Goal: Use online tool/utility: Utilize a website feature to perform a specific function

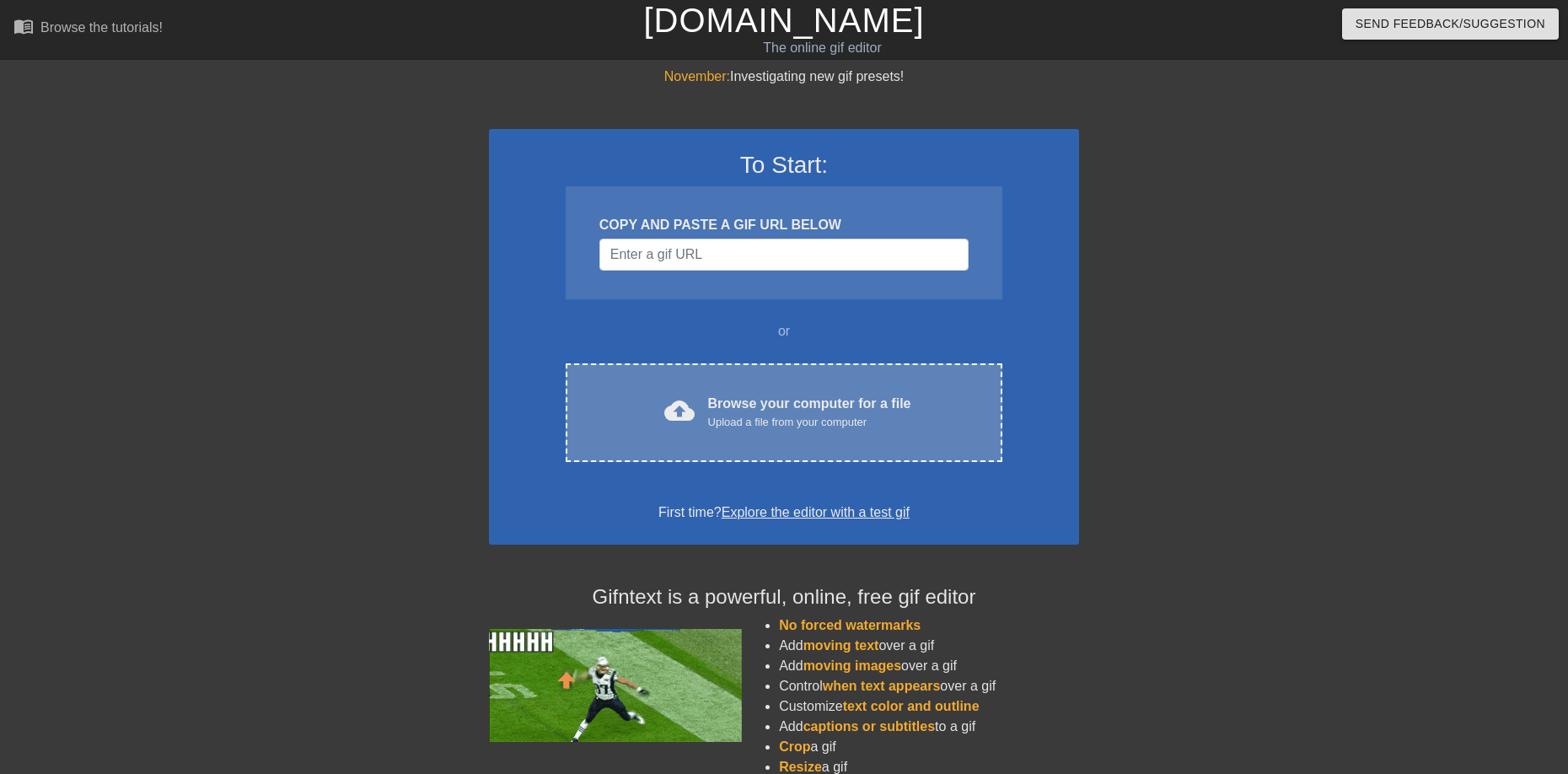
click at [703, 421] on div "cloud_upload Browse your computer for a file Upload a file from your computer" at bounding box center [784, 412] width 366 height 38
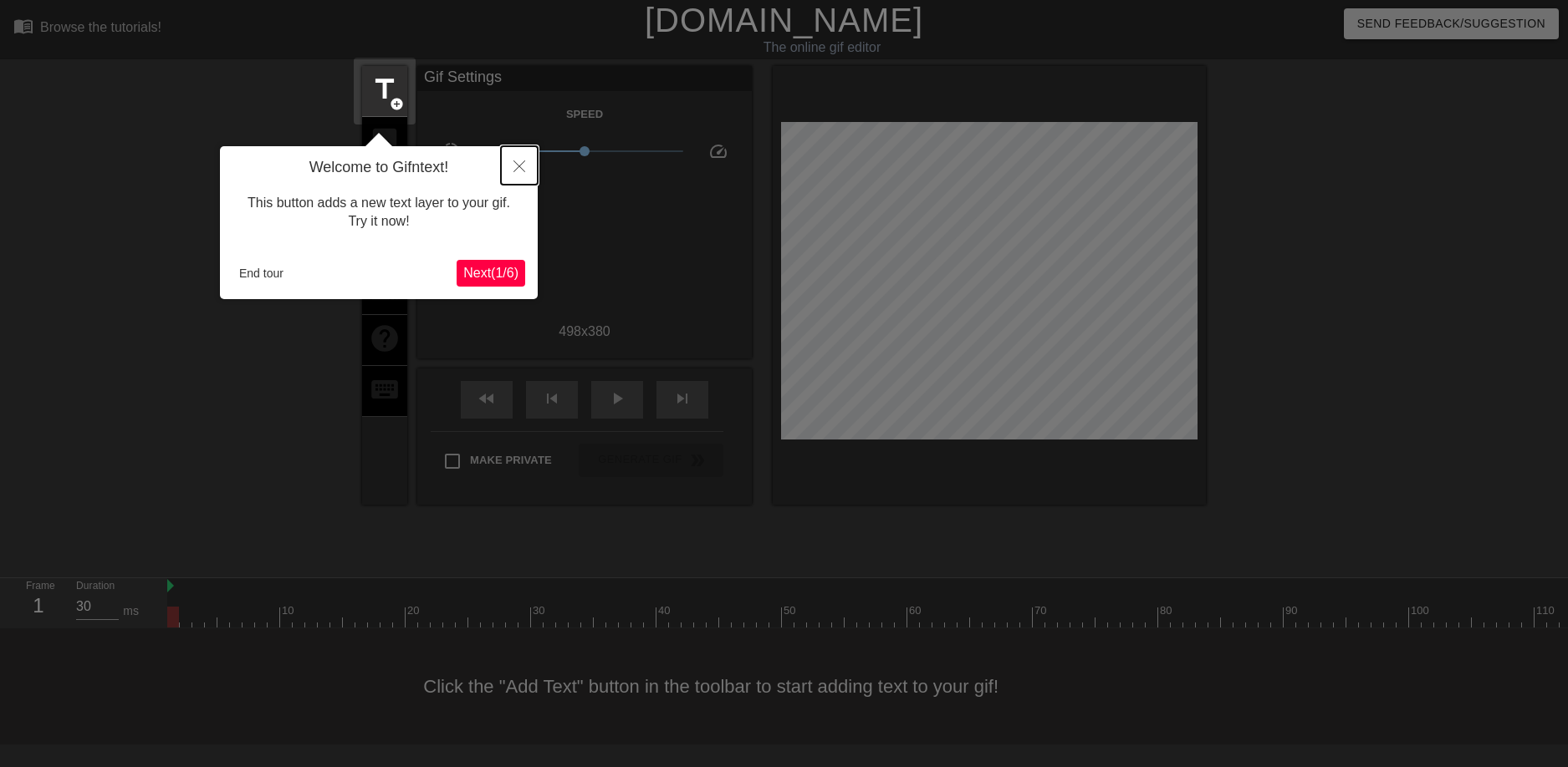
click at [521, 161] on icon "Close" at bounding box center [520, 166] width 12 height 12
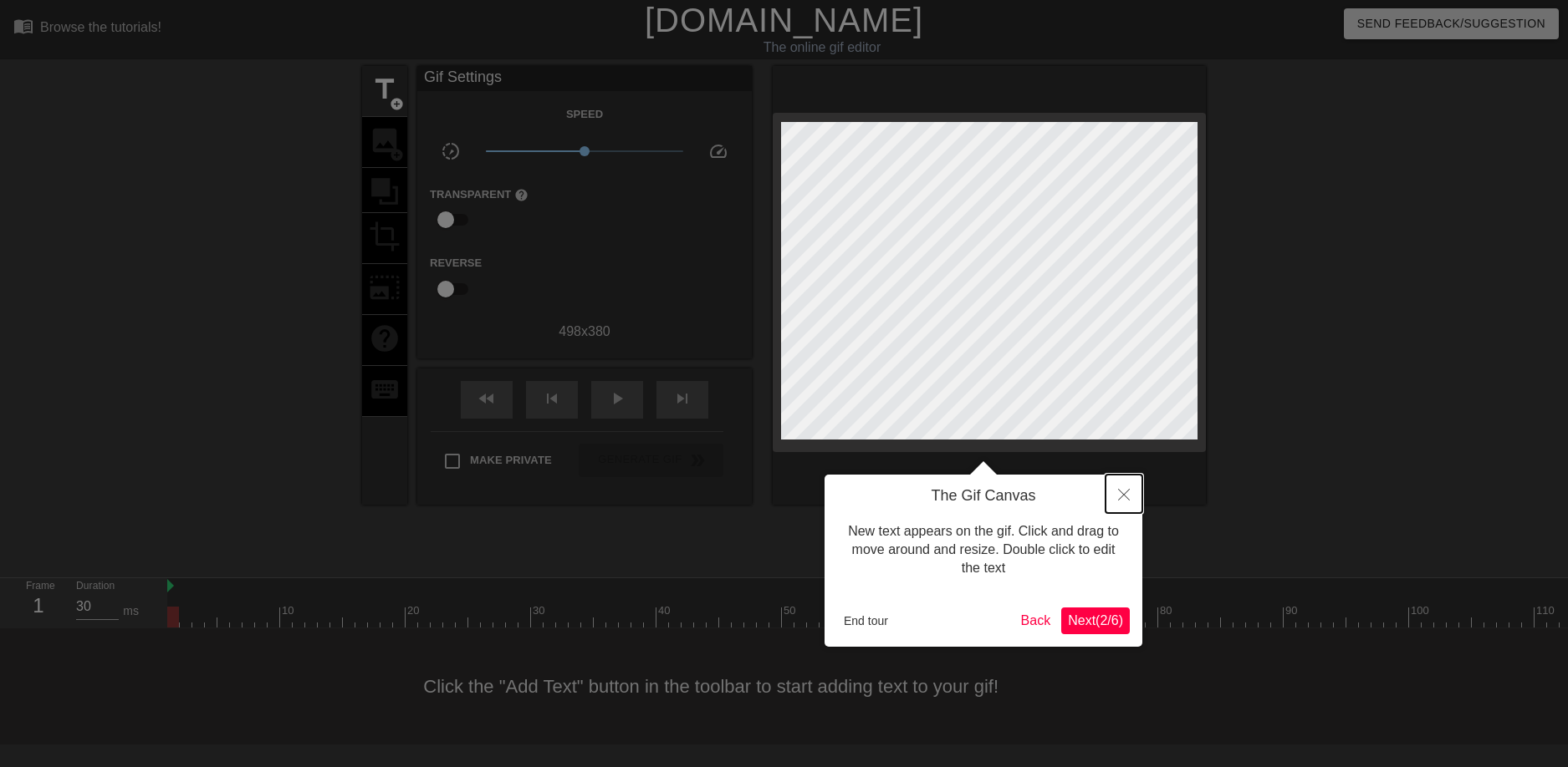
click at [1121, 489] on button "Close" at bounding box center [1124, 494] width 37 height 39
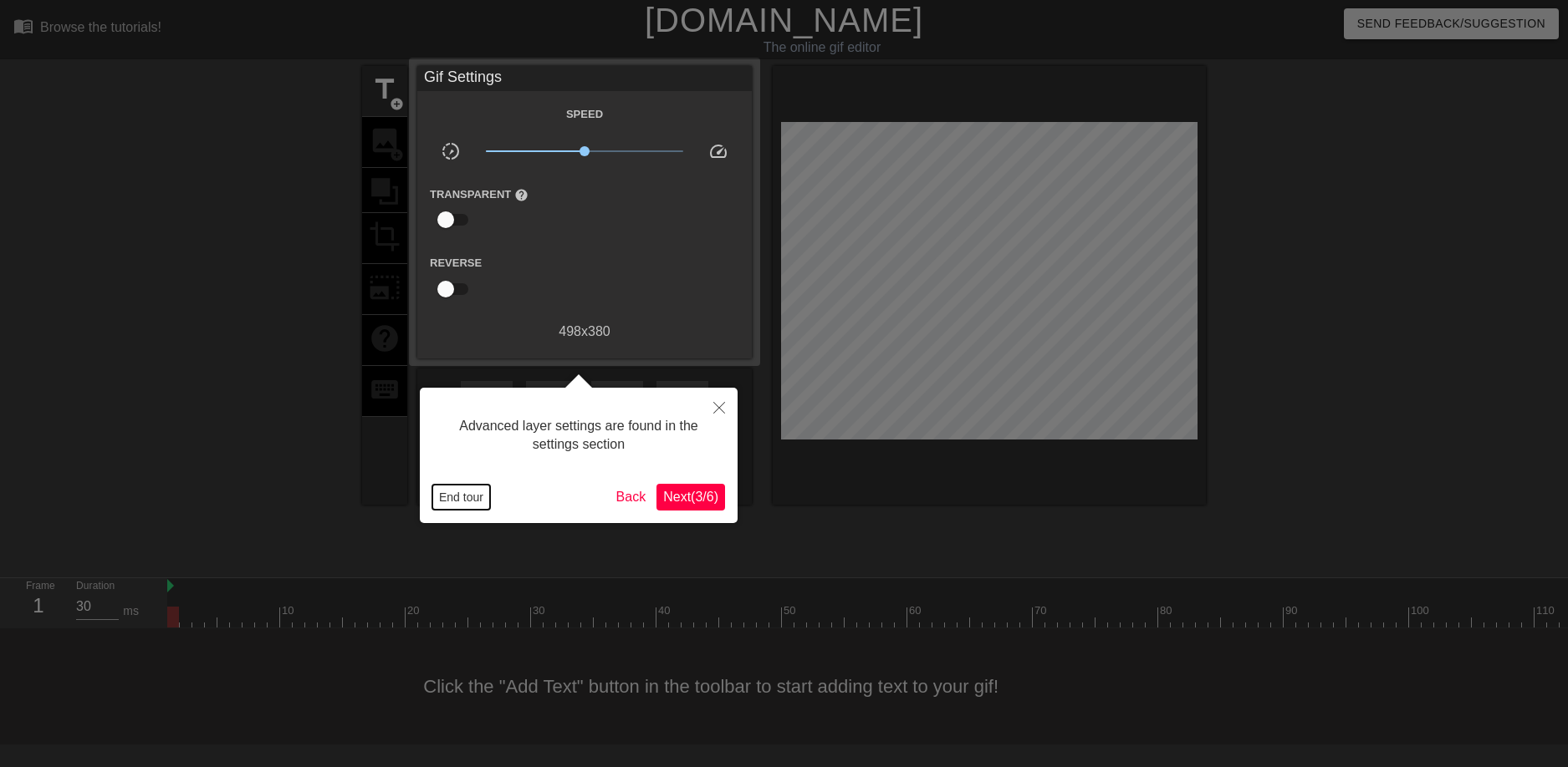
click at [446, 492] on button "End tour" at bounding box center [460, 497] width 57 height 25
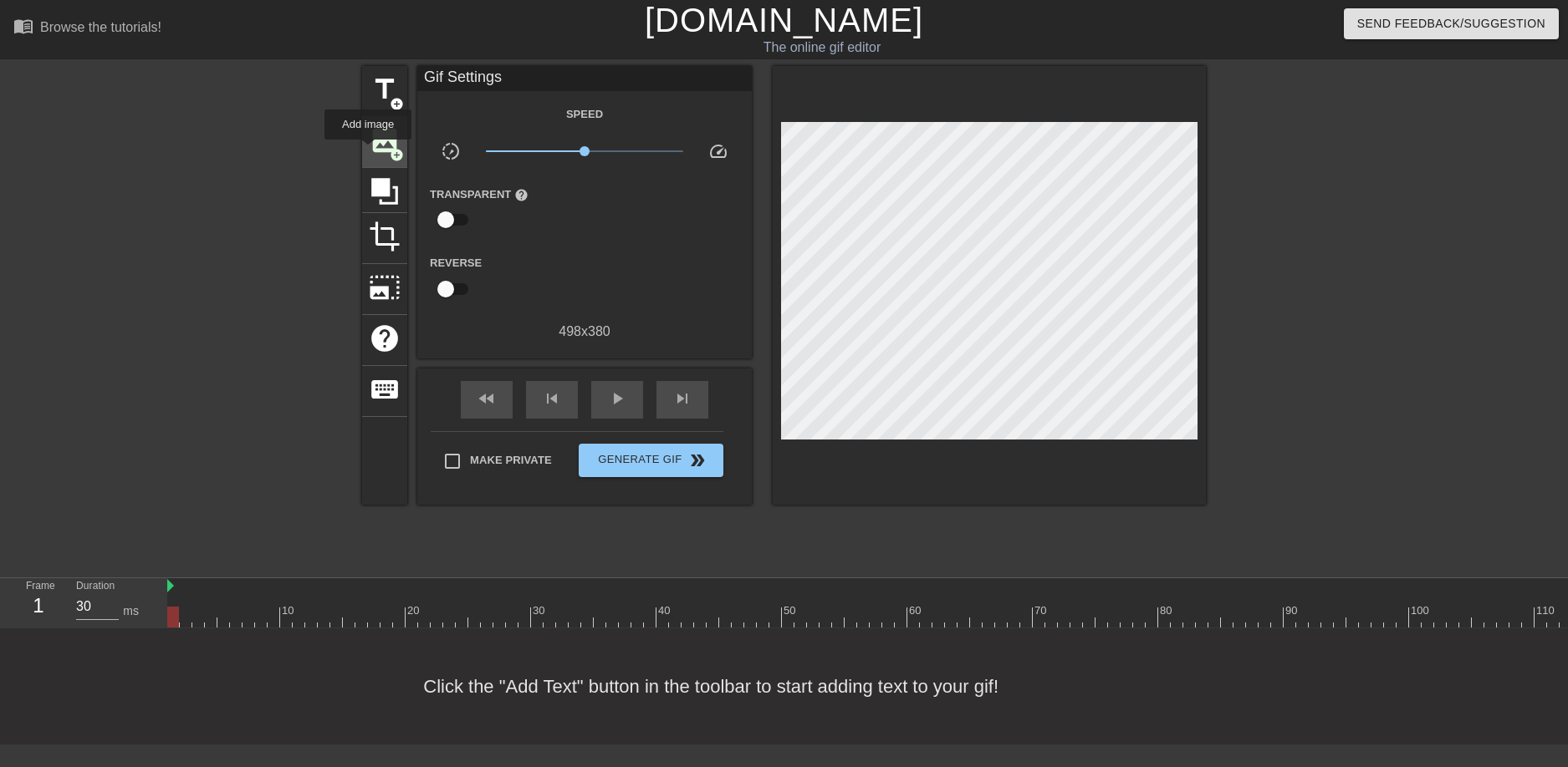
click at [370, 149] on span "image" at bounding box center [385, 140] width 32 height 32
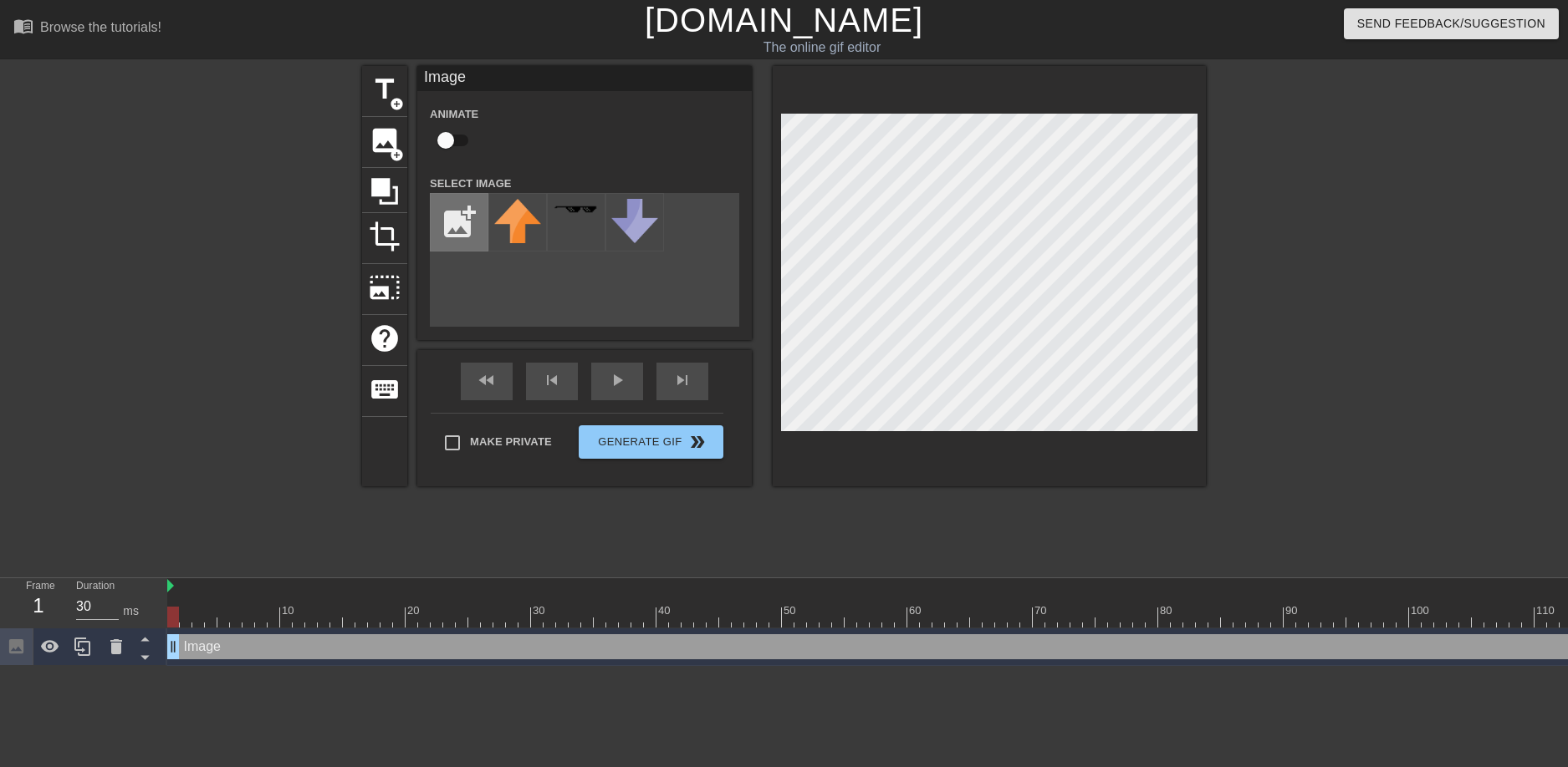
click at [463, 239] on input "file" at bounding box center [459, 222] width 57 height 57
type input "C:\fakepath\rend.png"
click at [515, 236] on img at bounding box center [518, 222] width 47 height 47
click at [172, 584] on img at bounding box center [170, 586] width 7 height 14
click at [552, 508] on div "title add_circle image add_circle crop photo_size_select_large help keyboard Im…" at bounding box center [784, 317] width 844 height 502
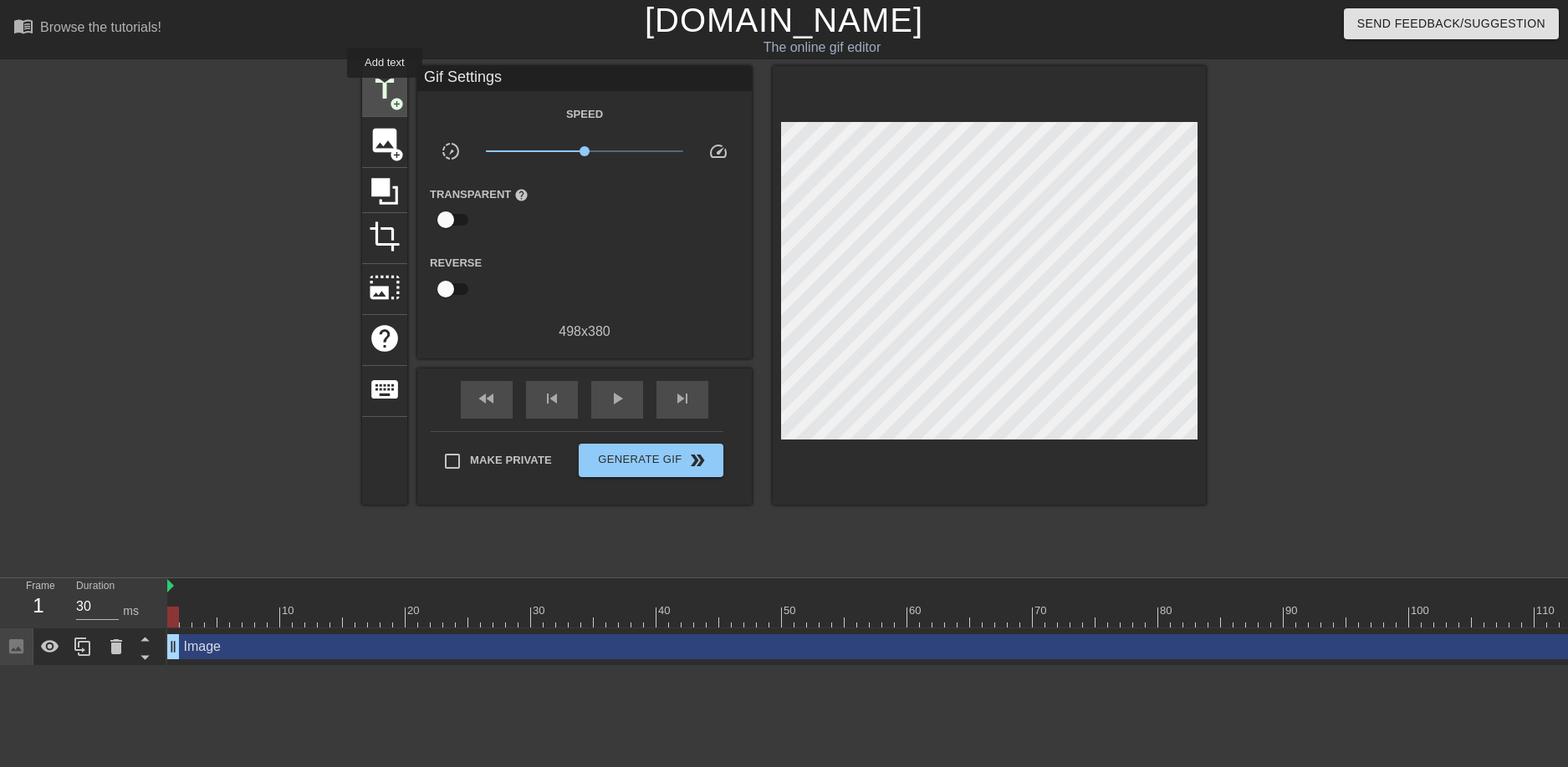
click at [385, 89] on span "title" at bounding box center [385, 89] width 32 height 32
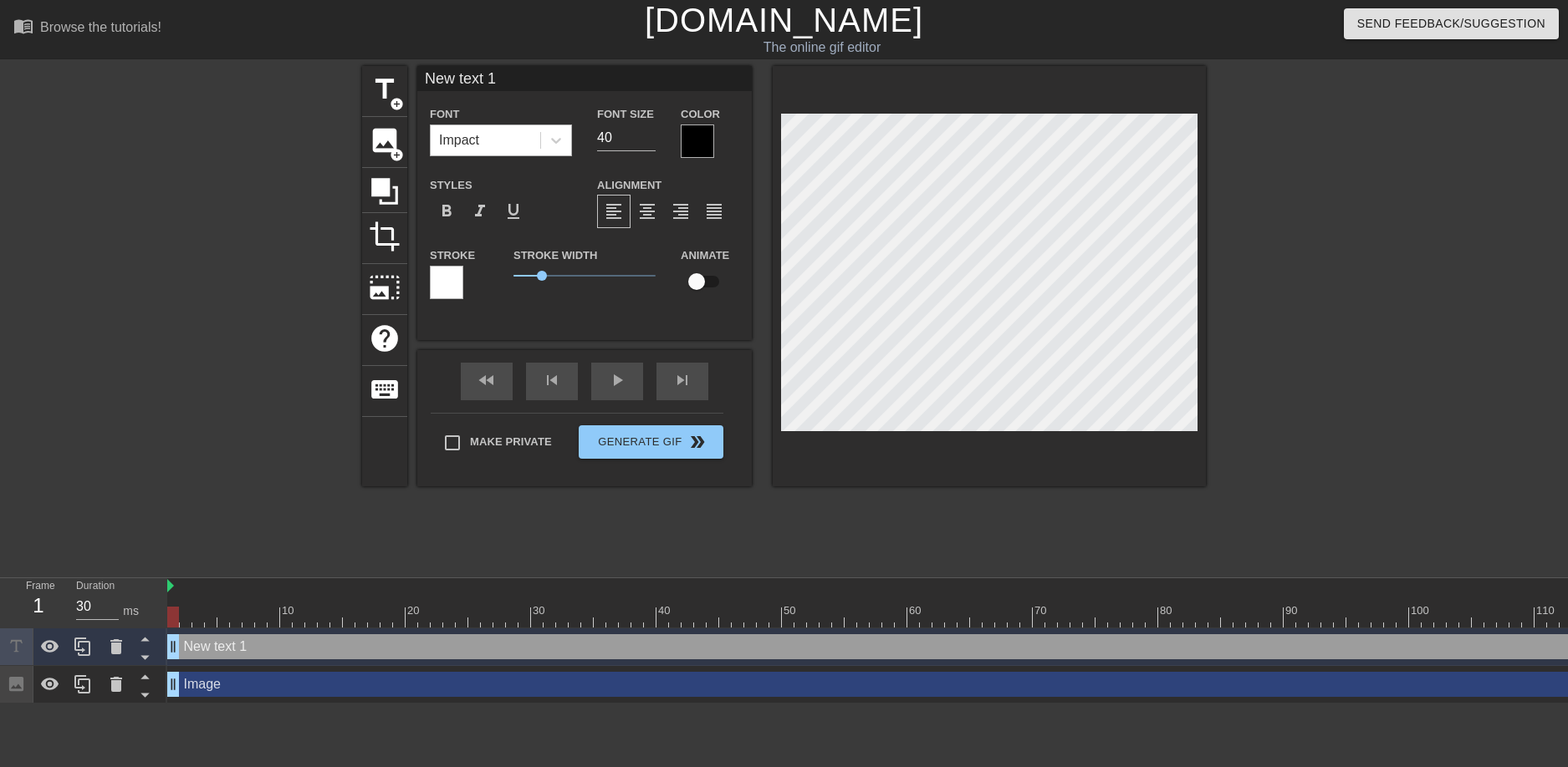
click at [534, 137] on div "Impact" at bounding box center [485, 140] width 110 height 30
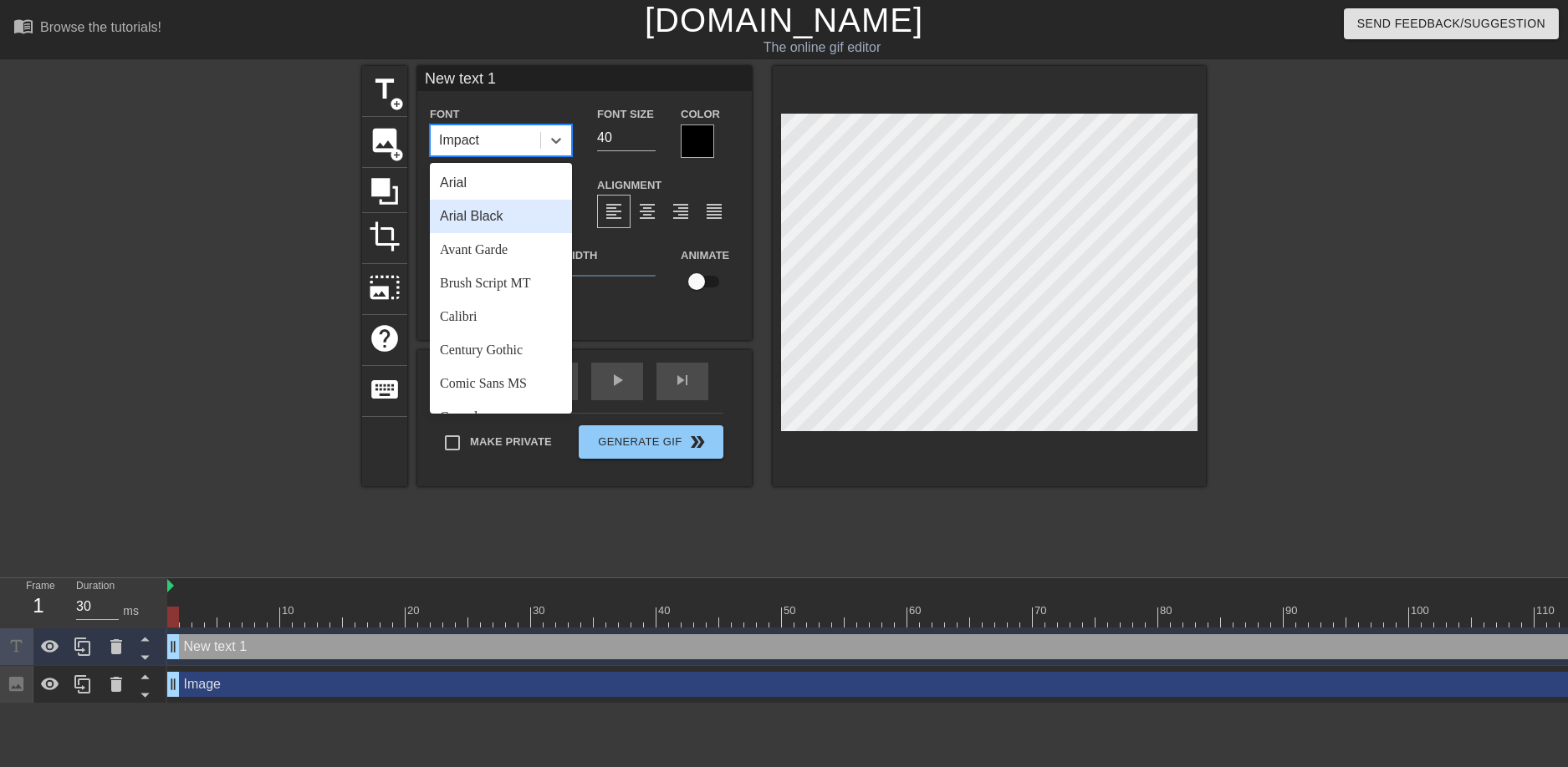
click at [500, 221] on div "Arial Black" at bounding box center [501, 217] width 142 height 33
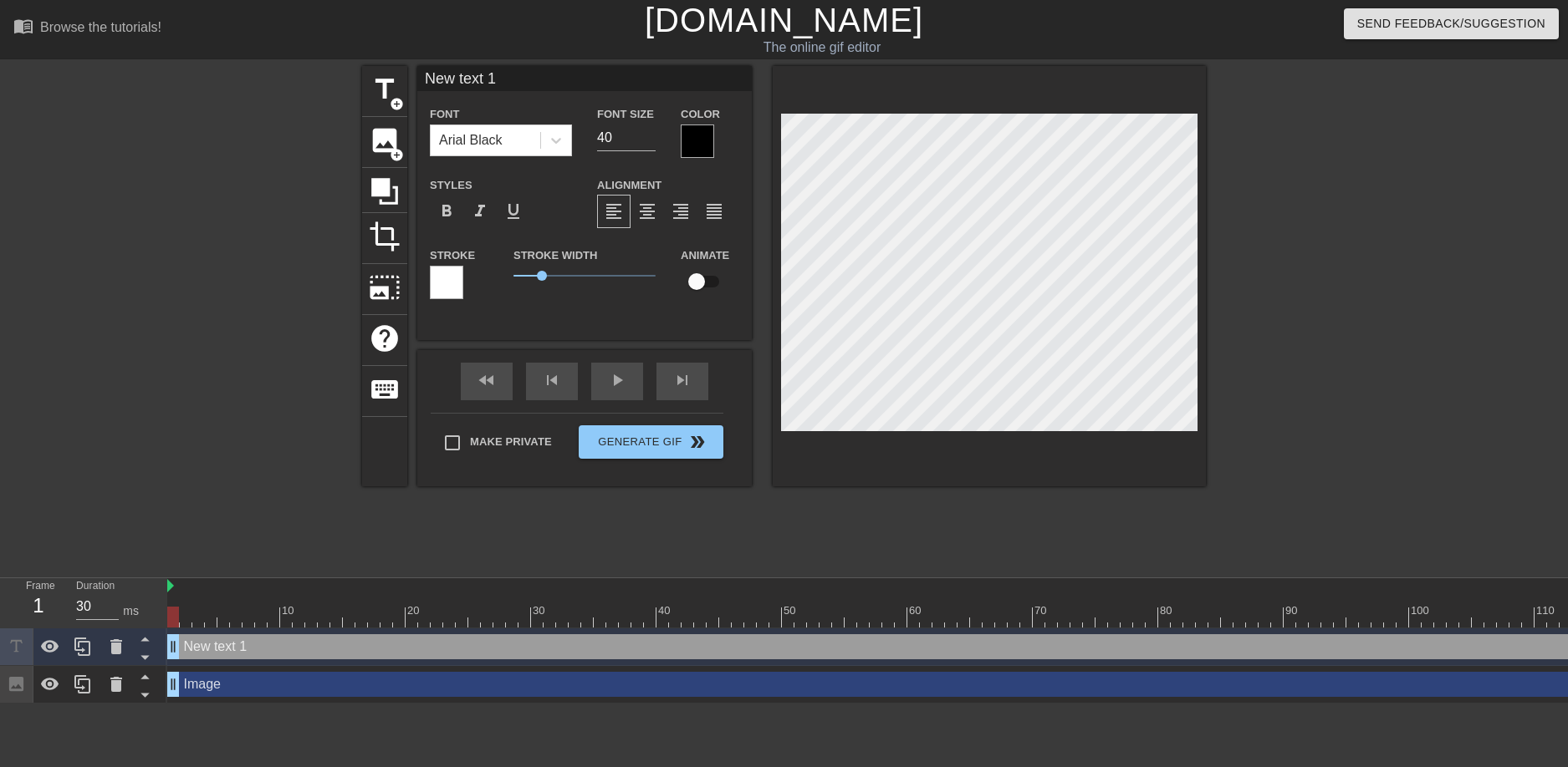
scroll to position [3, 4]
type input "New text"
type textarea "New text"
type input "New text"
type textarea "New text"
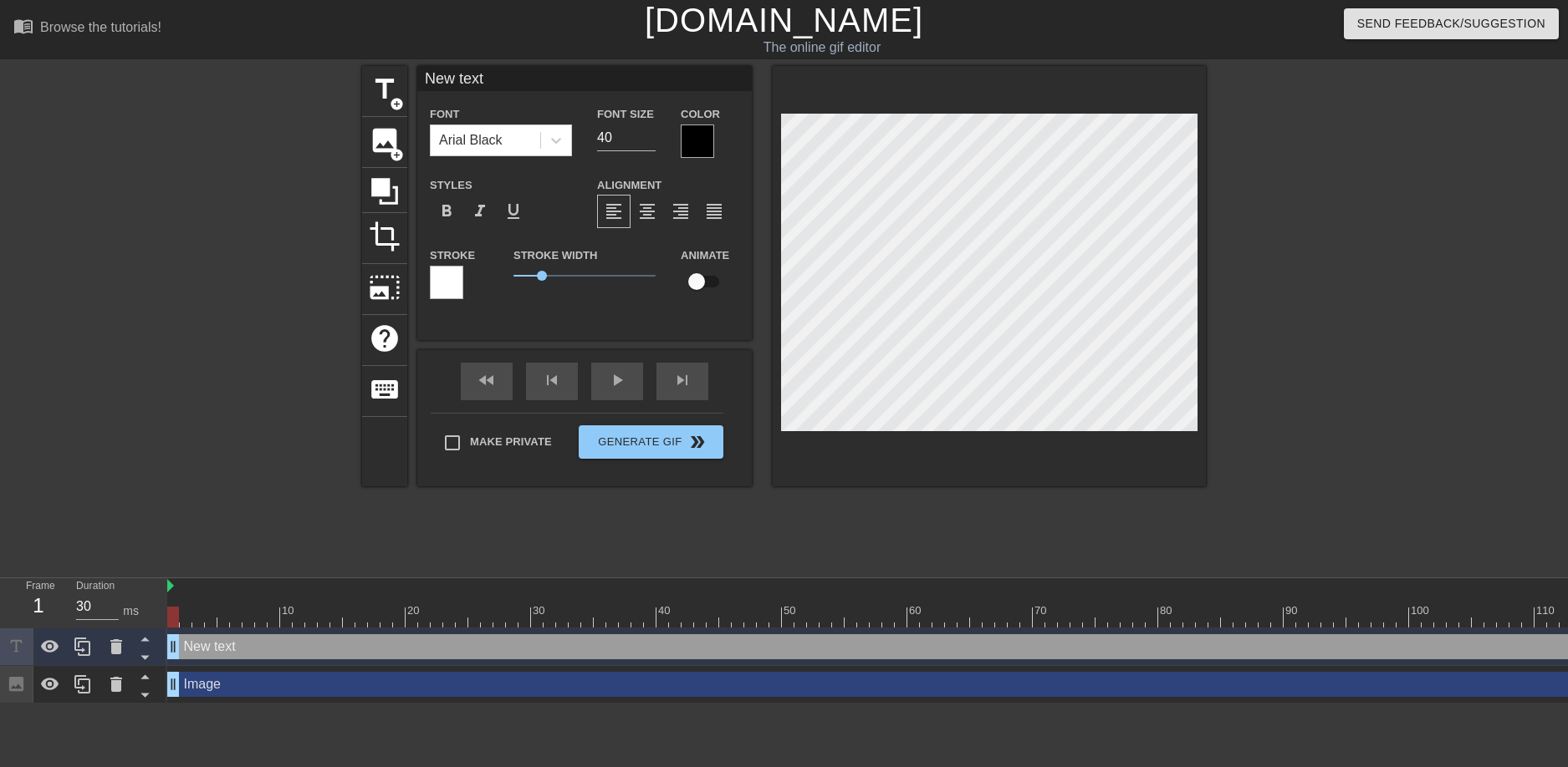
type input "New tex"
type textarea "New tex"
type input "New te"
type textarea "New te"
type input "New t"
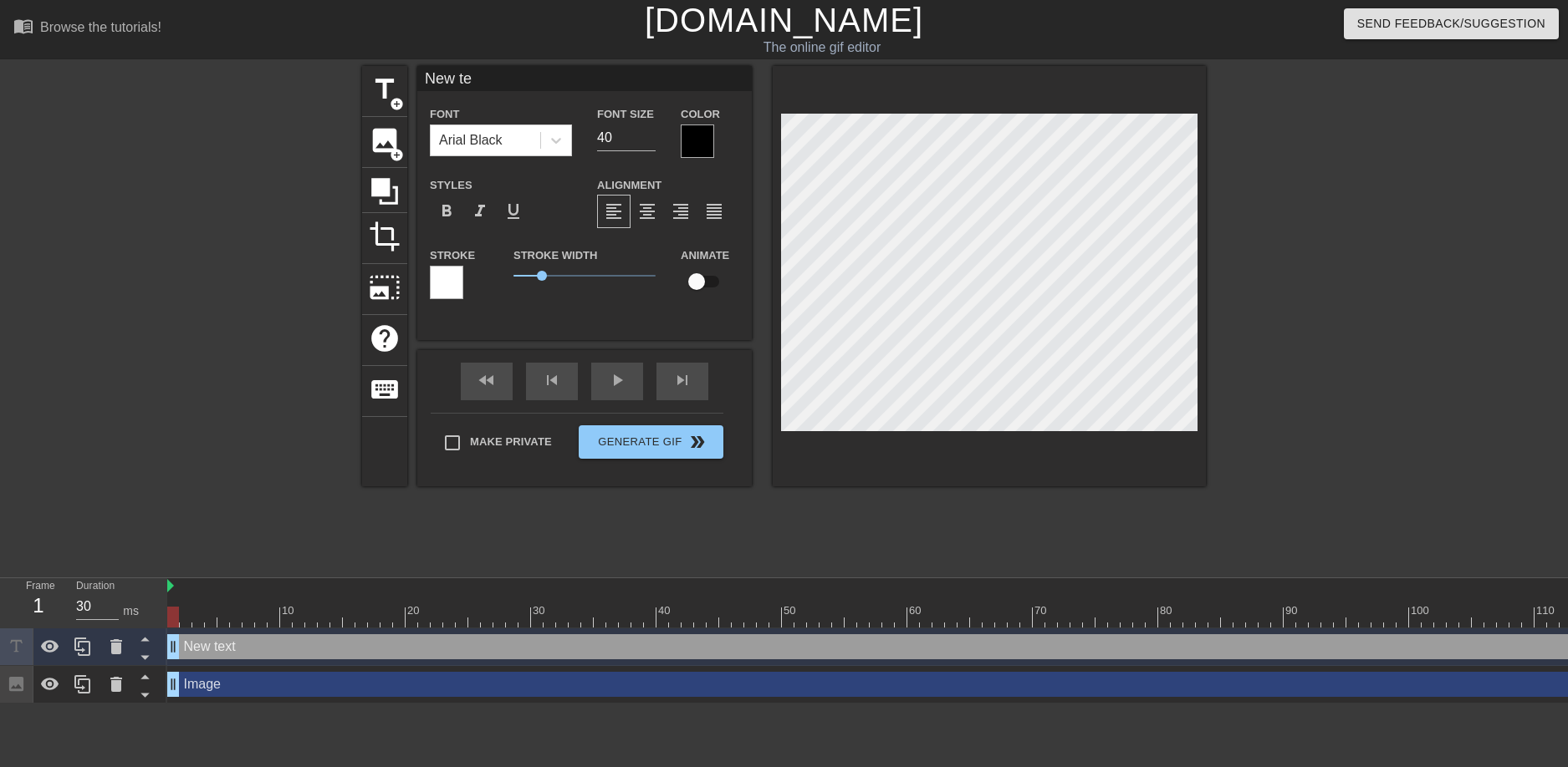
type textarea "New t"
type input "New"
type textarea "New"
type input "New"
type textarea "New"
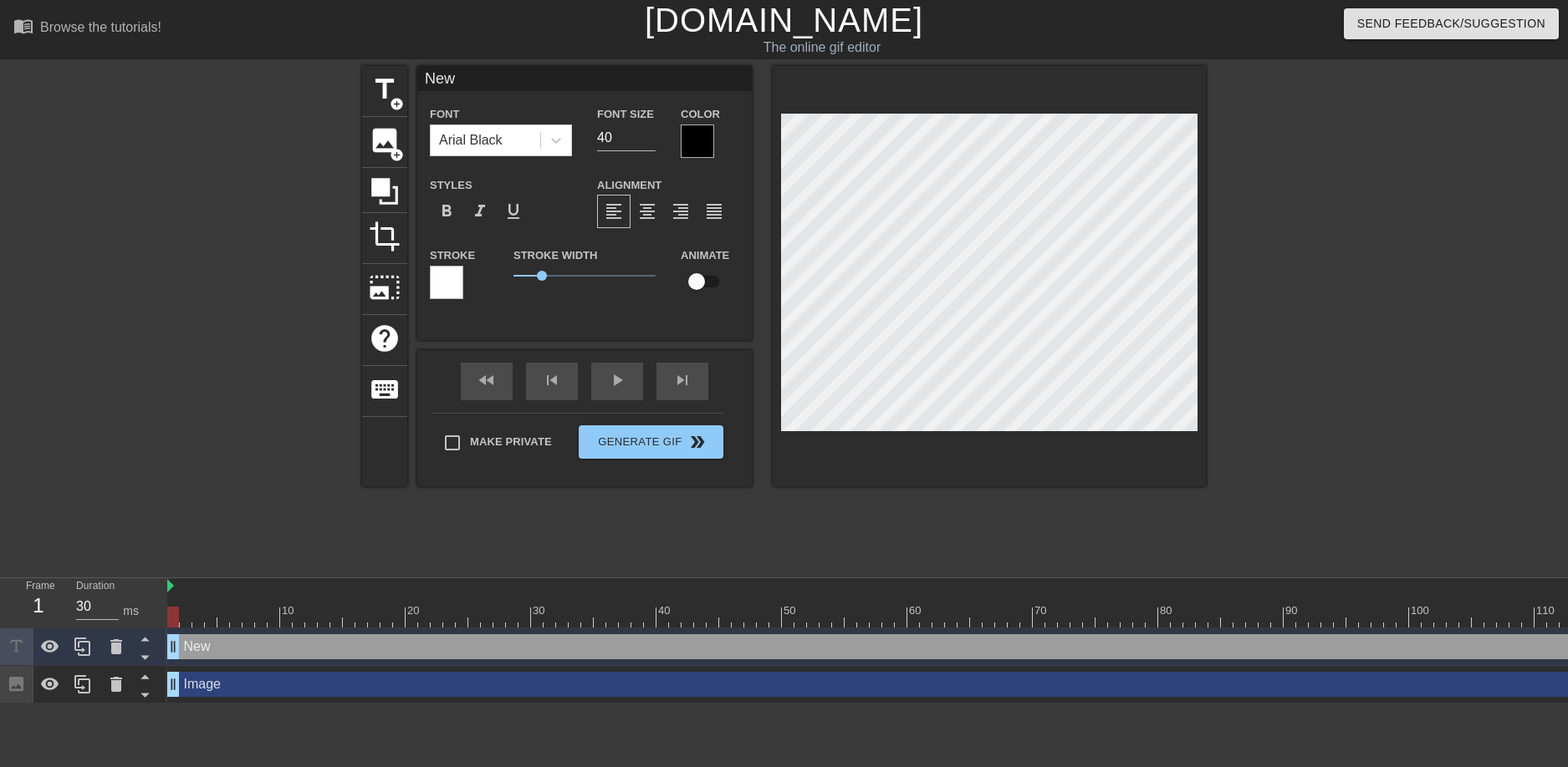
type input "Ne"
type textarea "Ne"
type input "N"
type textarea "N"
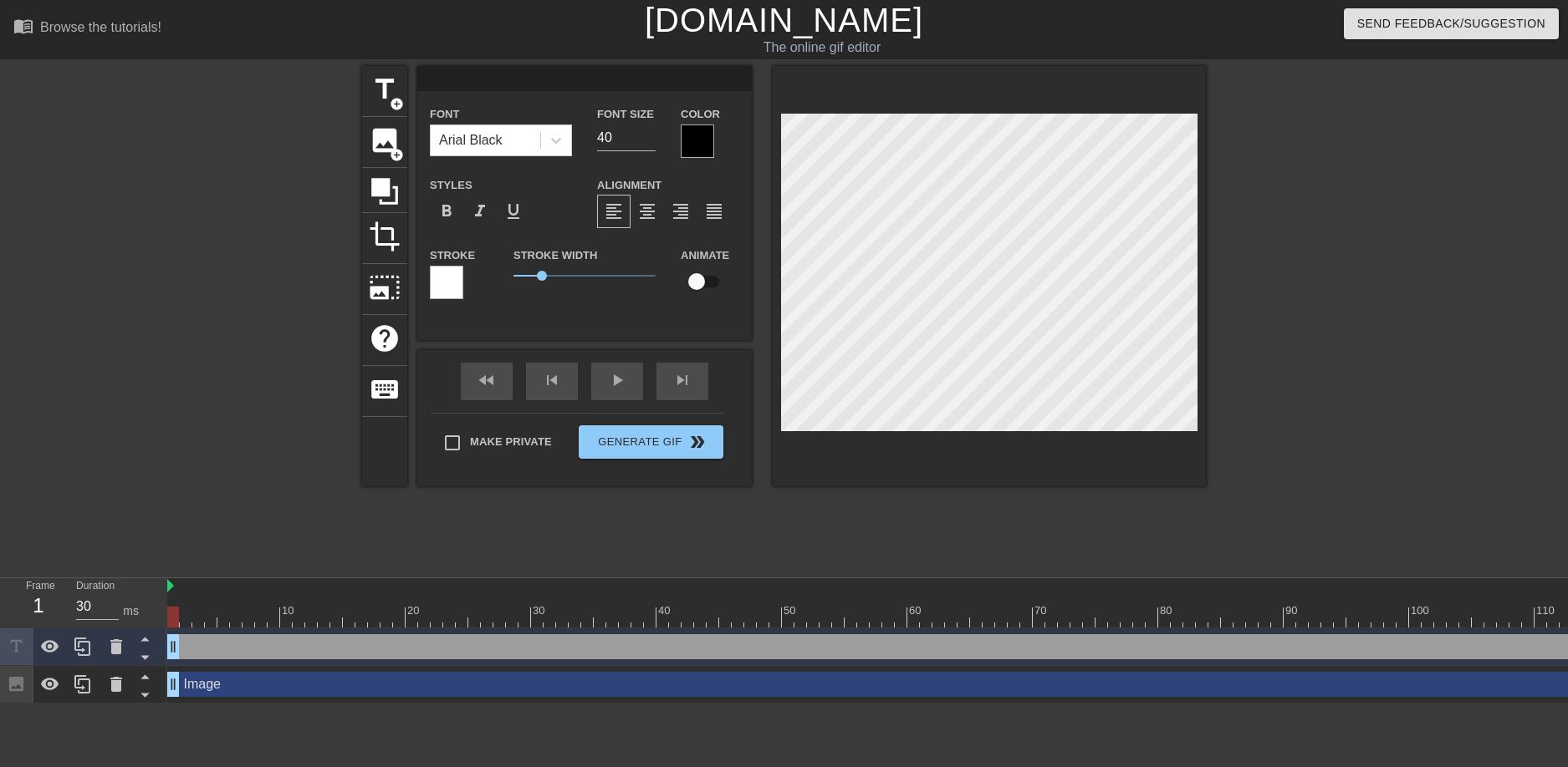
type input "G"
type textarea "G"
type input "Go"
type textarea "Go"
type input "Goe"
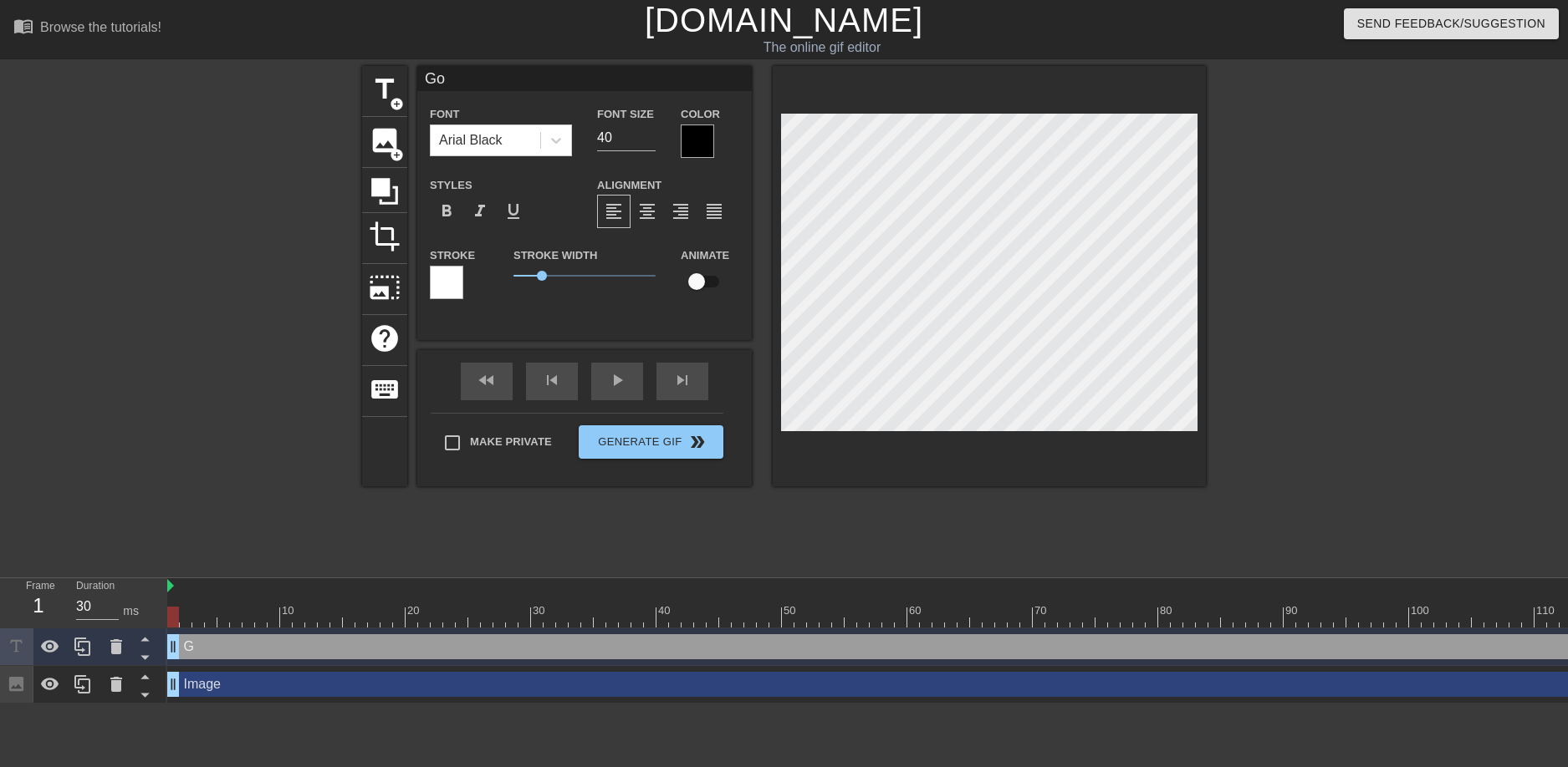
type textarea "Goe"
type input "Goet"
type textarea "Goet"
type input "Goeth"
type textarea "Goeth"
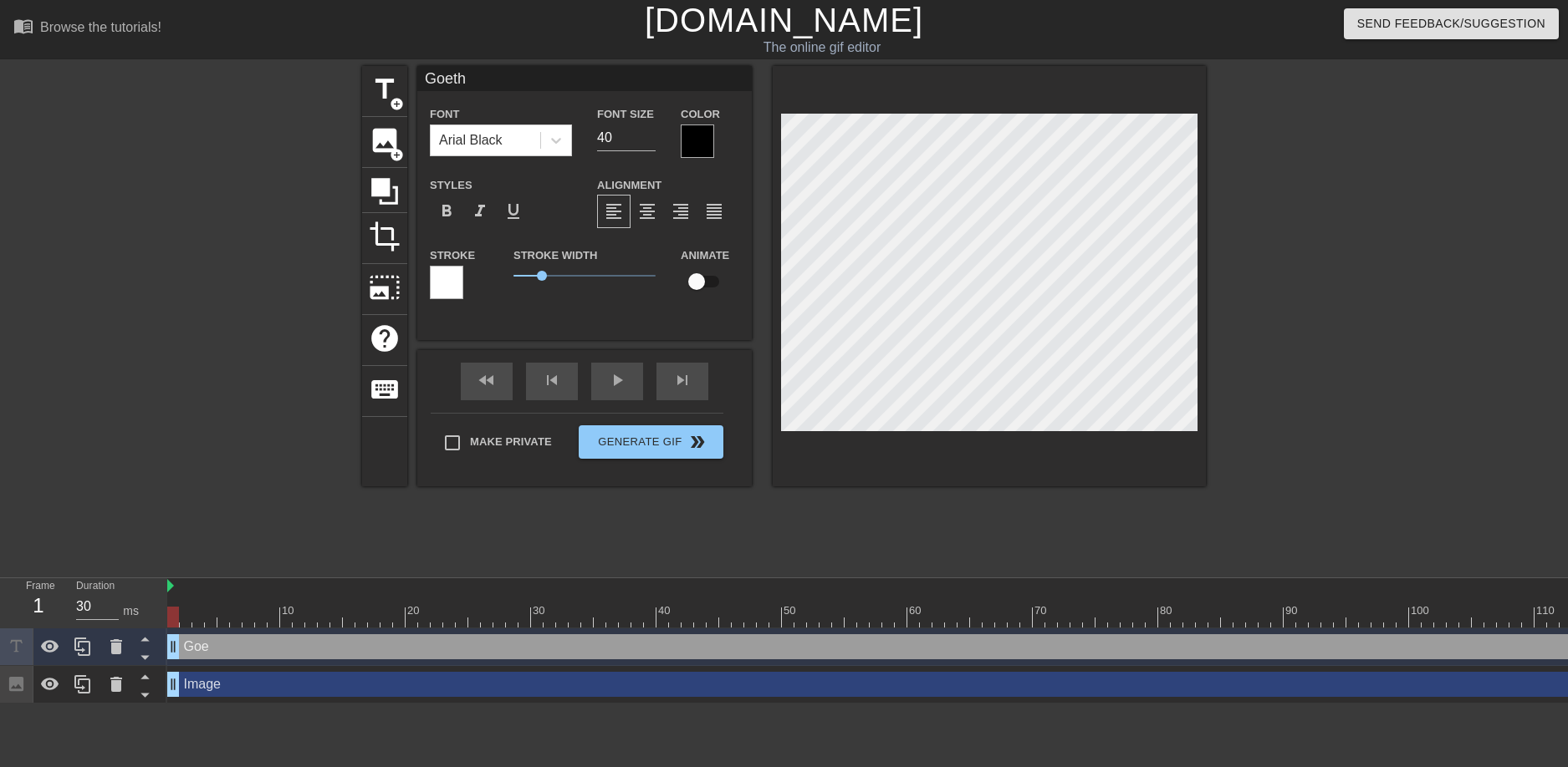
scroll to position [3, 3]
type input "Goethe"
type textarea "Goethe"
click at [558, 148] on icon at bounding box center [556, 140] width 17 height 17
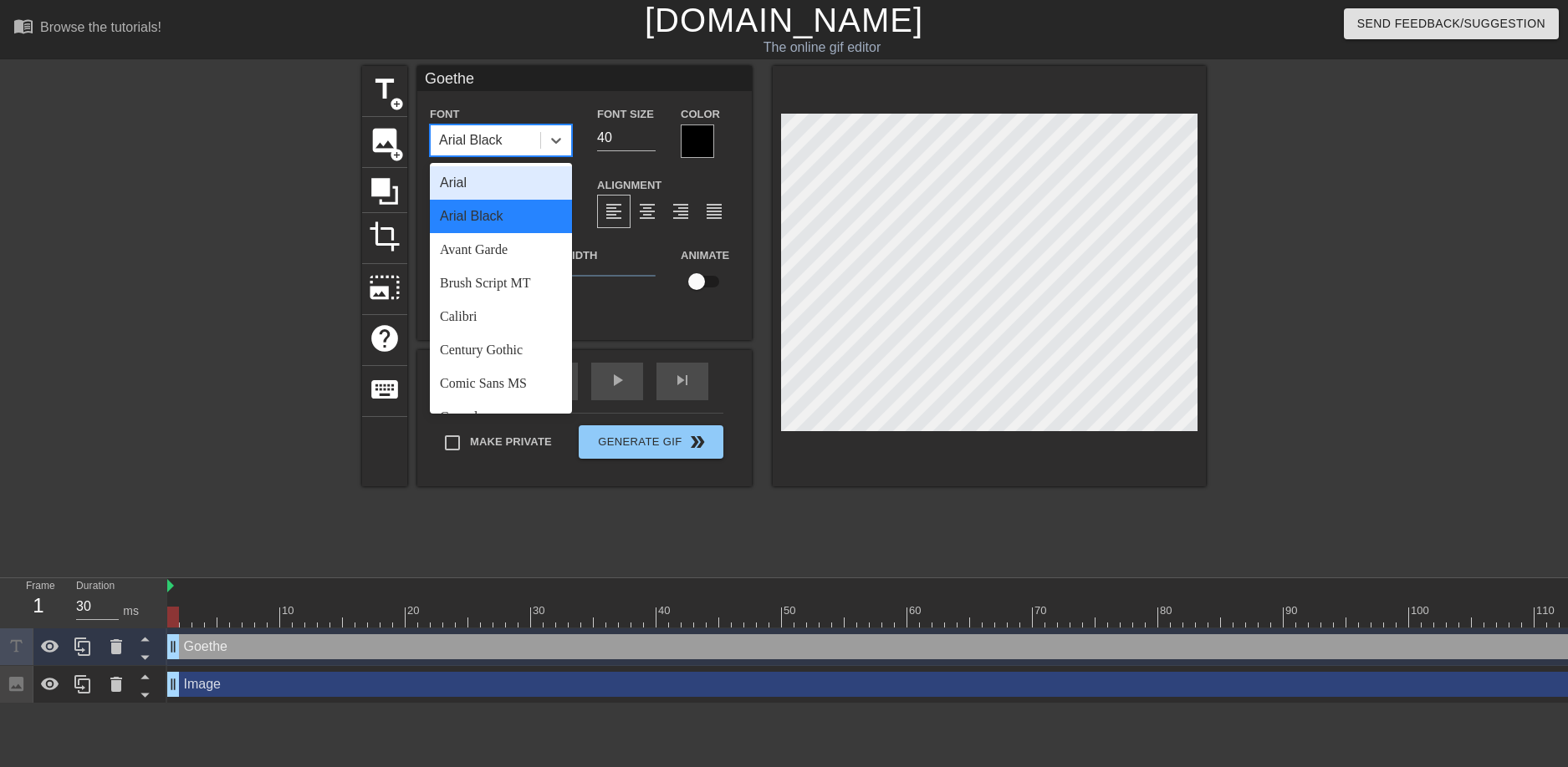
click at [517, 186] on div "Arial" at bounding box center [501, 183] width 142 height 33
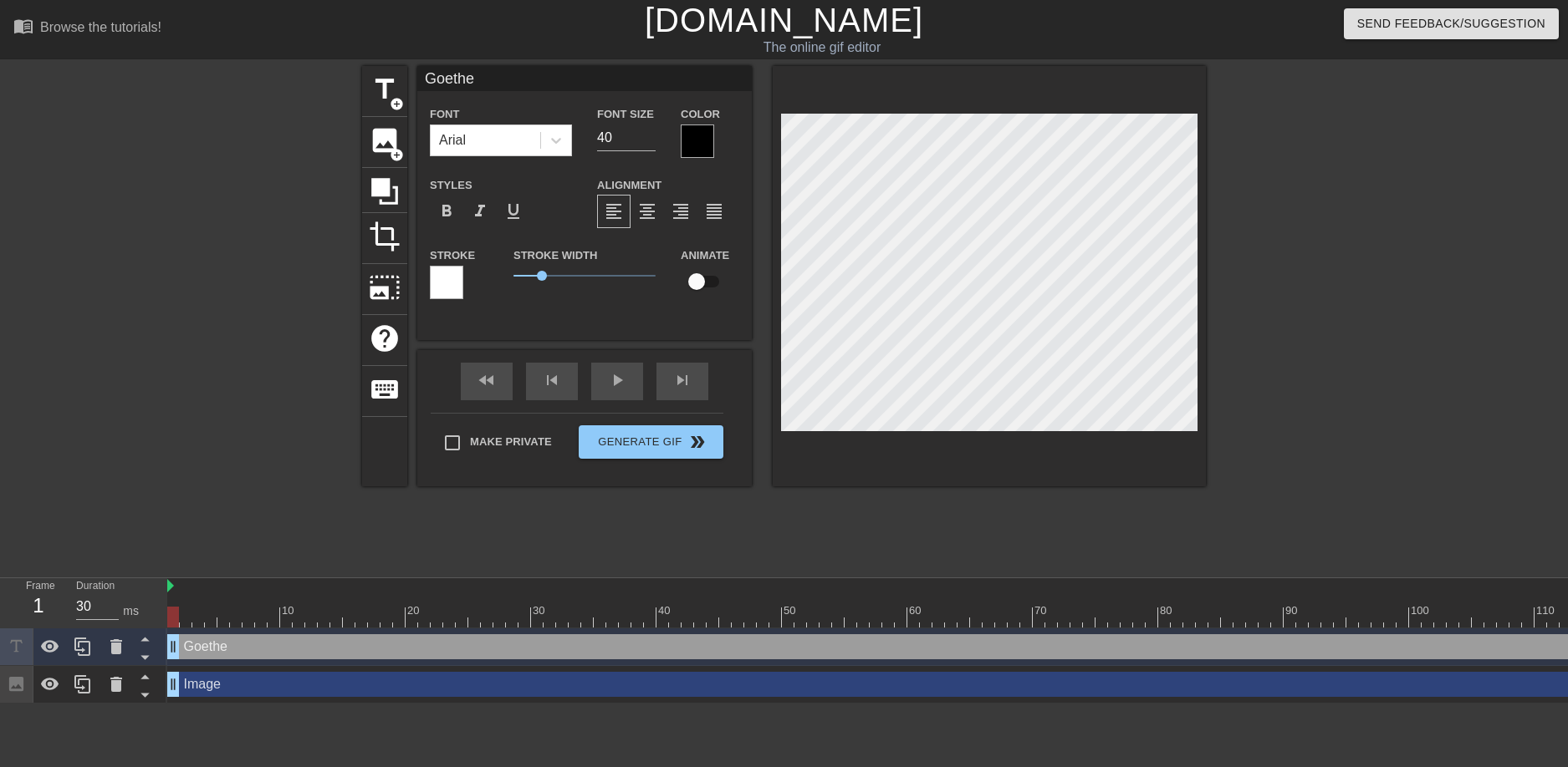
click at [282, 324] on div at bounding box center [217, 317] width 251 height 502
click at [502, 142] on div "Arial" at bounding box center [485, 140] width 110 height 30
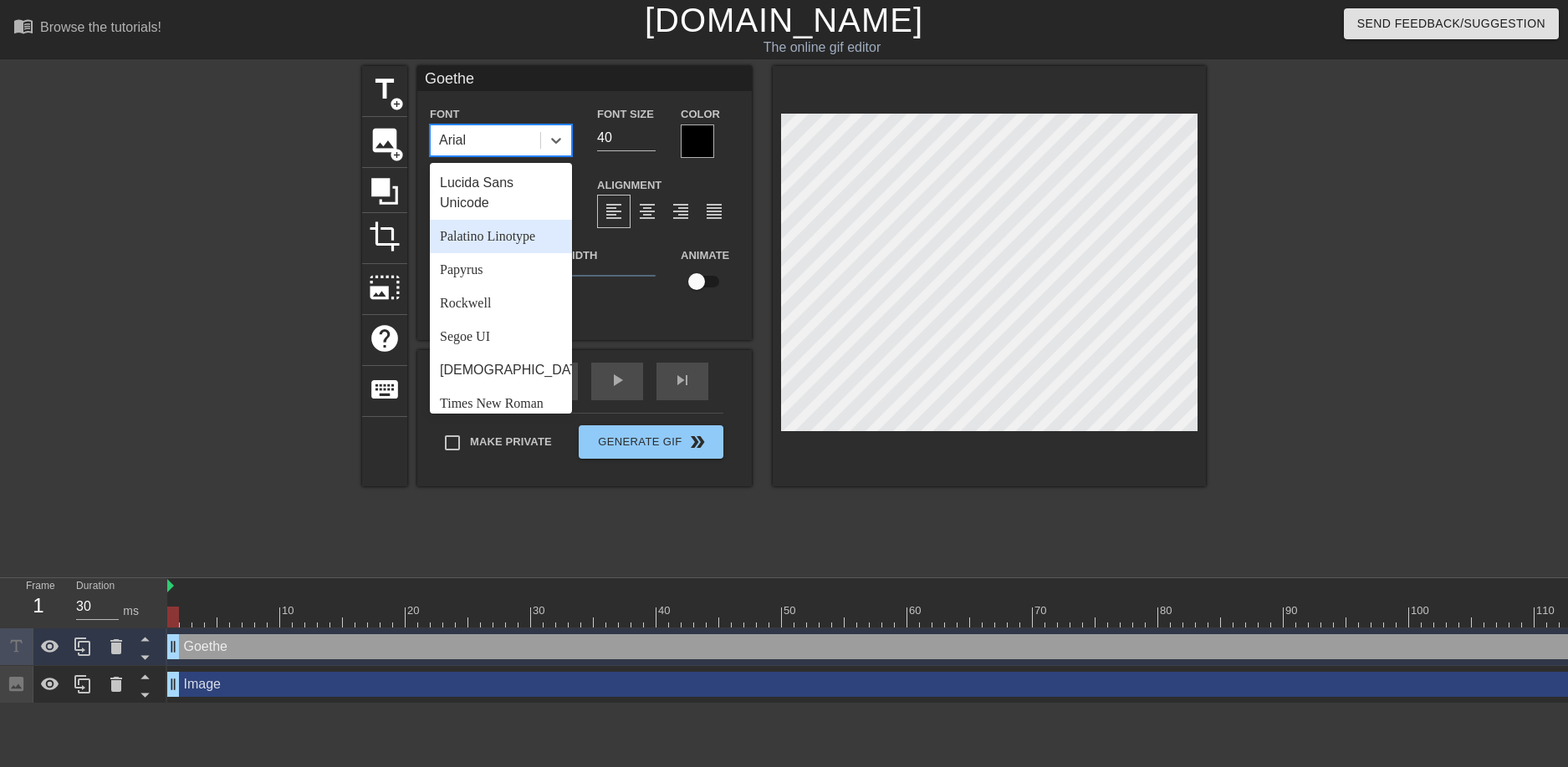
scroll to position [598, 0]
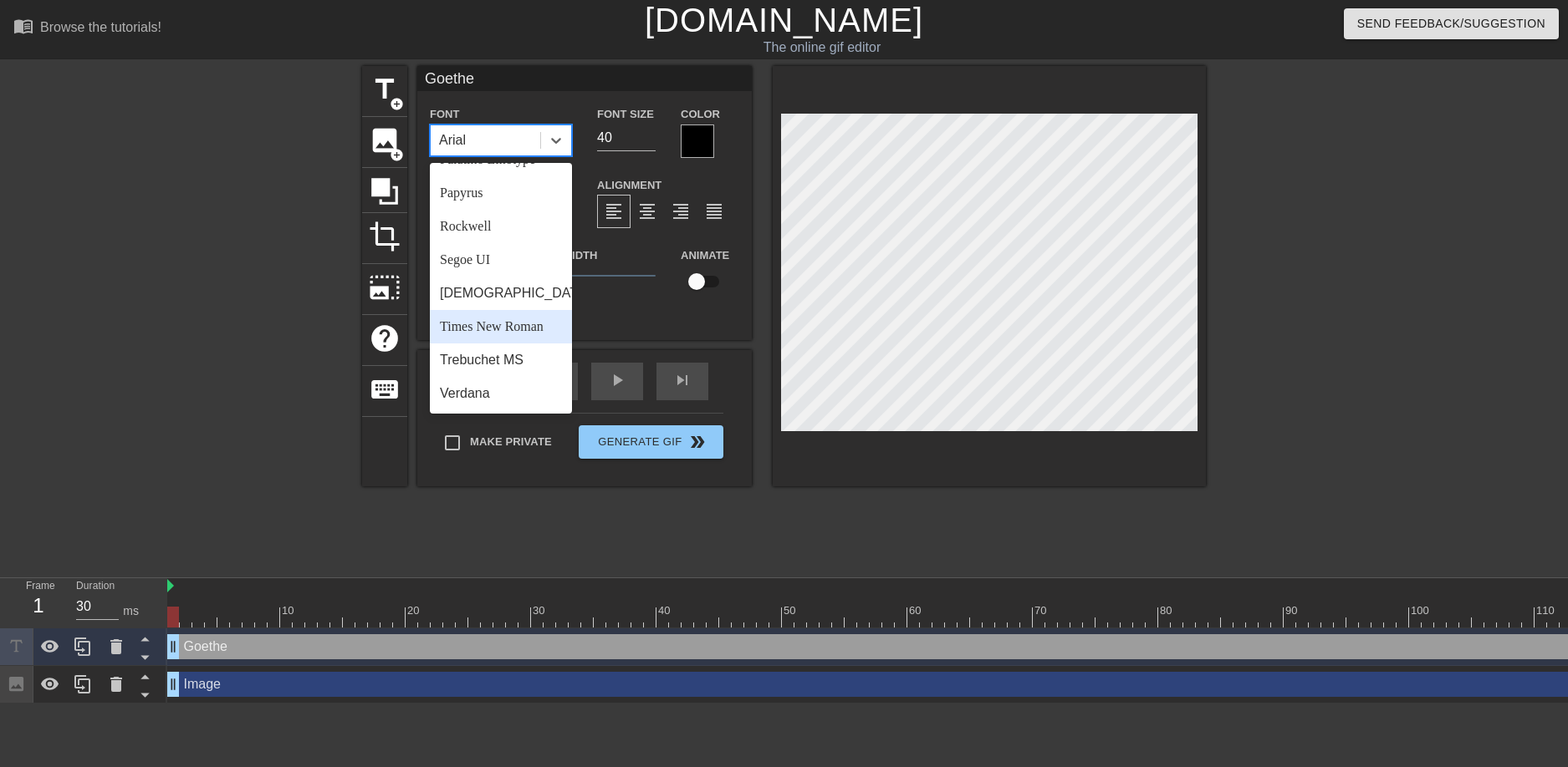
click at [502, 334] on div "Times New Roman" at bounding box center [501, 326] width 142 height 33
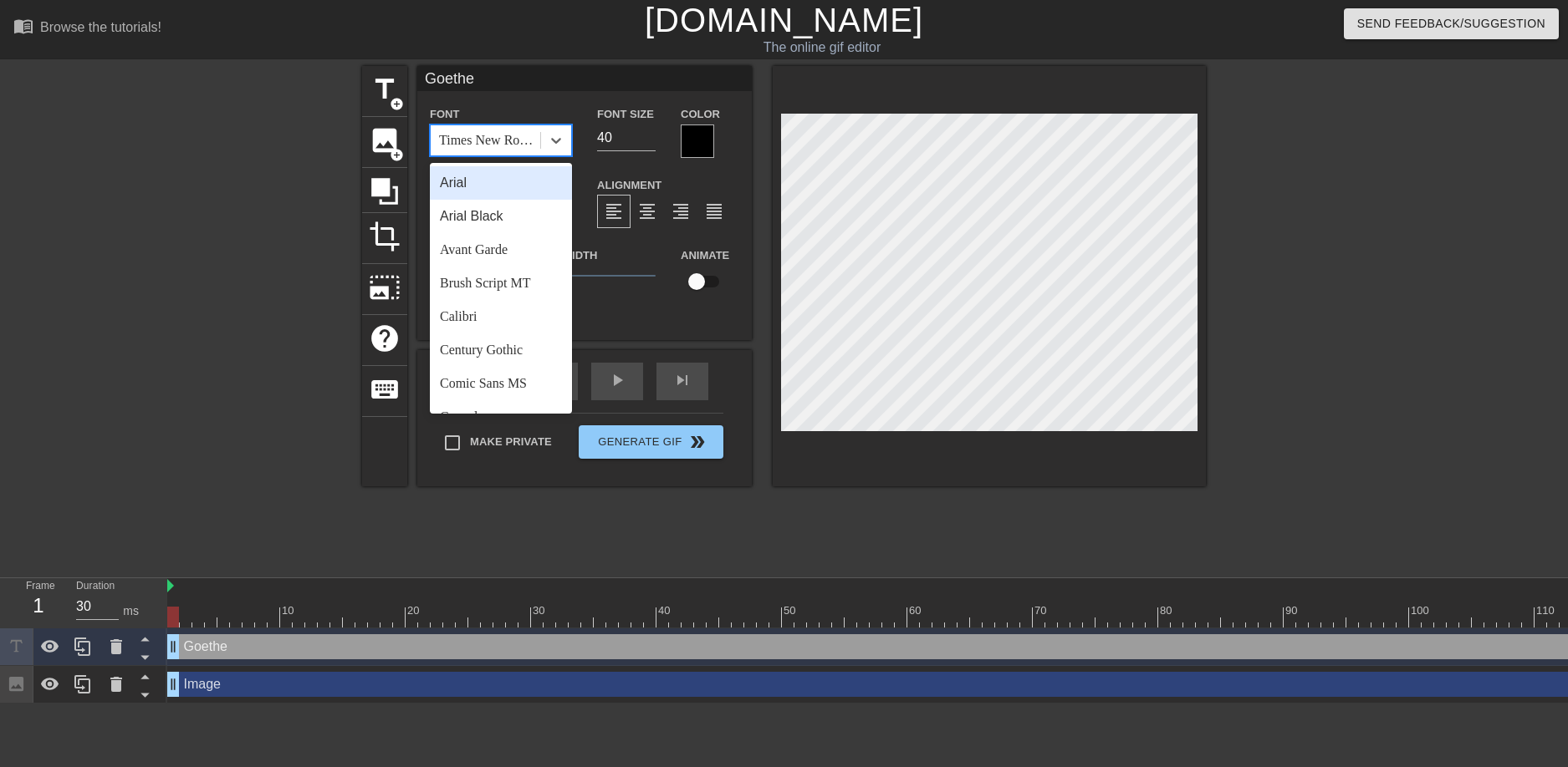
click at [498, 131] on div "Times New Roman" at bounding box center [491, 140] width 103 height 20
click at [477, 325] on div "Calibri" at bounding box center [501, 317] width 142 height 33
click at [495, 141] on div "Calibri" at bounding box center [485, 140] width 110 height 30
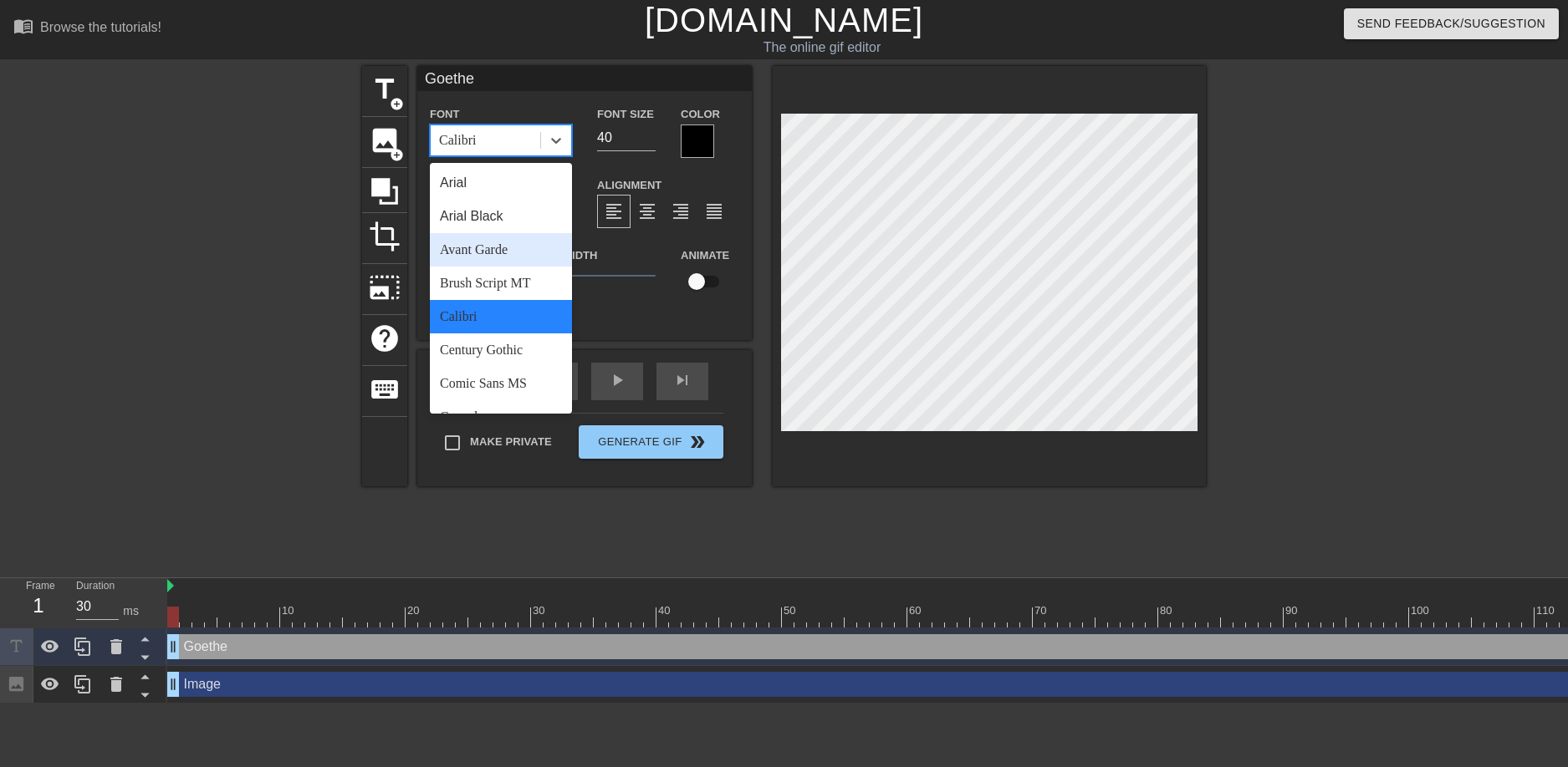
click at [495, 243] on div "Avant Garde" at bounding box center [501, 250] width 142 height 33
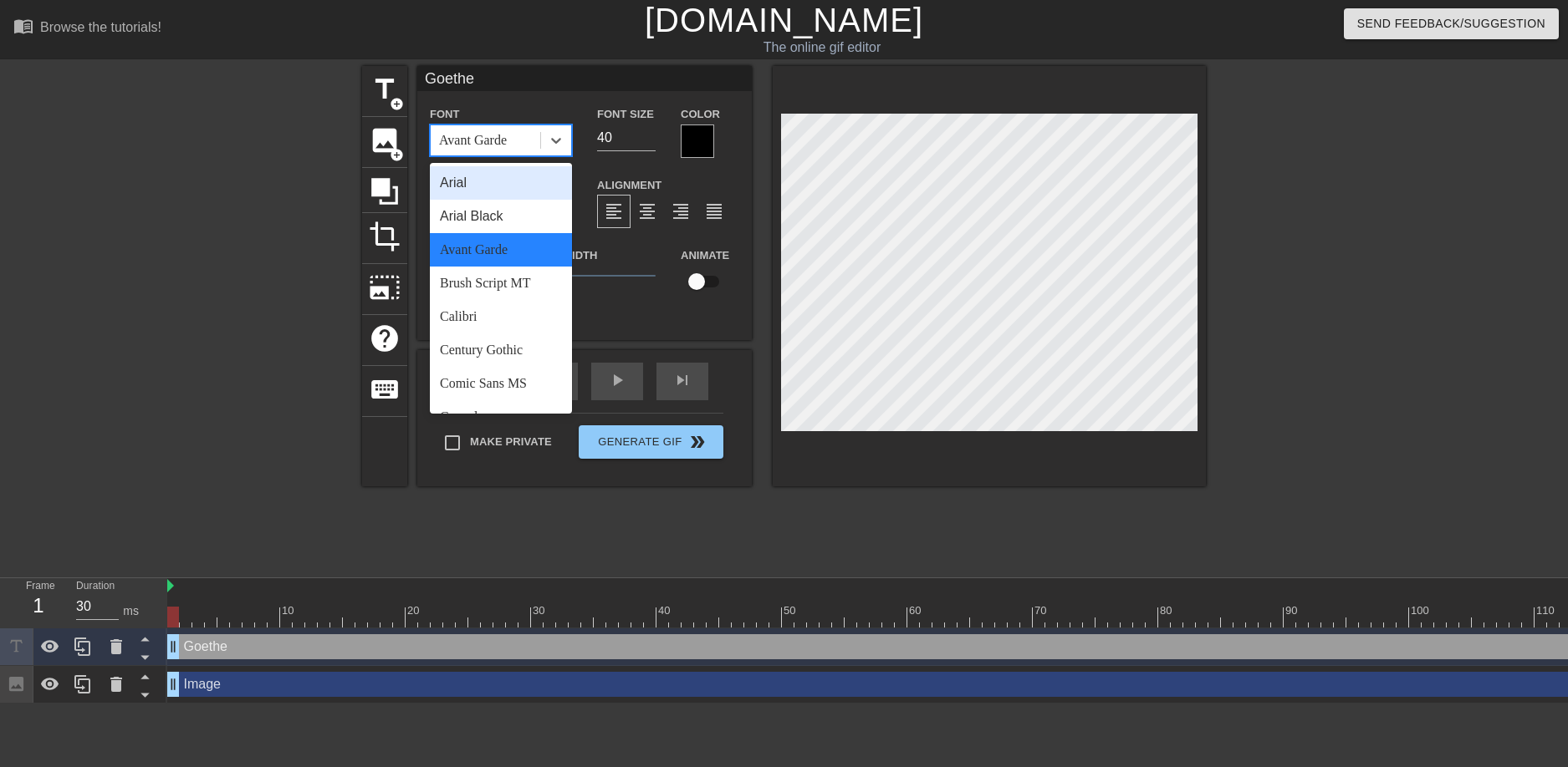
click at [499, 136] on div "Avant Garde" at bounding box center [473, 140] width 68 height 20
click at [478, 214] on div "Arial Black" at bounding box center [501, 217] width 142 height 33
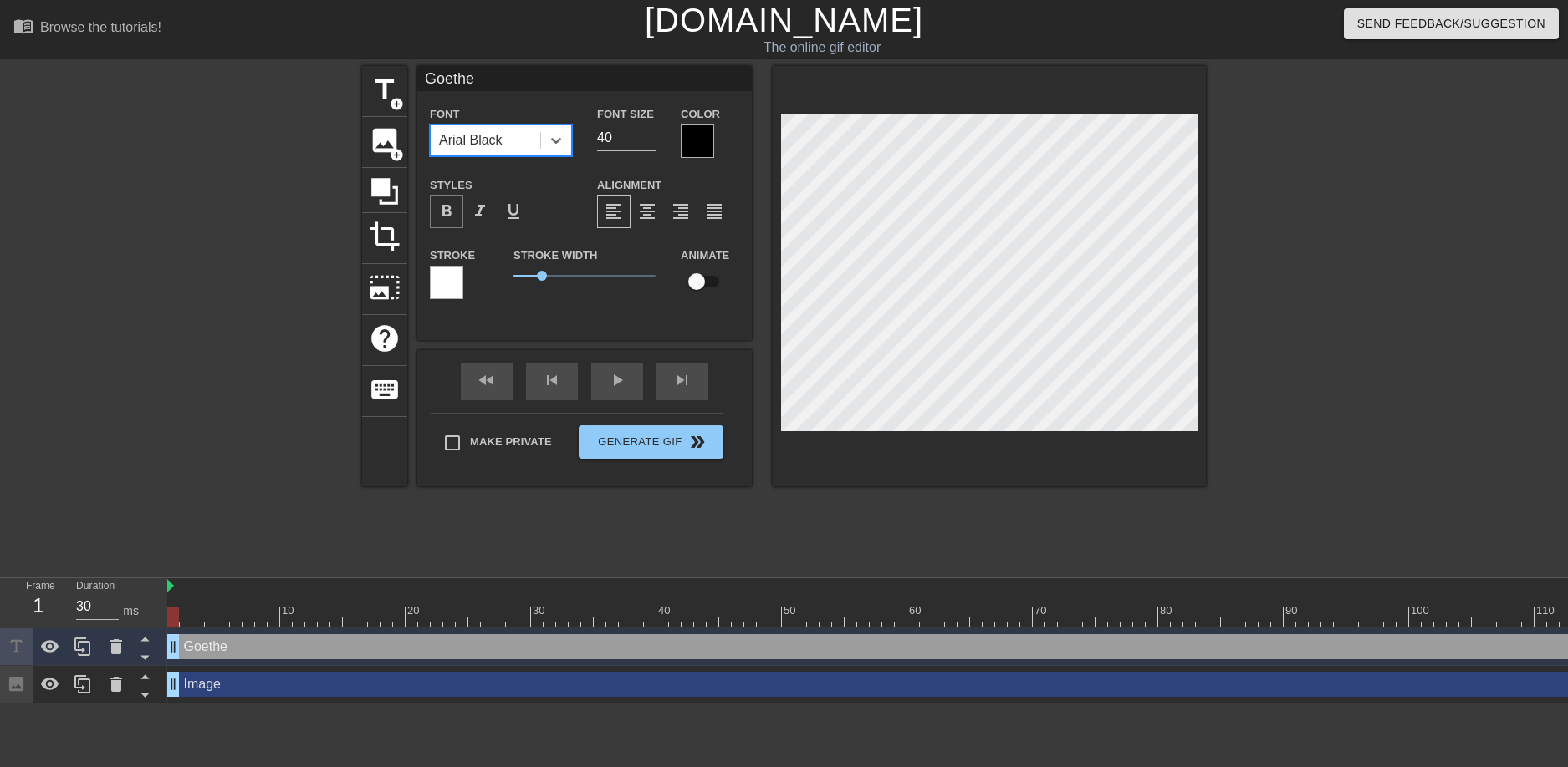
click at [441, 217] on span "format_bold" at bounding box center [446, 212] width 20 height 20
click at [479, 212] on span "format_italic" at bounding box center [480, 212] width 20 height 20
click at [518, 211] on span "format_underline" at bounding box center [513, 212] width 20 height 20
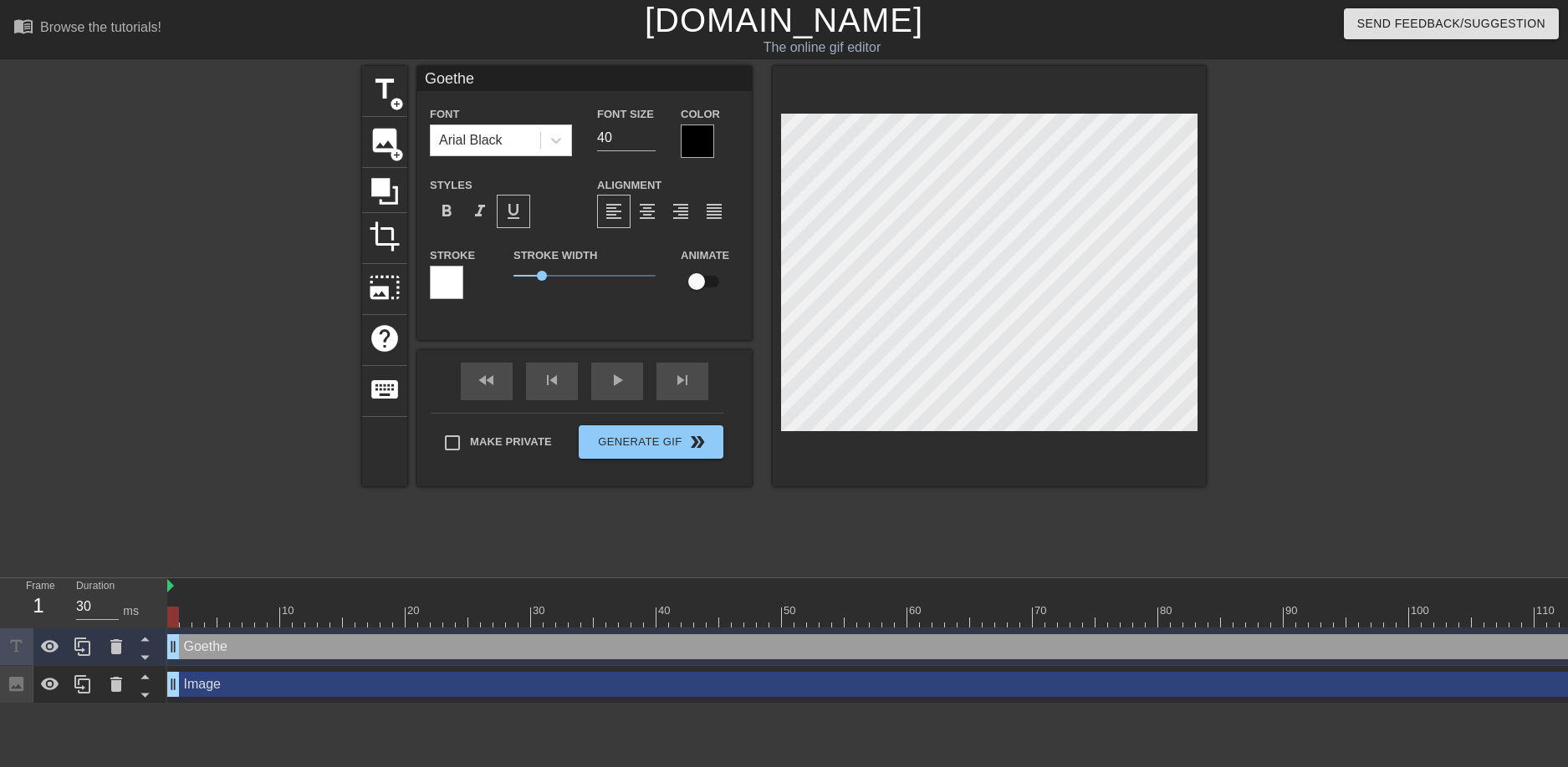
click at [518, 211] on span "format_underline" at bounding box center [513, 212] width 20 height 20
click at [507, 129] on div "Arial Black" at bounding box center [485, 140] width 110 height 30
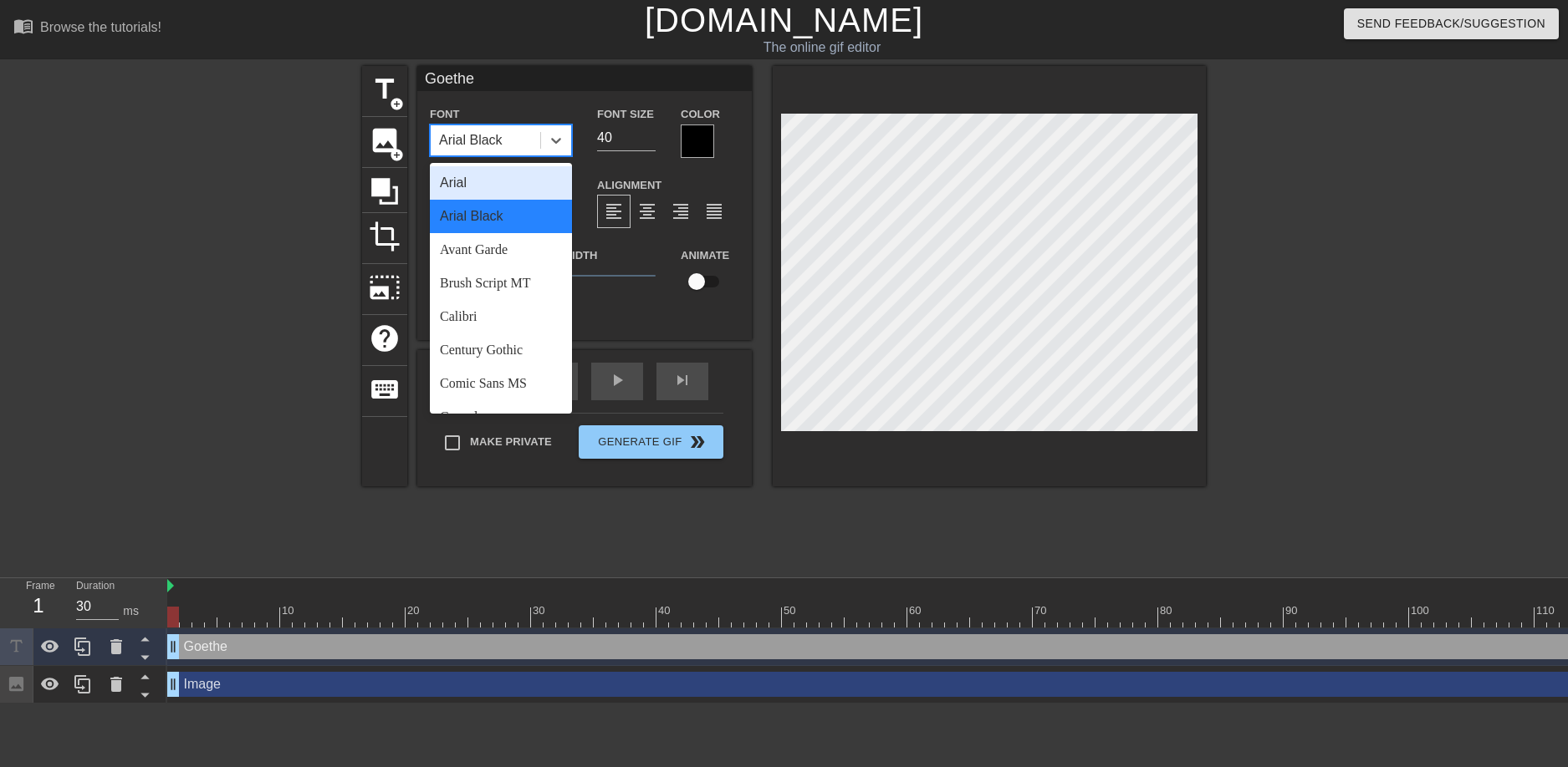
click at [511, 195] on div "Arial" at bounding box center [501, 183] width 142 height 33
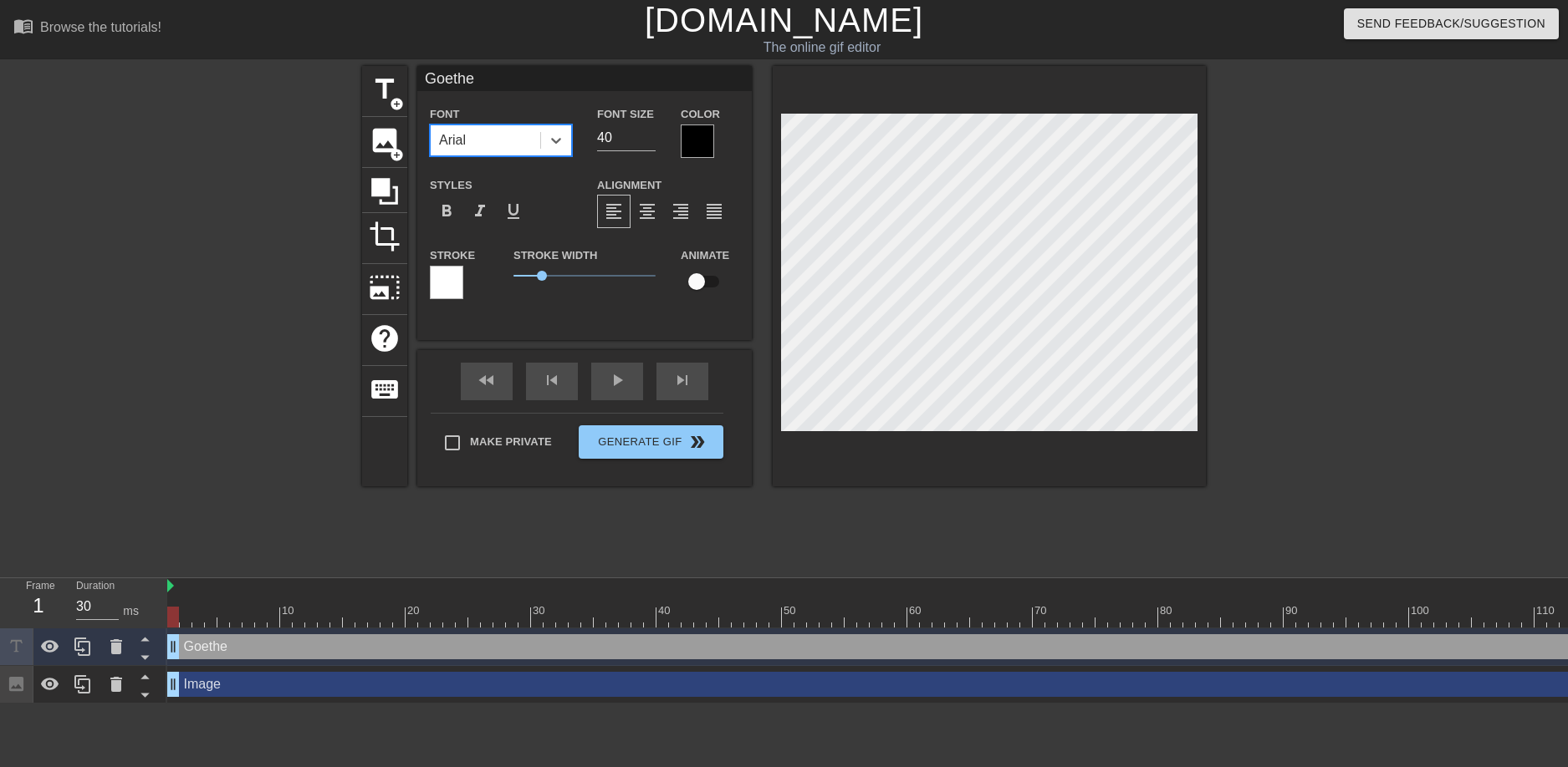
click at [516, 144] on div "Arial" at bounding box center [485, 140] width 110 height 30
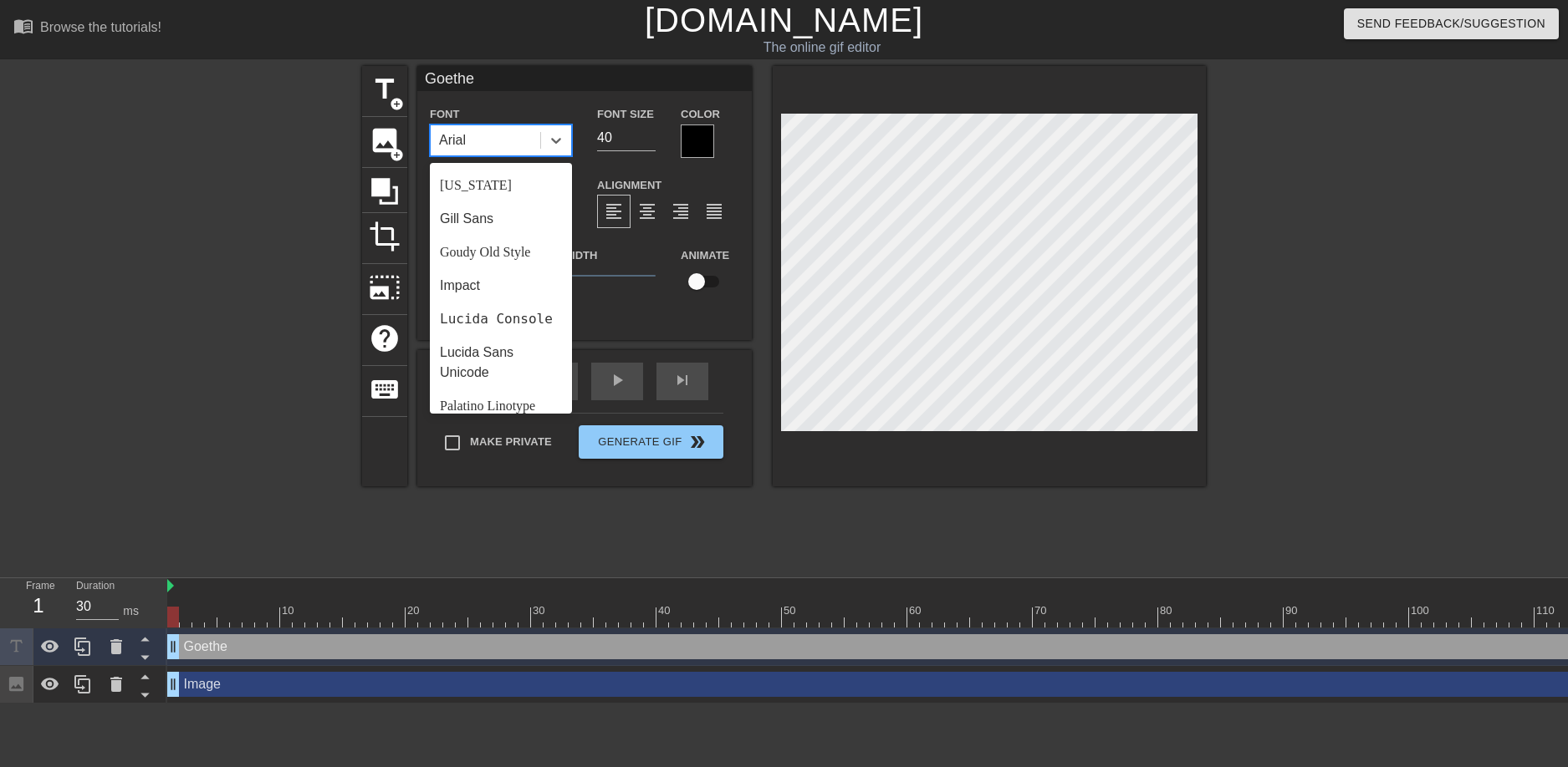
scroll to position [334, 0]
click at [508, 287] on div "Impact" at bounding box center [501, 283] width 142 height 33
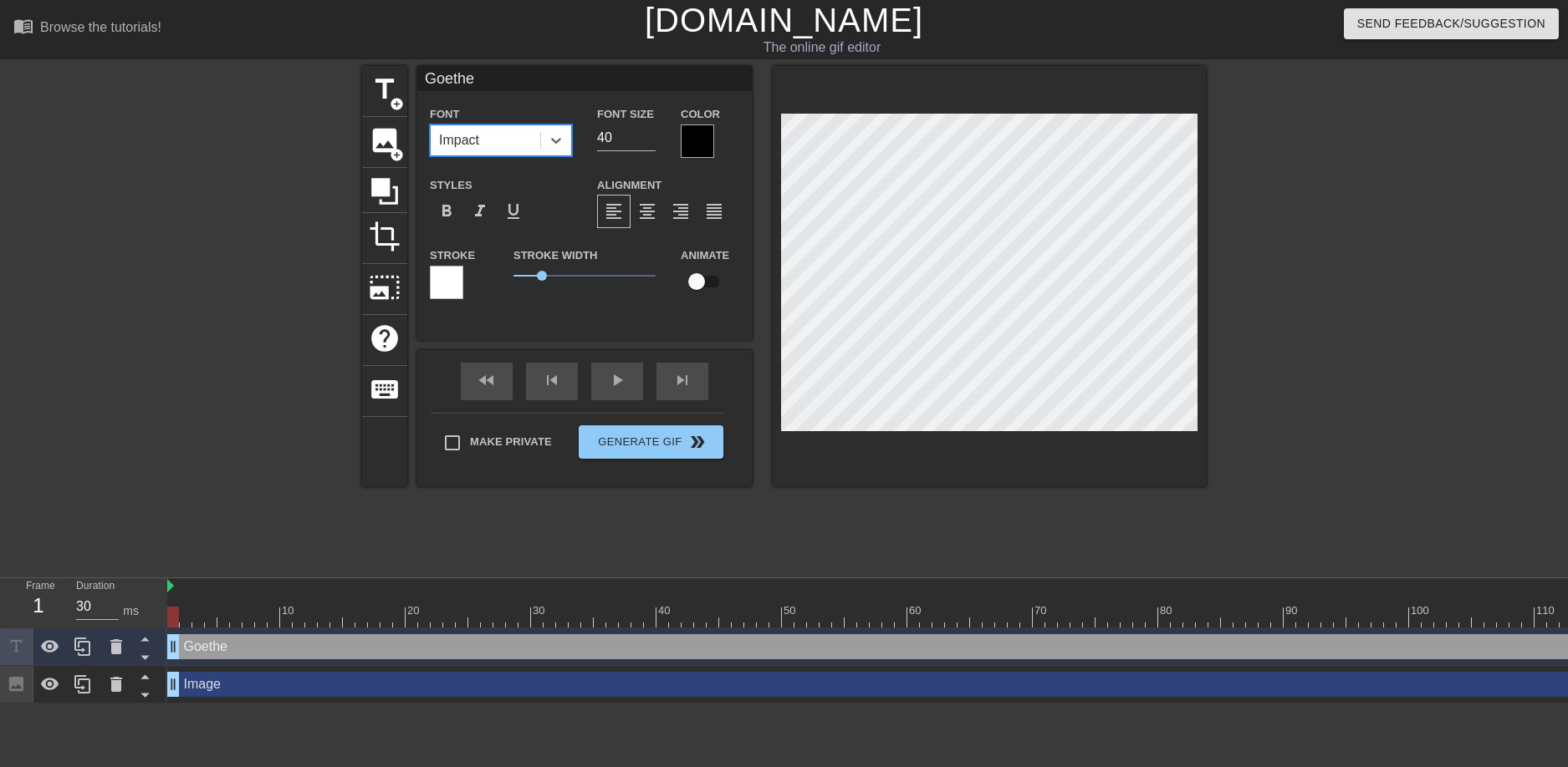
click at [496, 151] on div "Impact" at bounding box center [485, 140] width 110 height 30
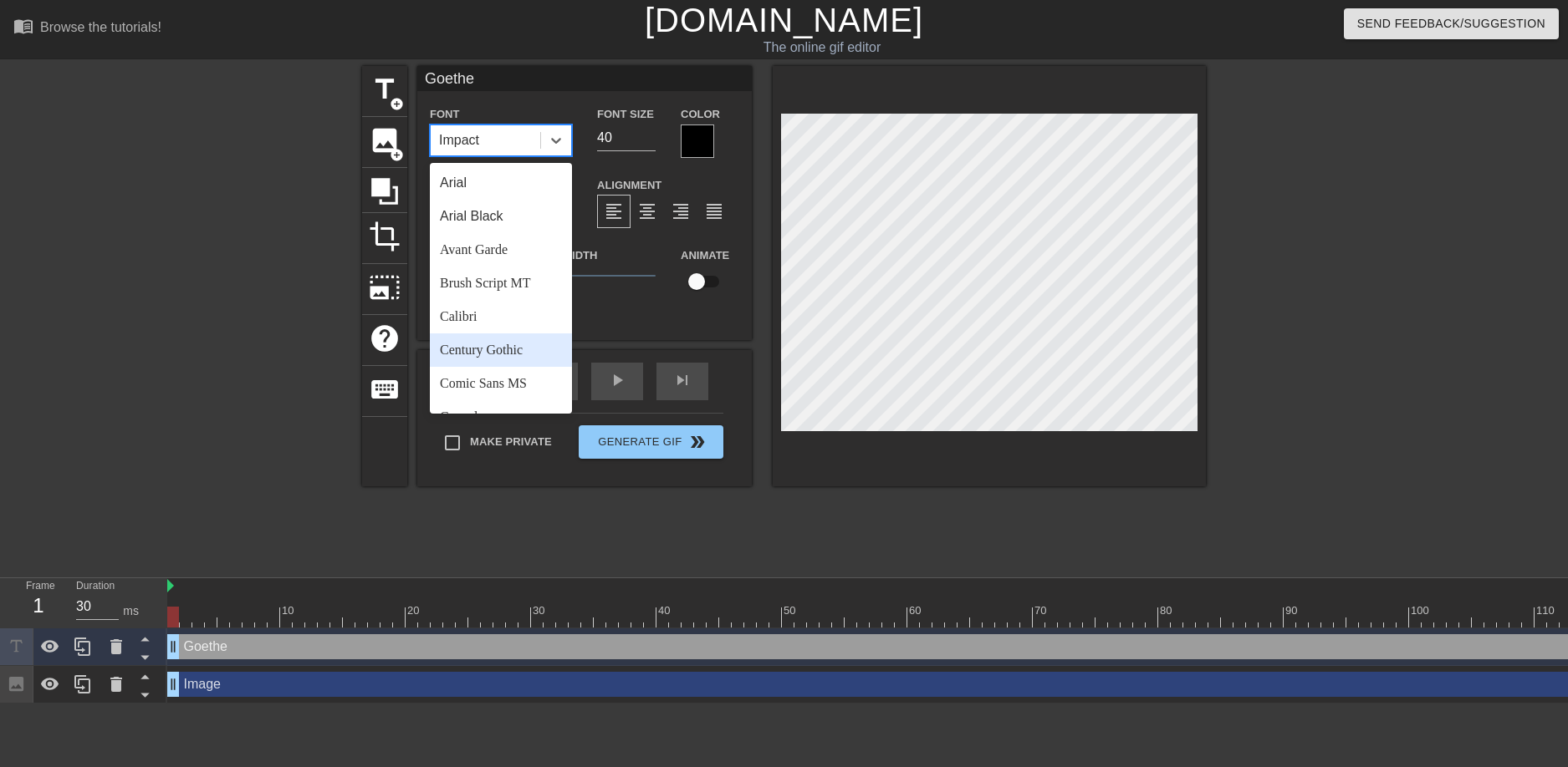
click at [471, 358] on div "Century Gothic" at bounding box center [501, 350] width 142 height 33
click at [501, 150] on div "Century Gothic" at bounding box center [485, 140] width 110 height 30
click at [495, 382] on div "Comic Sans MS" at bounding box center [501, 384] width 142 height 33
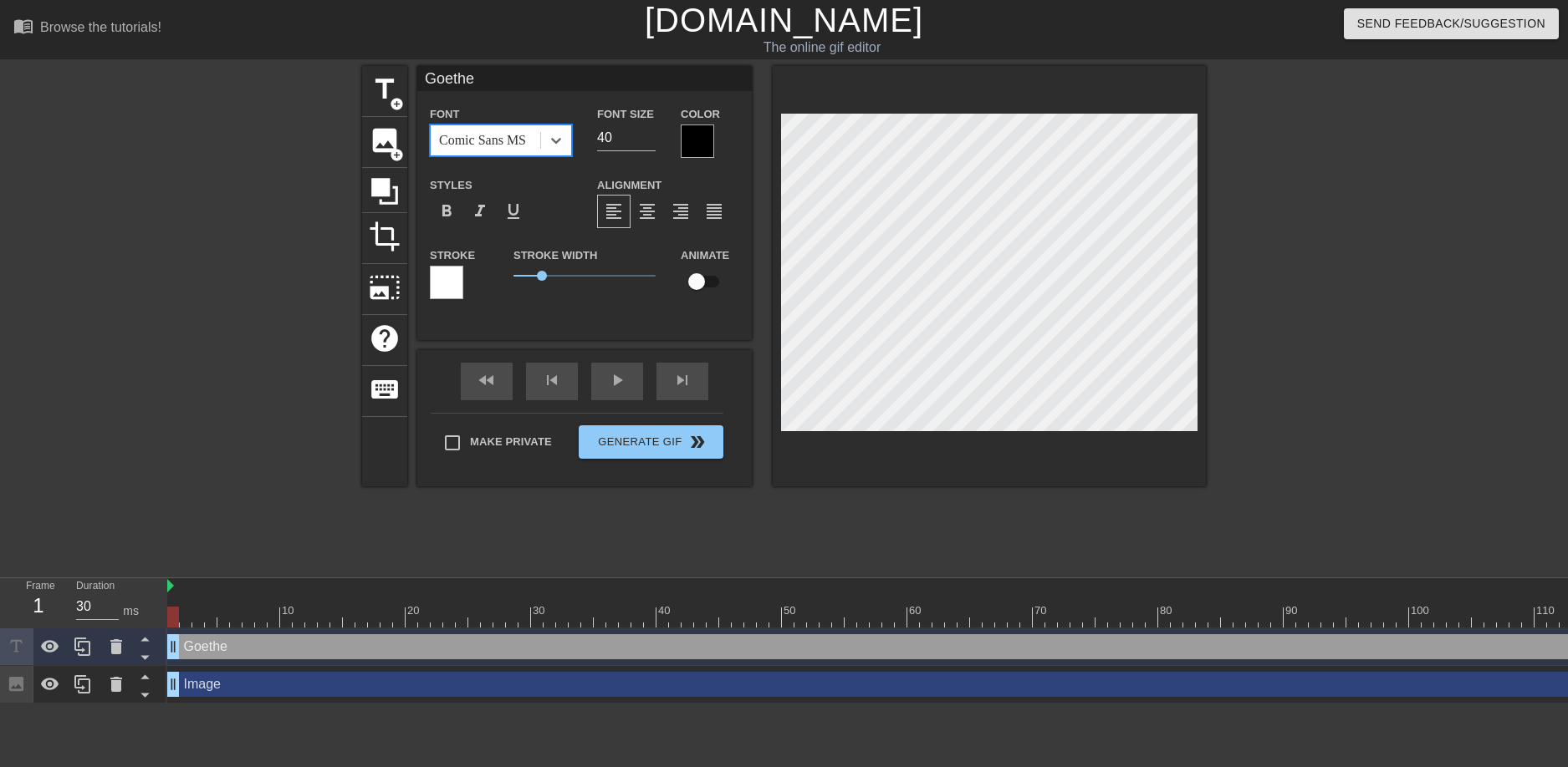
click at [503, 144] on div "Comic Sans MS" at bounding box center [483, 140] width 87 height 20
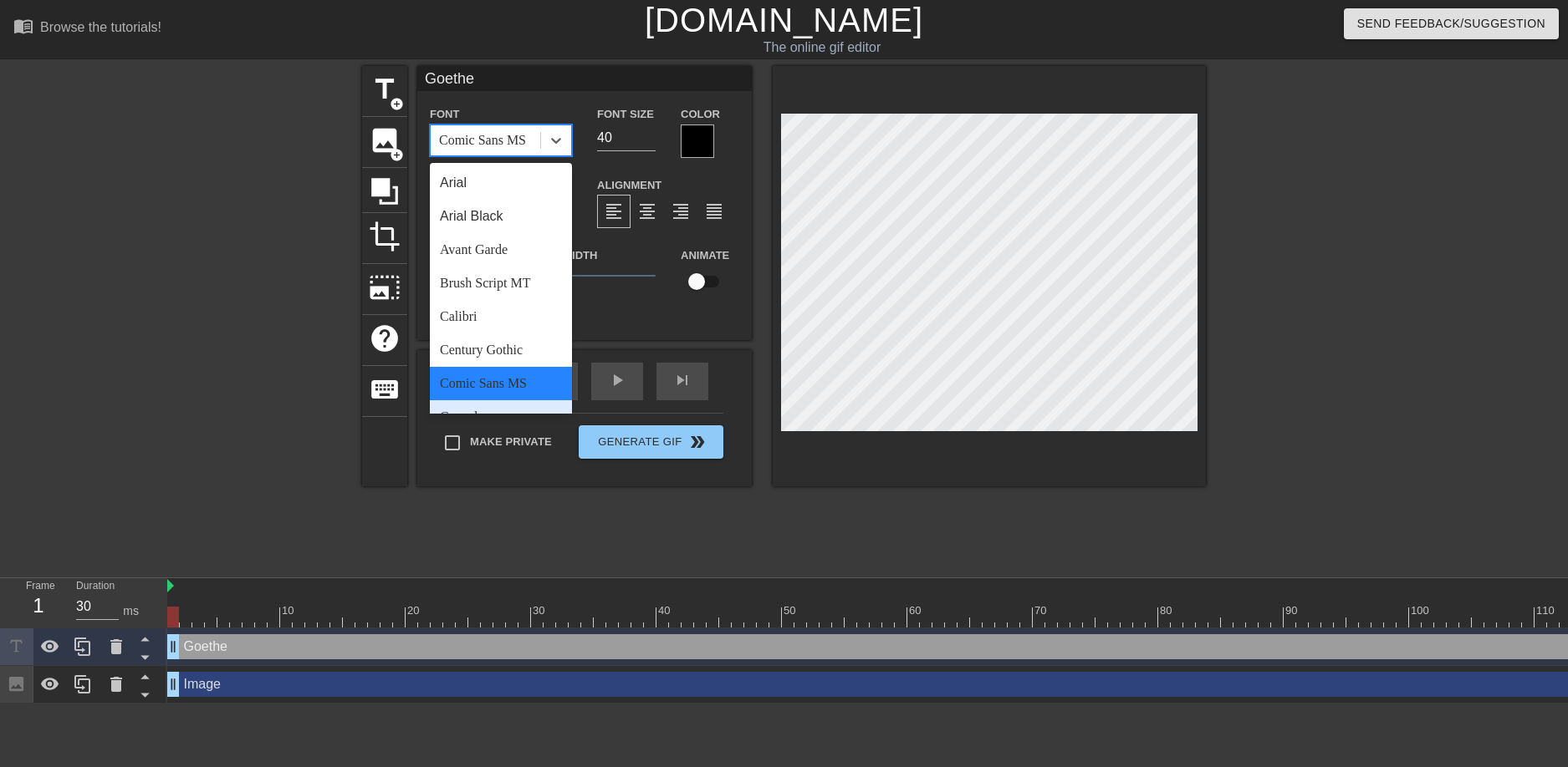
scroll to position [167, 0]
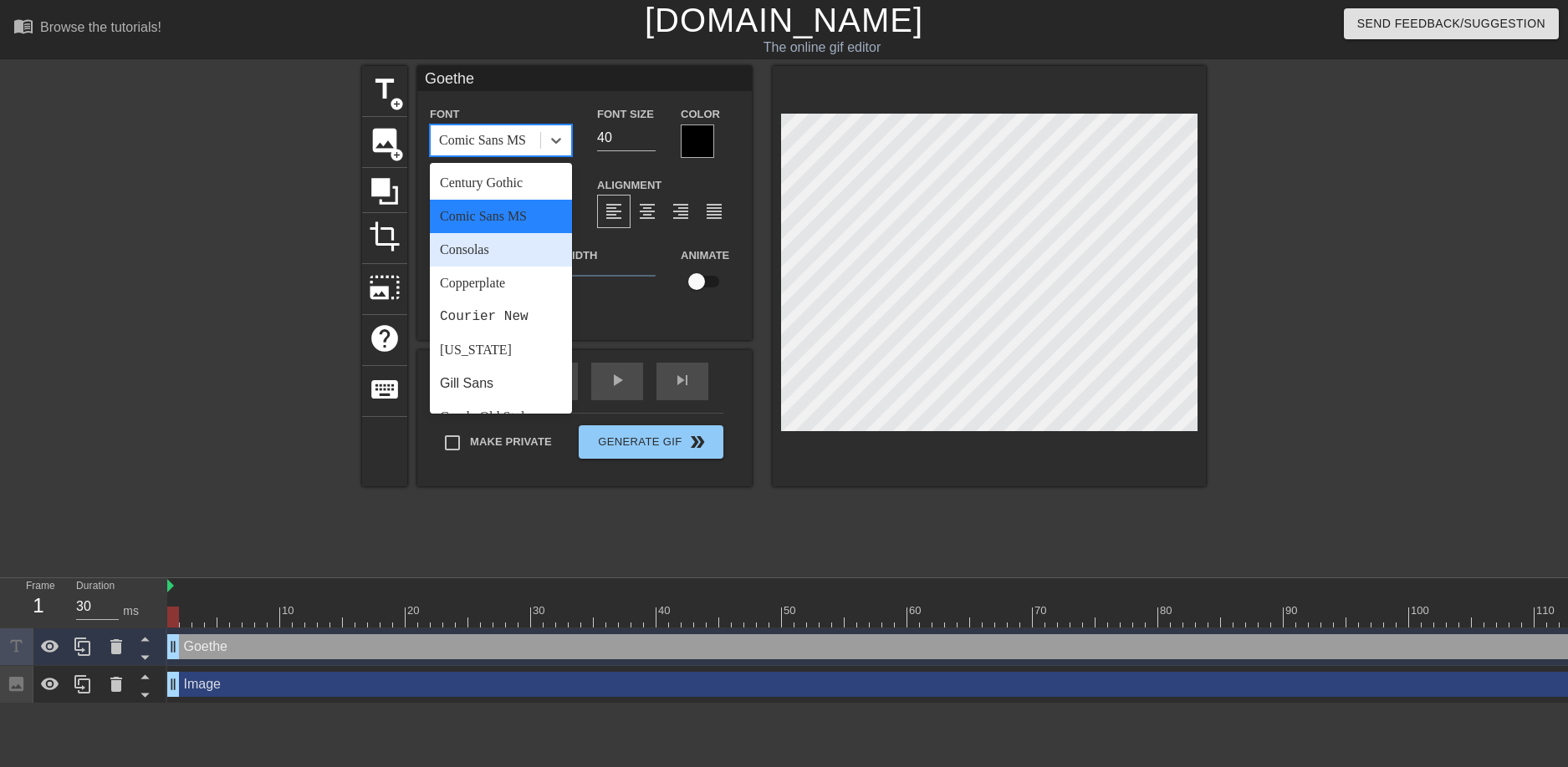
click at [502, 247] on div "Consolas" at bounding box center [501, 250] width 142 height 33
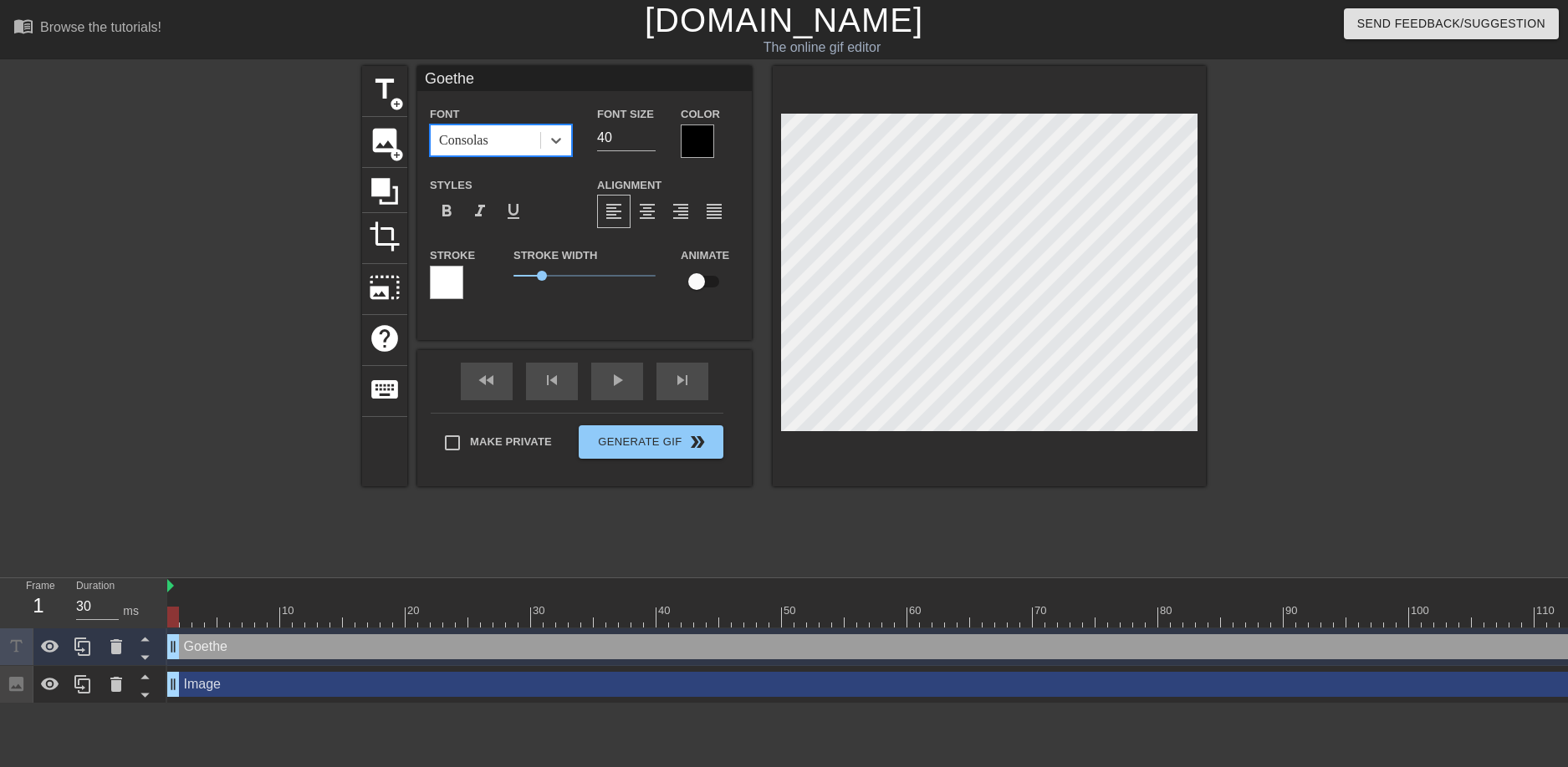
click at [502, 150] on div "Consolas" at bounding box center [485, 140] width 110 height 30
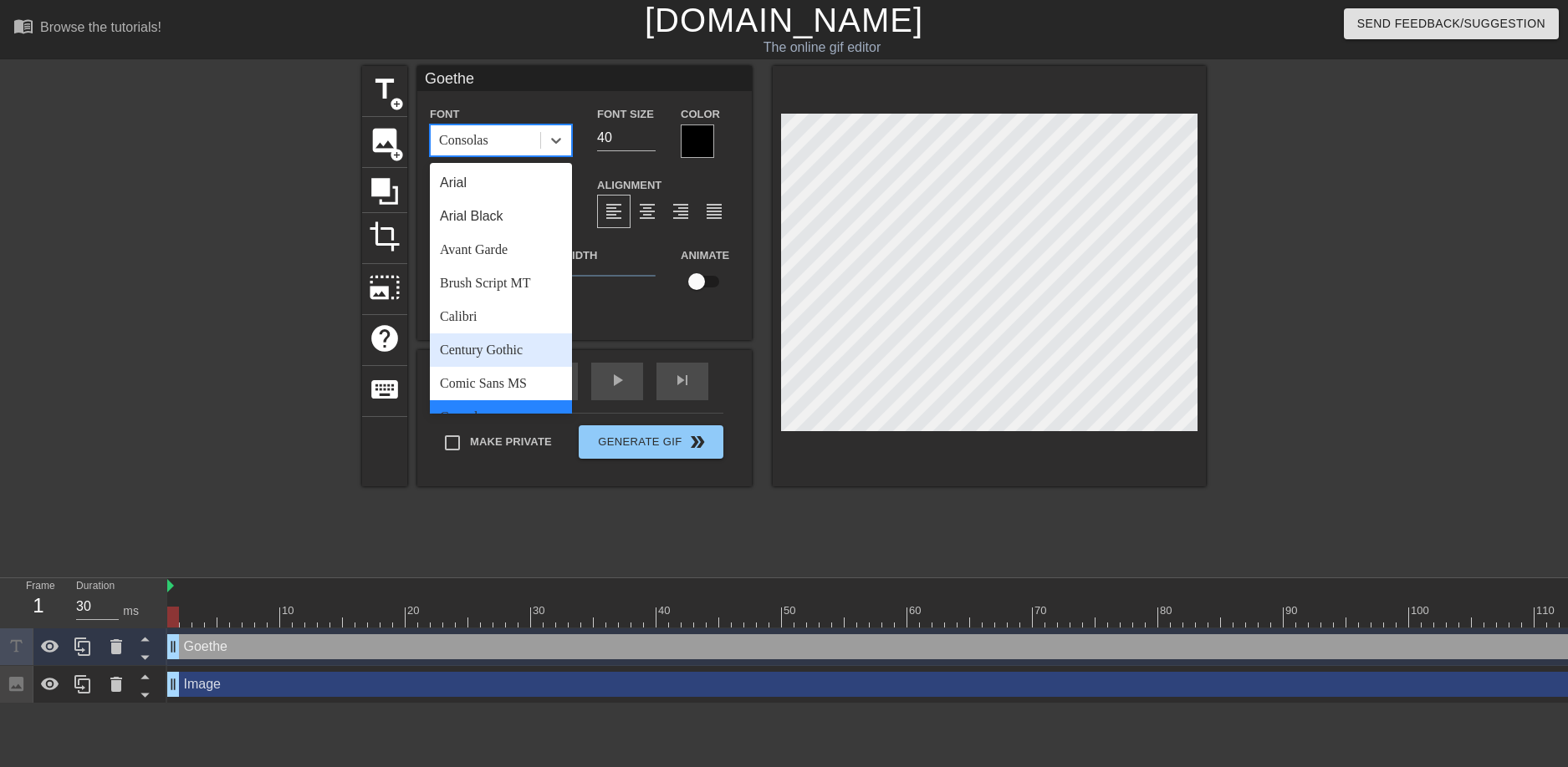
scroll to position [334, 0]
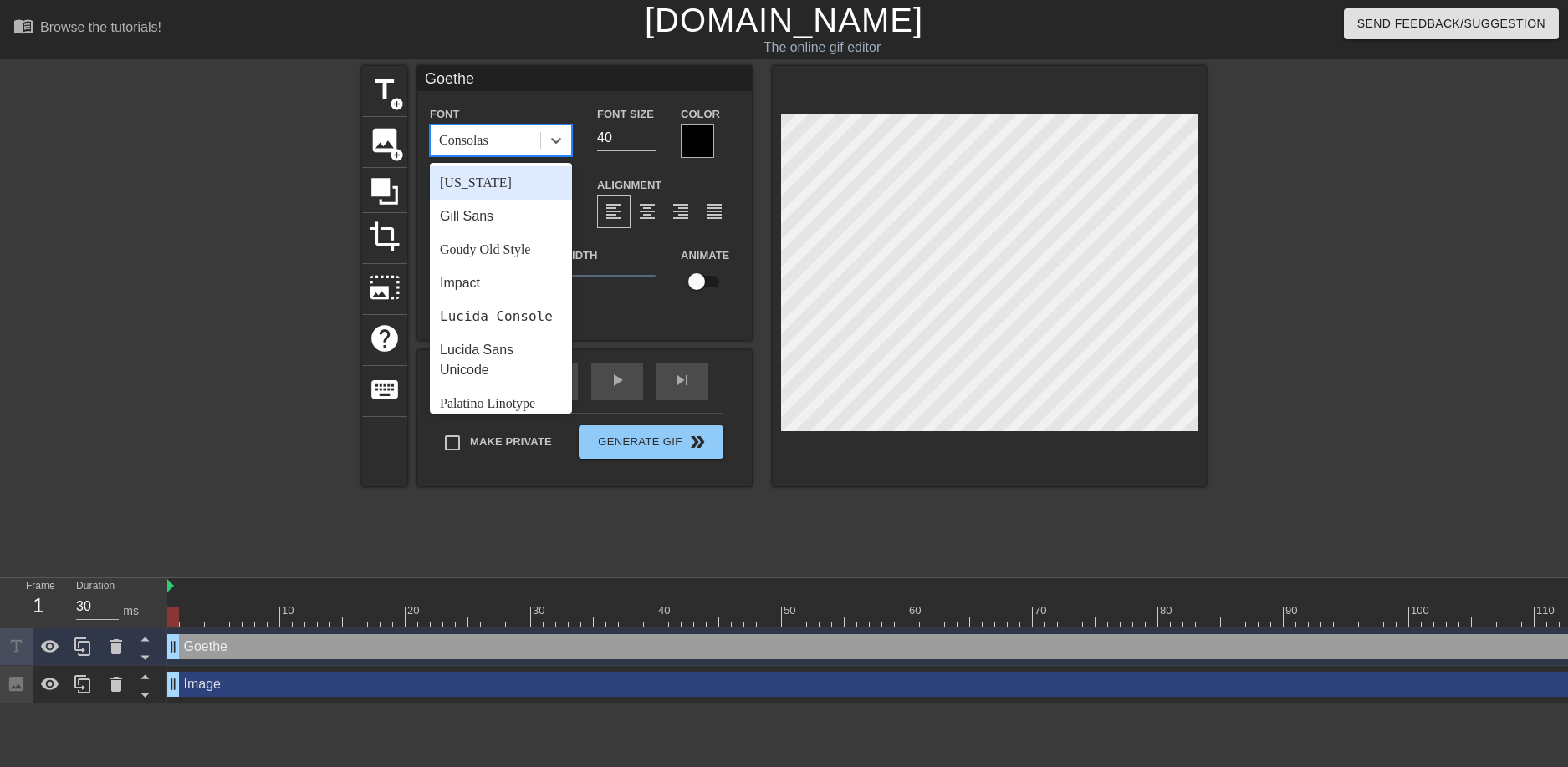
click at [481, 181] on div "[US_STATE]" at bounding box center [501, 183] width 142 height 33
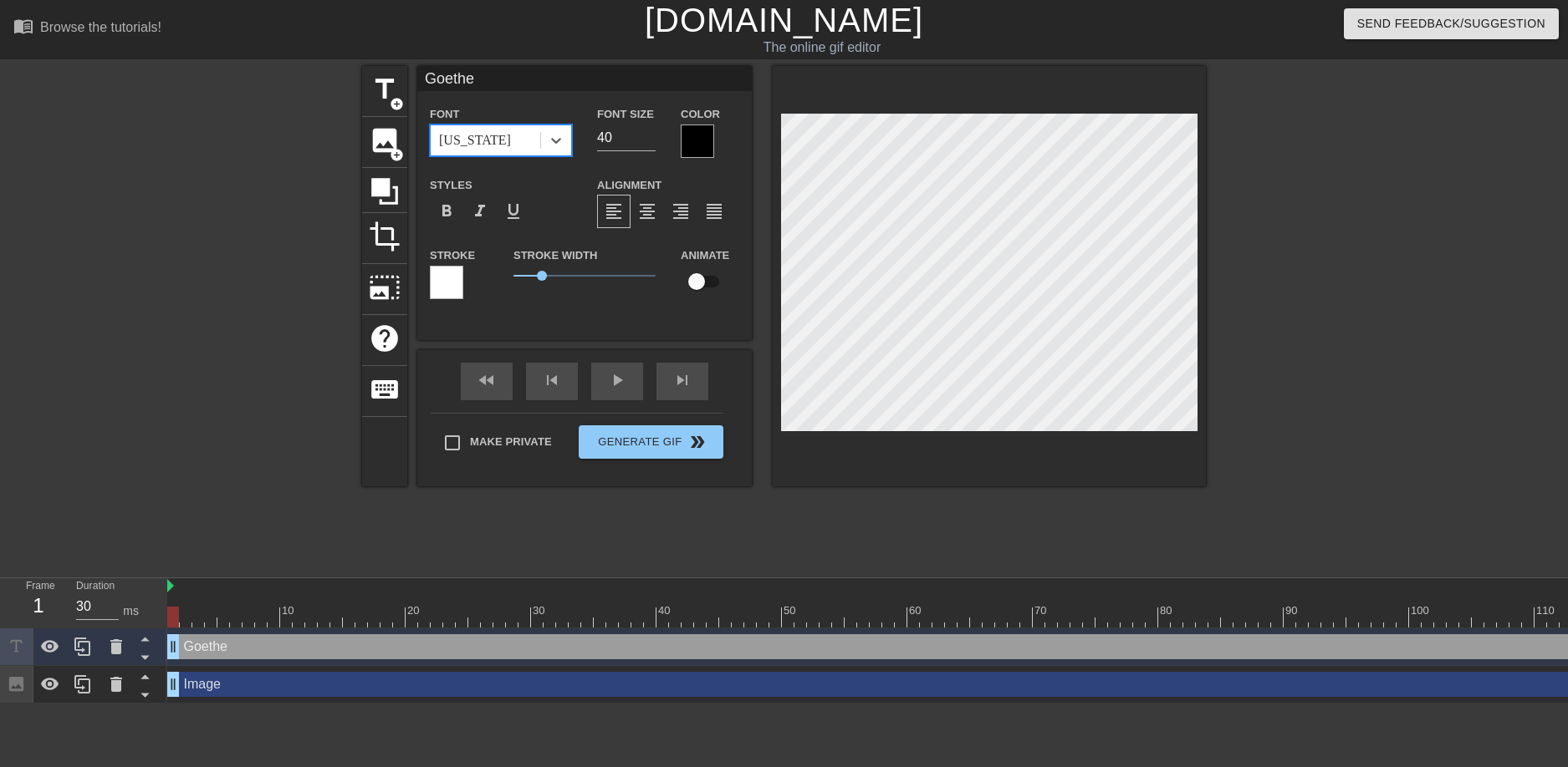
click at [485, 133] on div "[US_STATE]" at bounding box center [475, 140] width 72 height 20
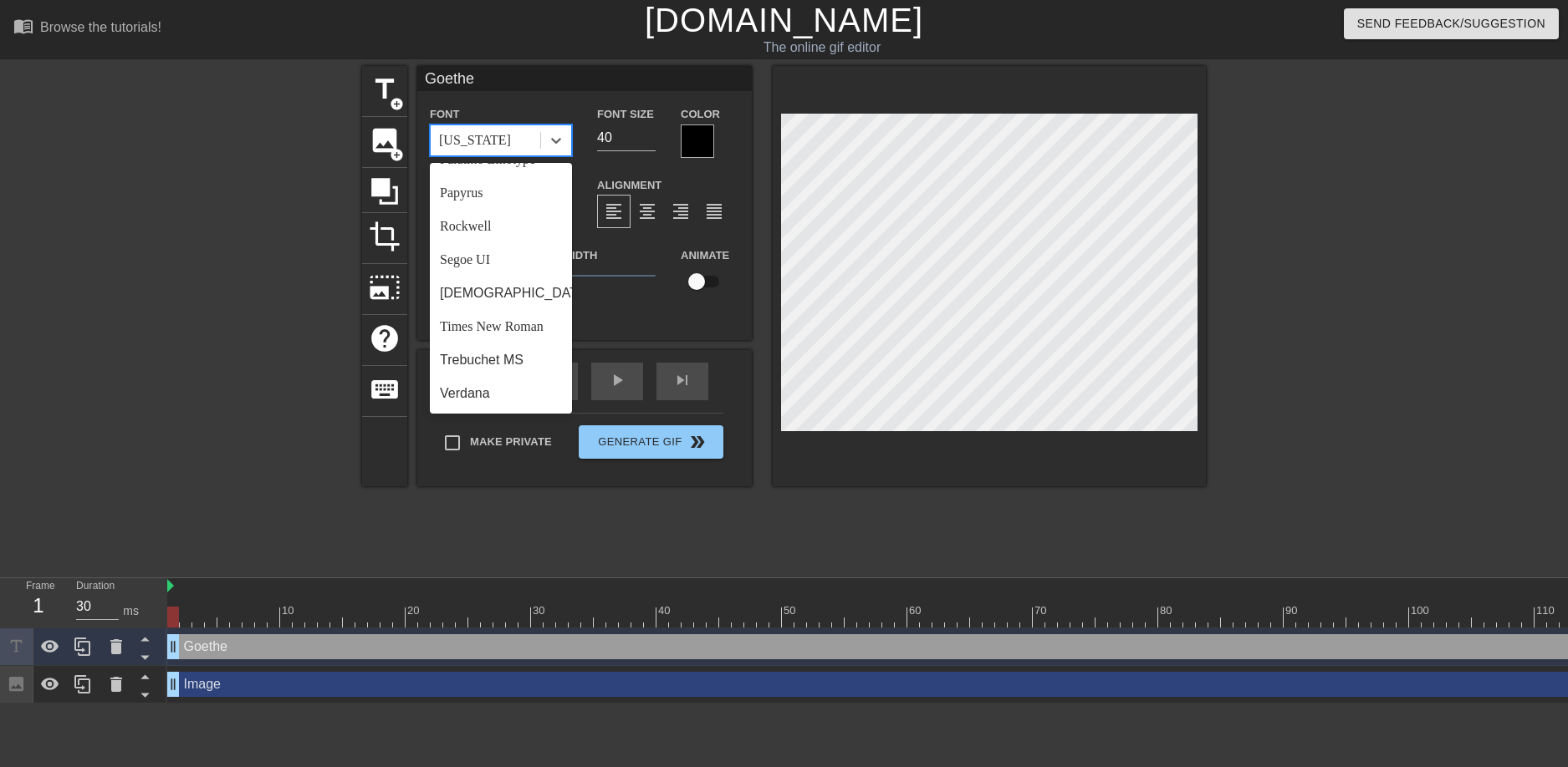
scroll to position [598, 0]
click at [479, 225] on div "Rockwell" at bounding box center [501, 226] width 142 height 33
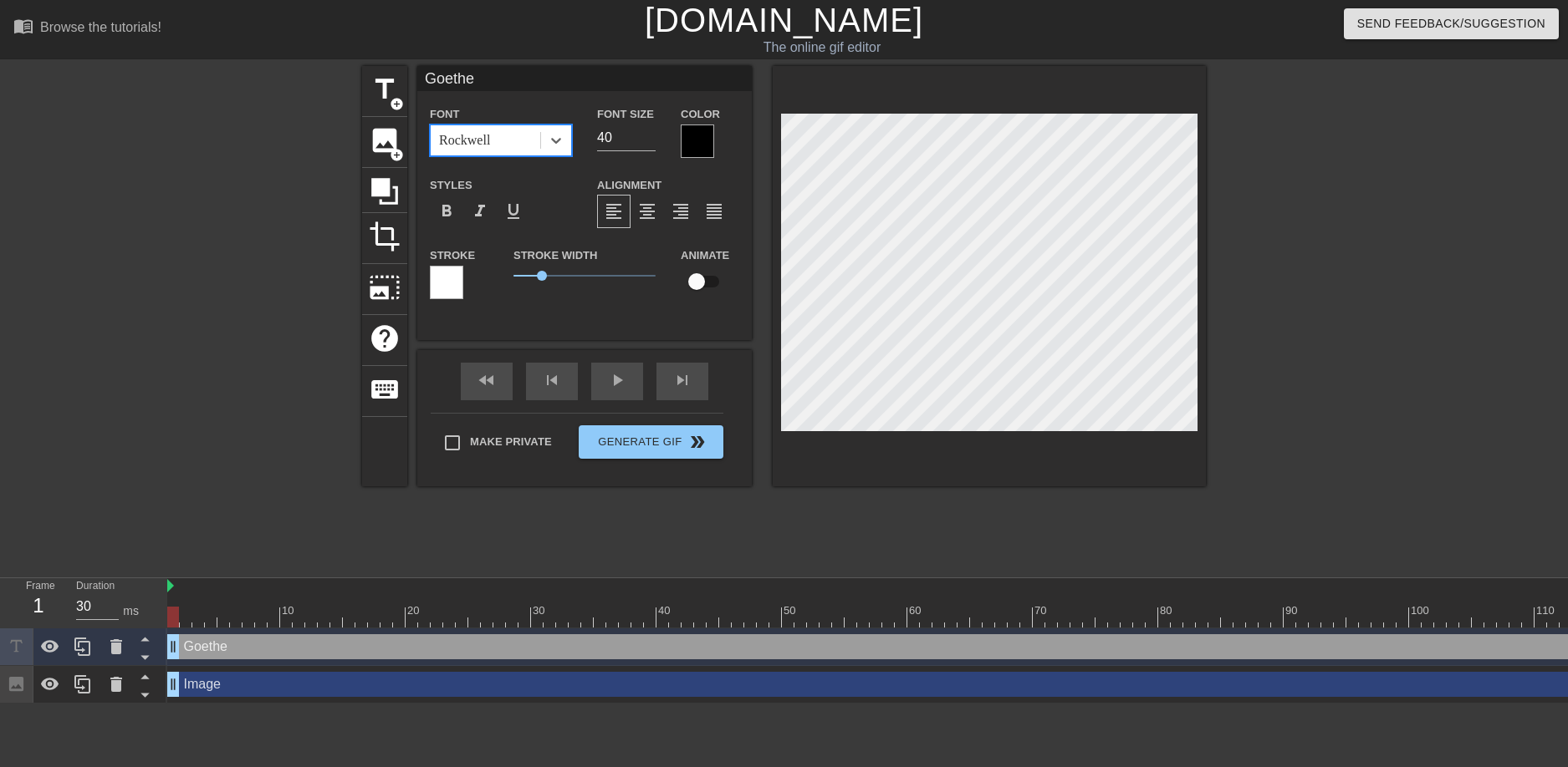
click at [485, 156] on div "Font option Rockwell, selected. 0 results available. Select is focused ,type to…" at bounding box center [501, 131] width 167 height 54
click at [489, 142] on div "Rockwell" at bounding box center [464, 140] width 51 height 20
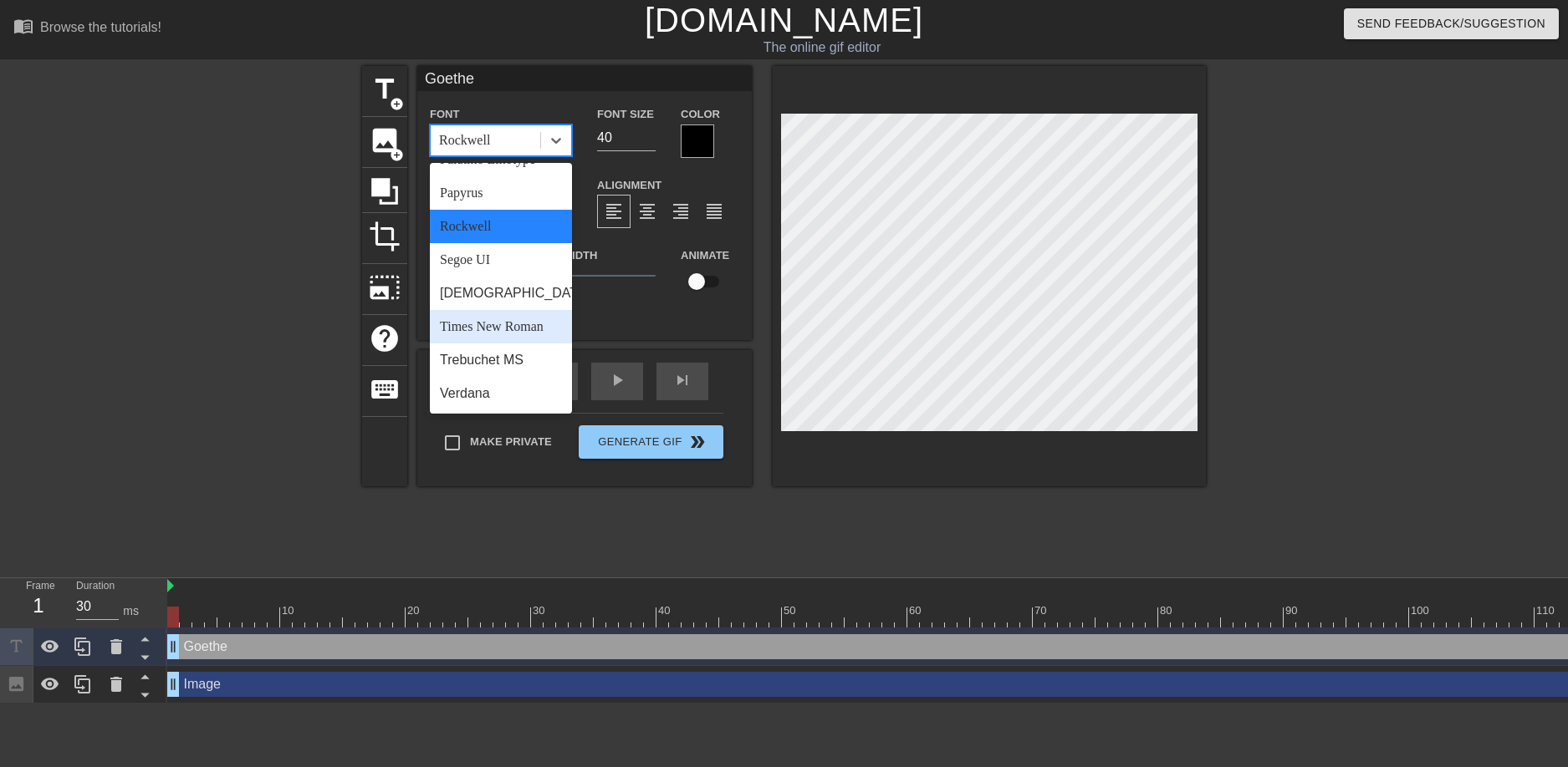
click at [475, 330] on div "Times New Roman" at bounding box center [501, 326] width 142 height 33
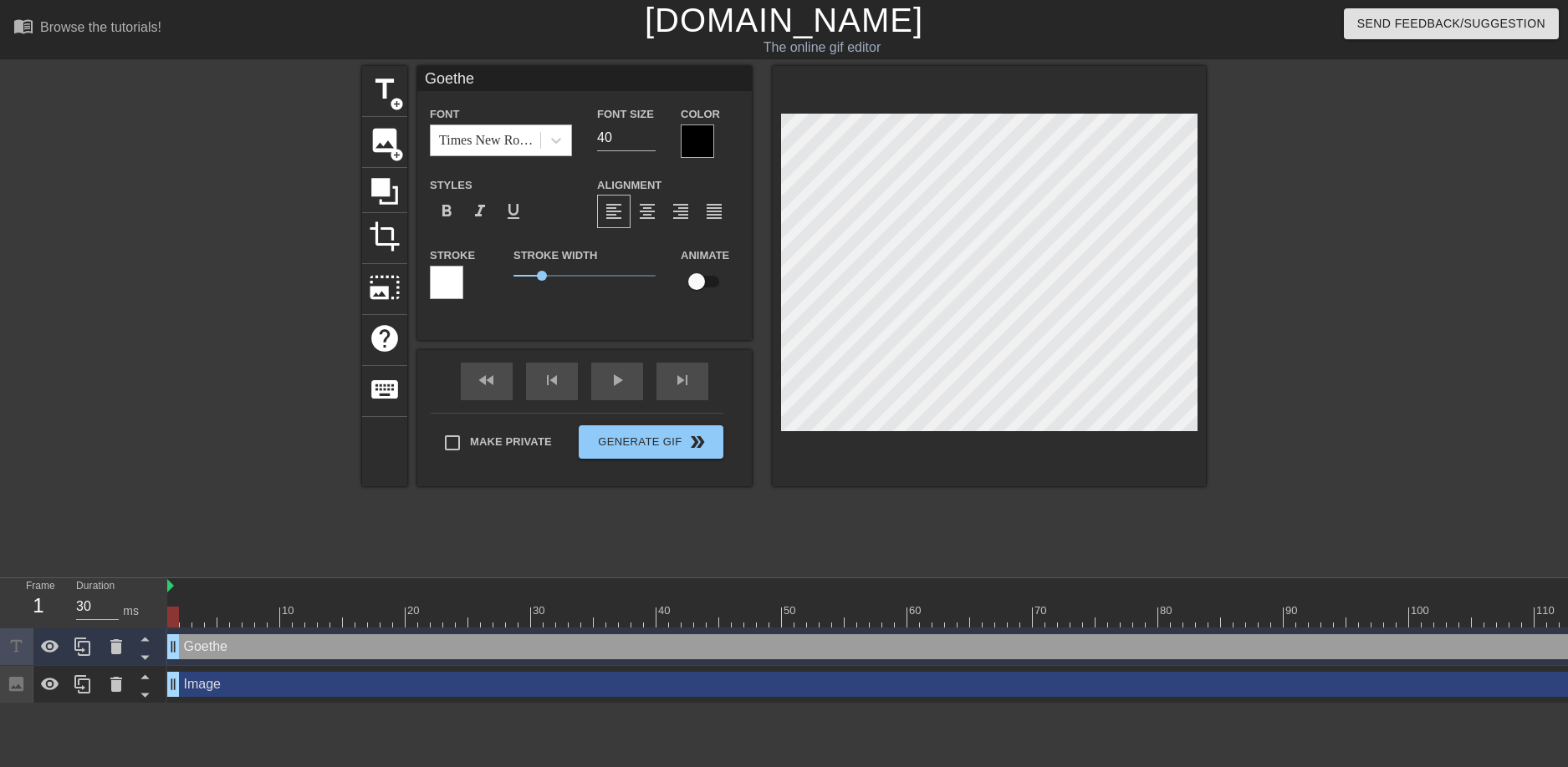
click at [527, 145] on div "Times New Roman" at bounding box center [491, 140] width 103 height 20
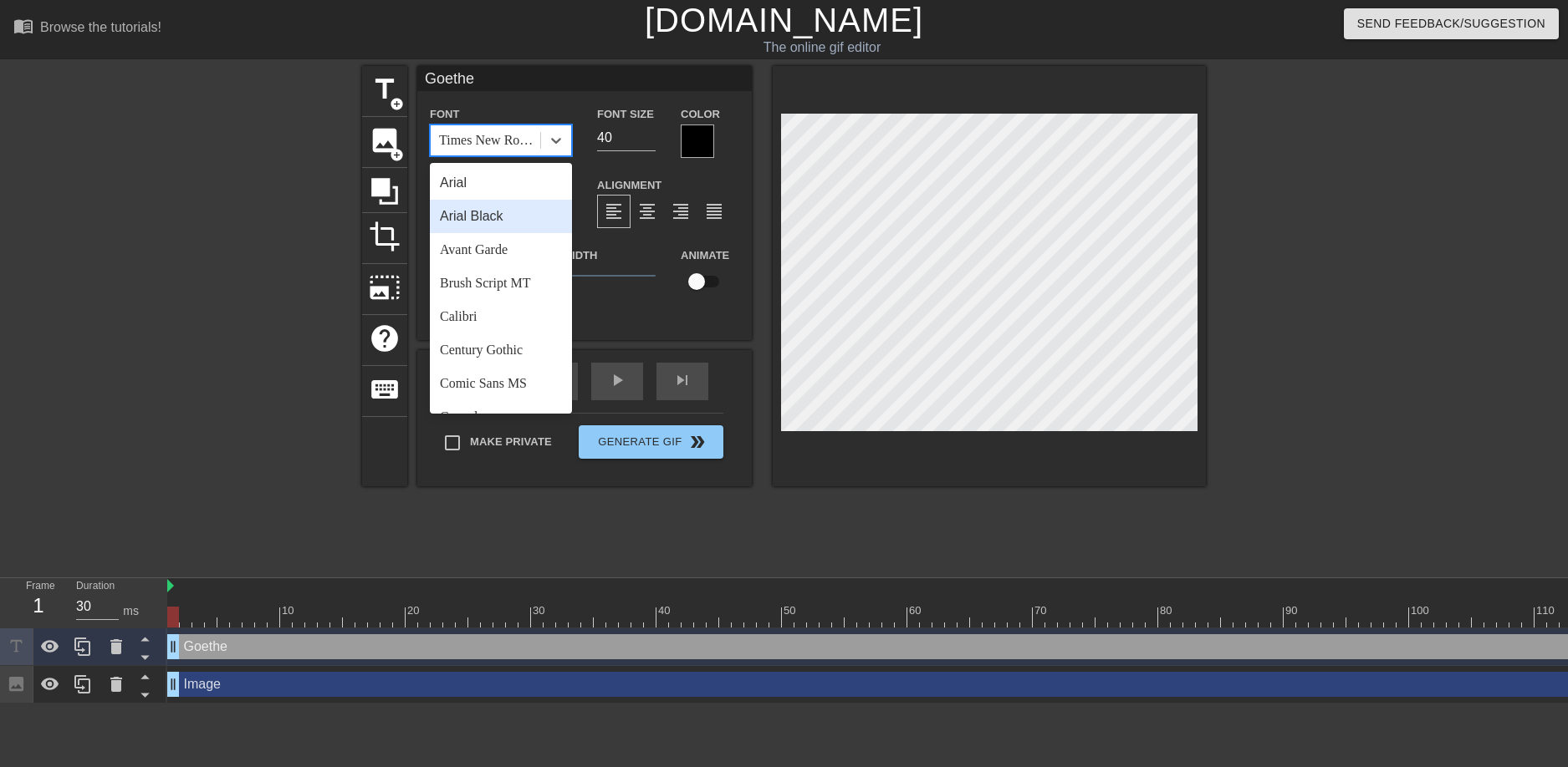
click at [509, 184] on div "Arial" at bounding box center [501, 183] width 142 height 33
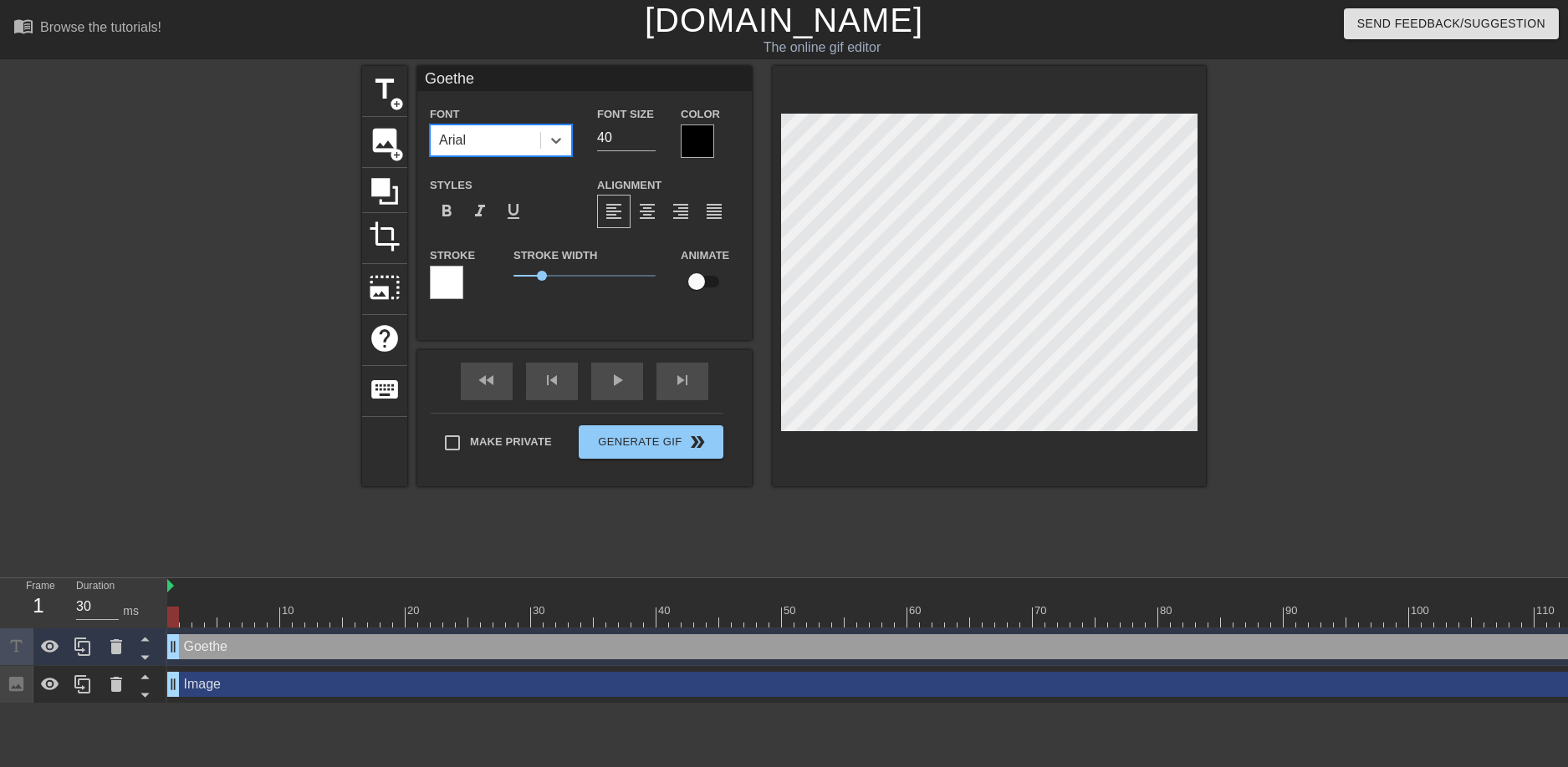
click at [534, 142] on div "Arial" at bounding box center [485, 140] width 110 height 30
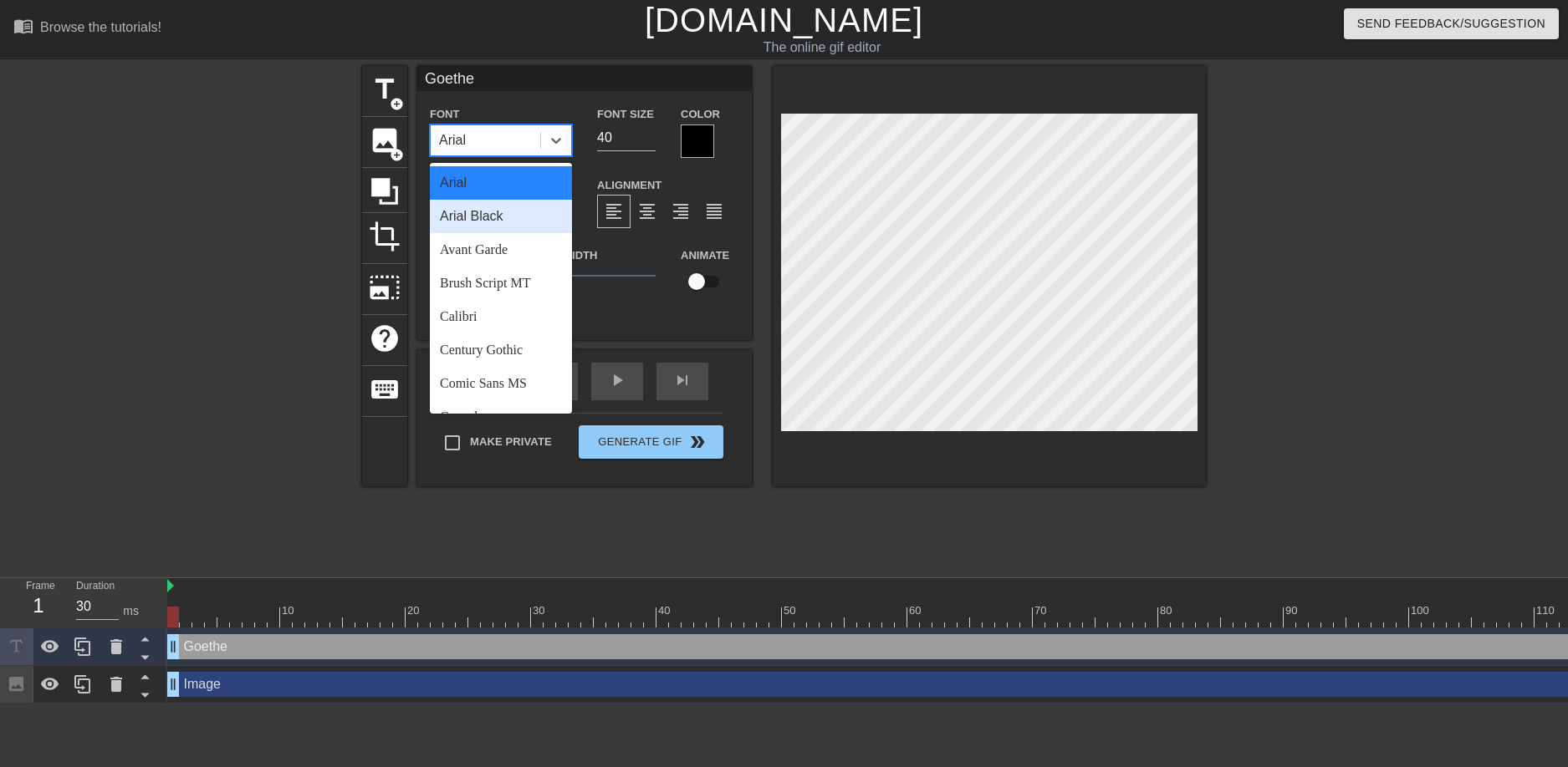
click at [499, 214] on div "Arial Black" at bounding box center [501, 217] width 142 height 33
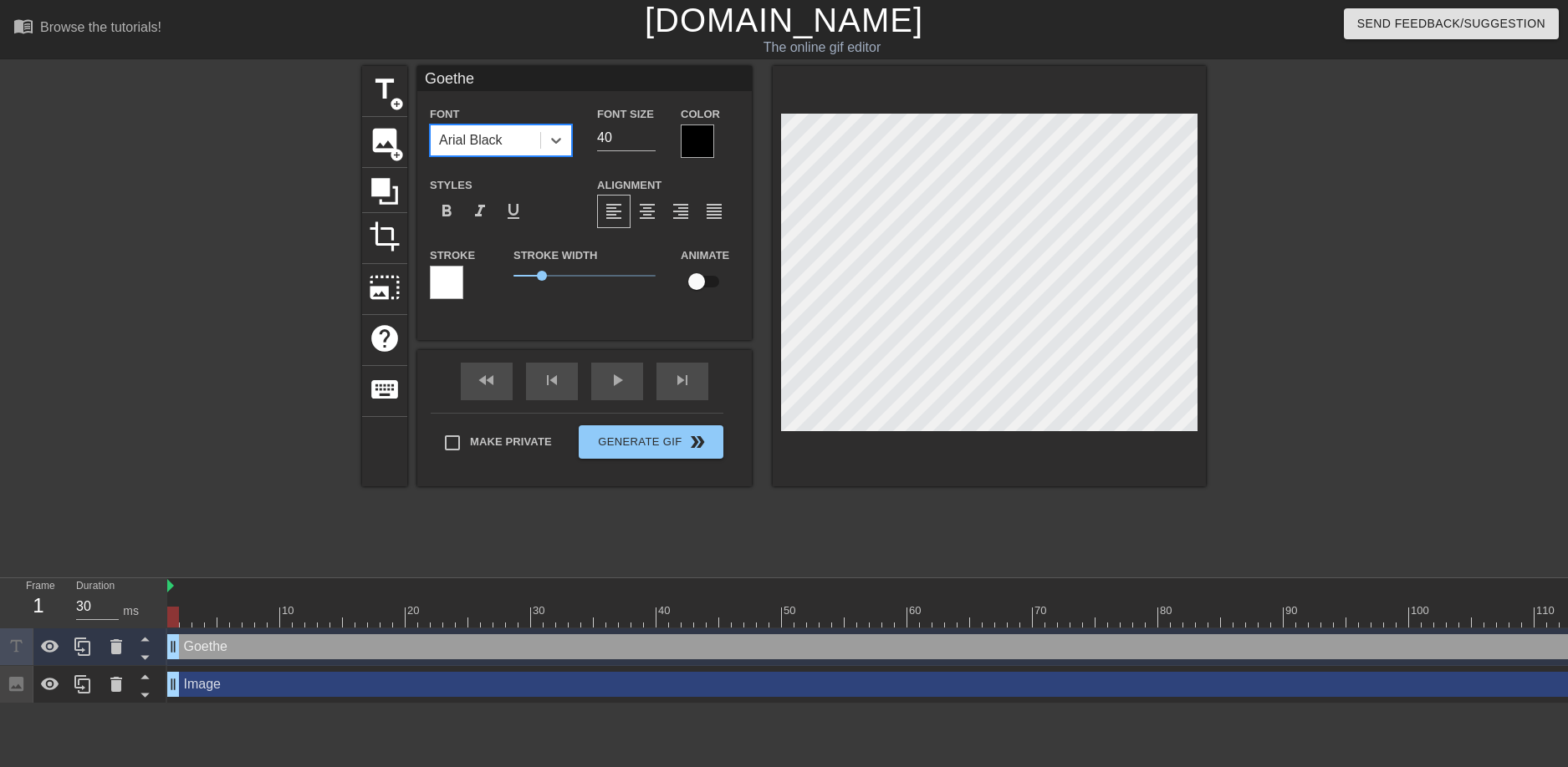
click at [502, 150] on div "Arial Black" at bounding box center [470, 140] width 63 height 20
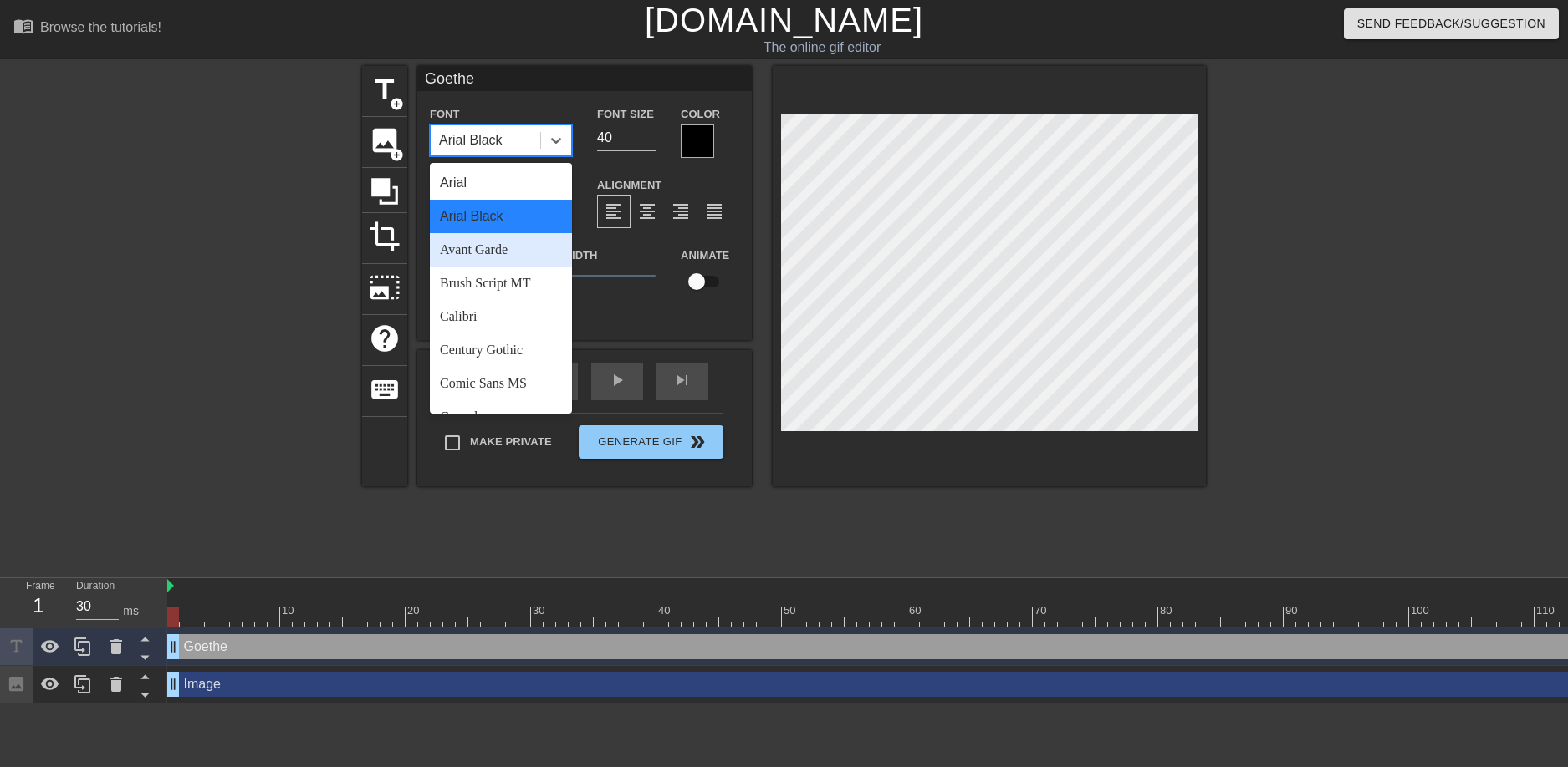
click at [487, 244] on div "Avant Garde" at bounding box center [501, 250] width 142 height 33
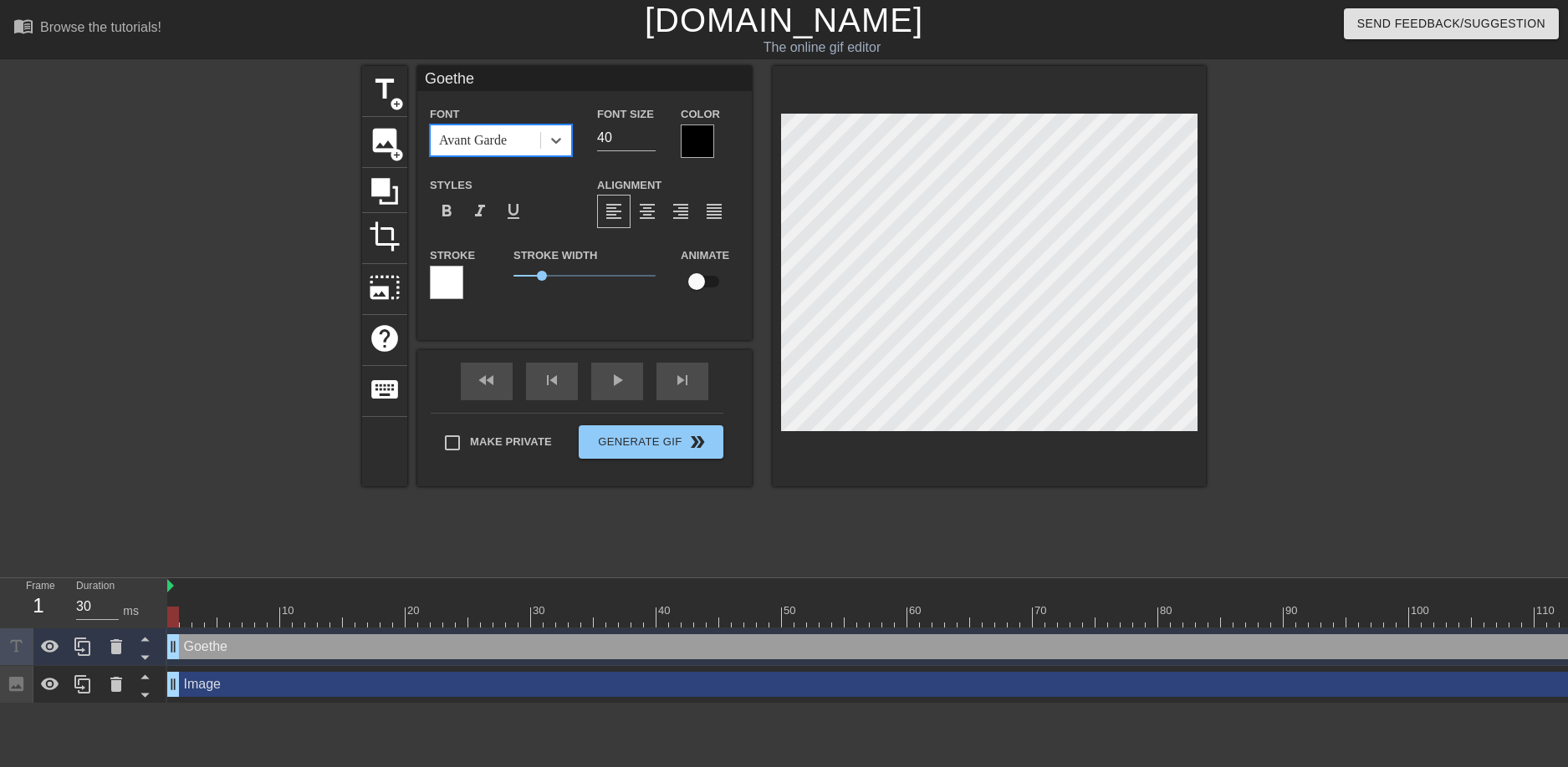
click at [508, 151] on div "Avant Garde" at bounding box center [485, 140] width 110 height 30
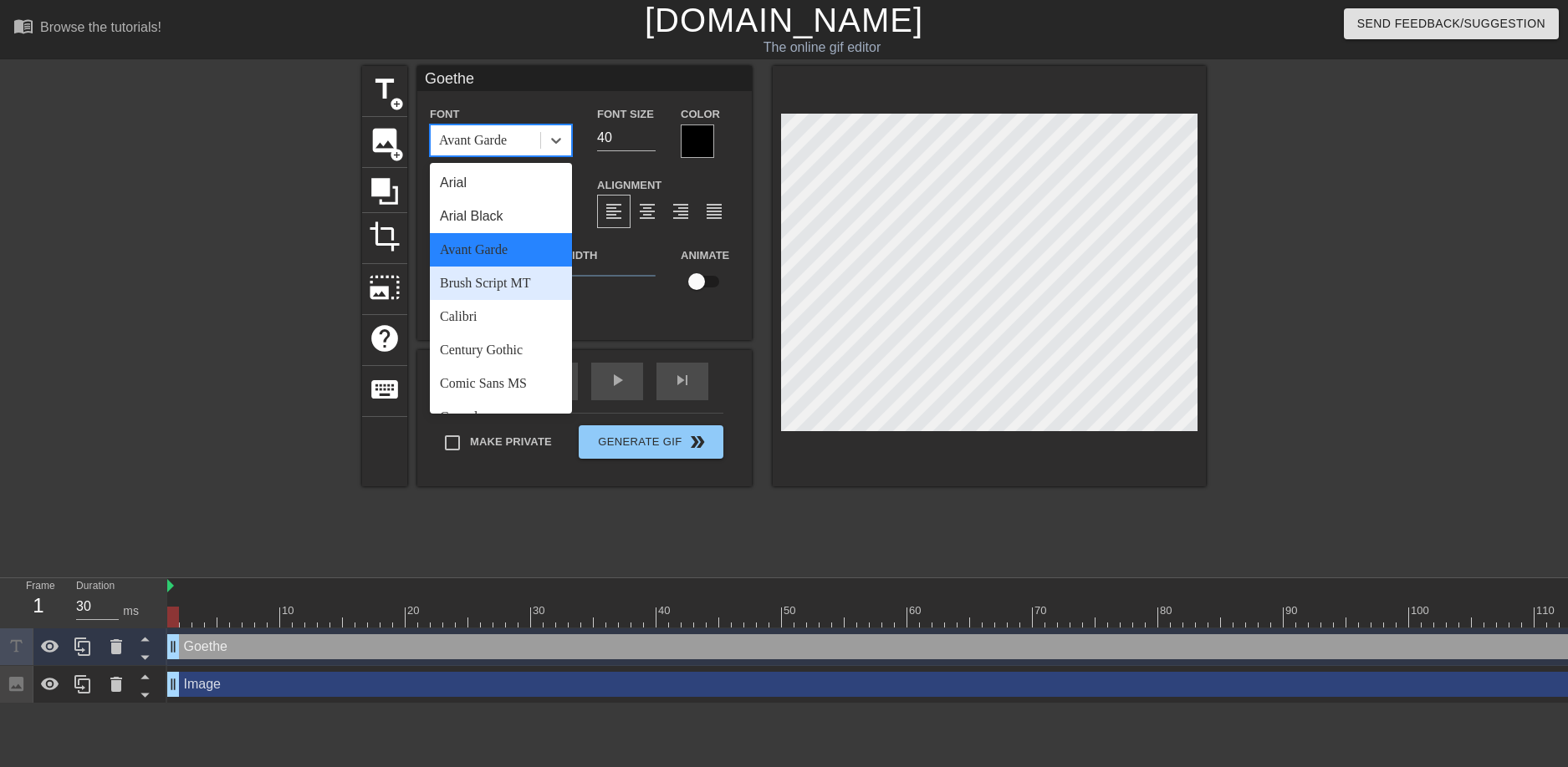
click at [479, 273] on div "Brush Script MT" at bounding box center [501, 283] width 142 height 33
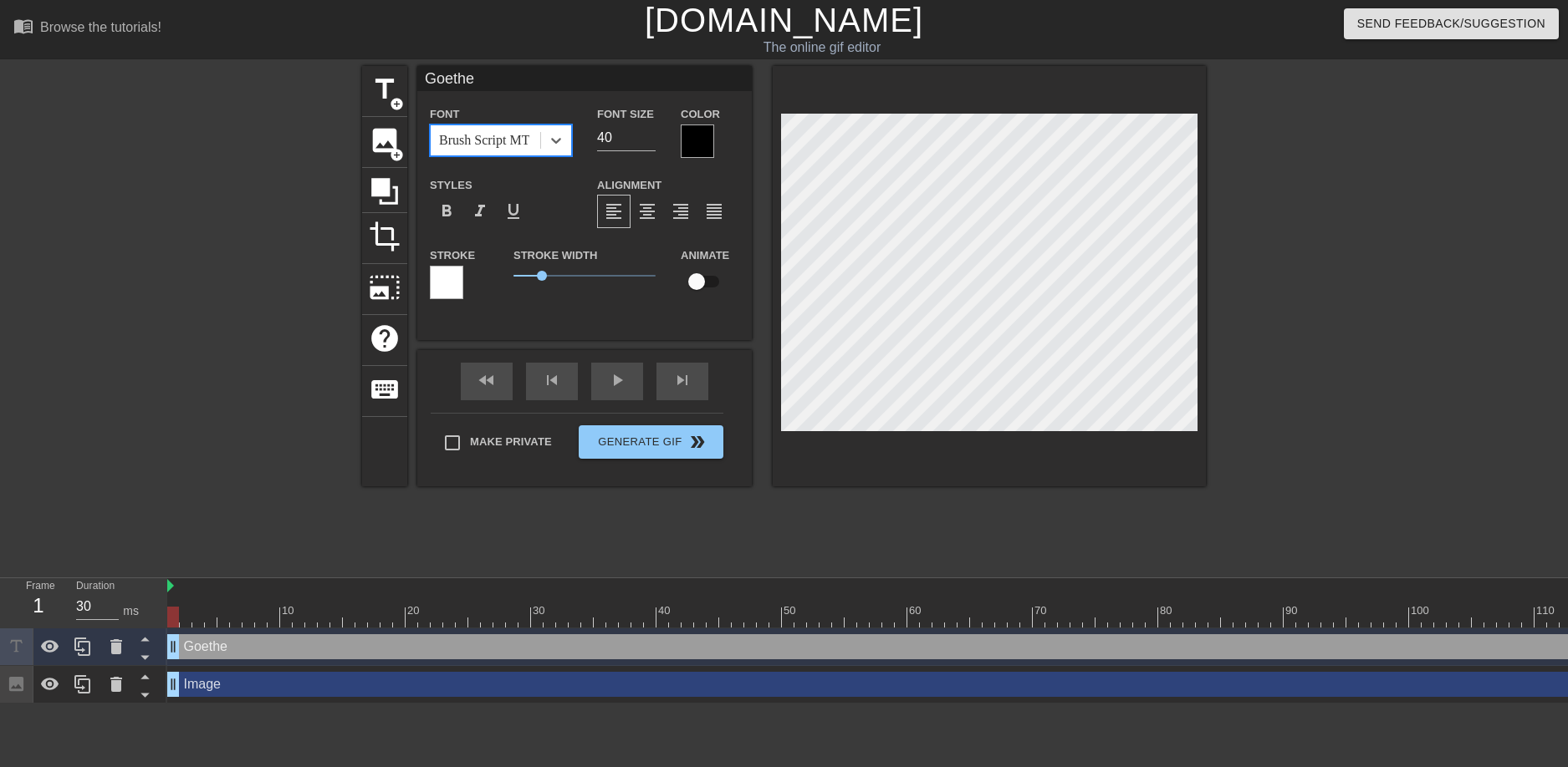
click at [496, 149] on div "Brush Script MT" at bounding box center [484, 140] width 90 height 20
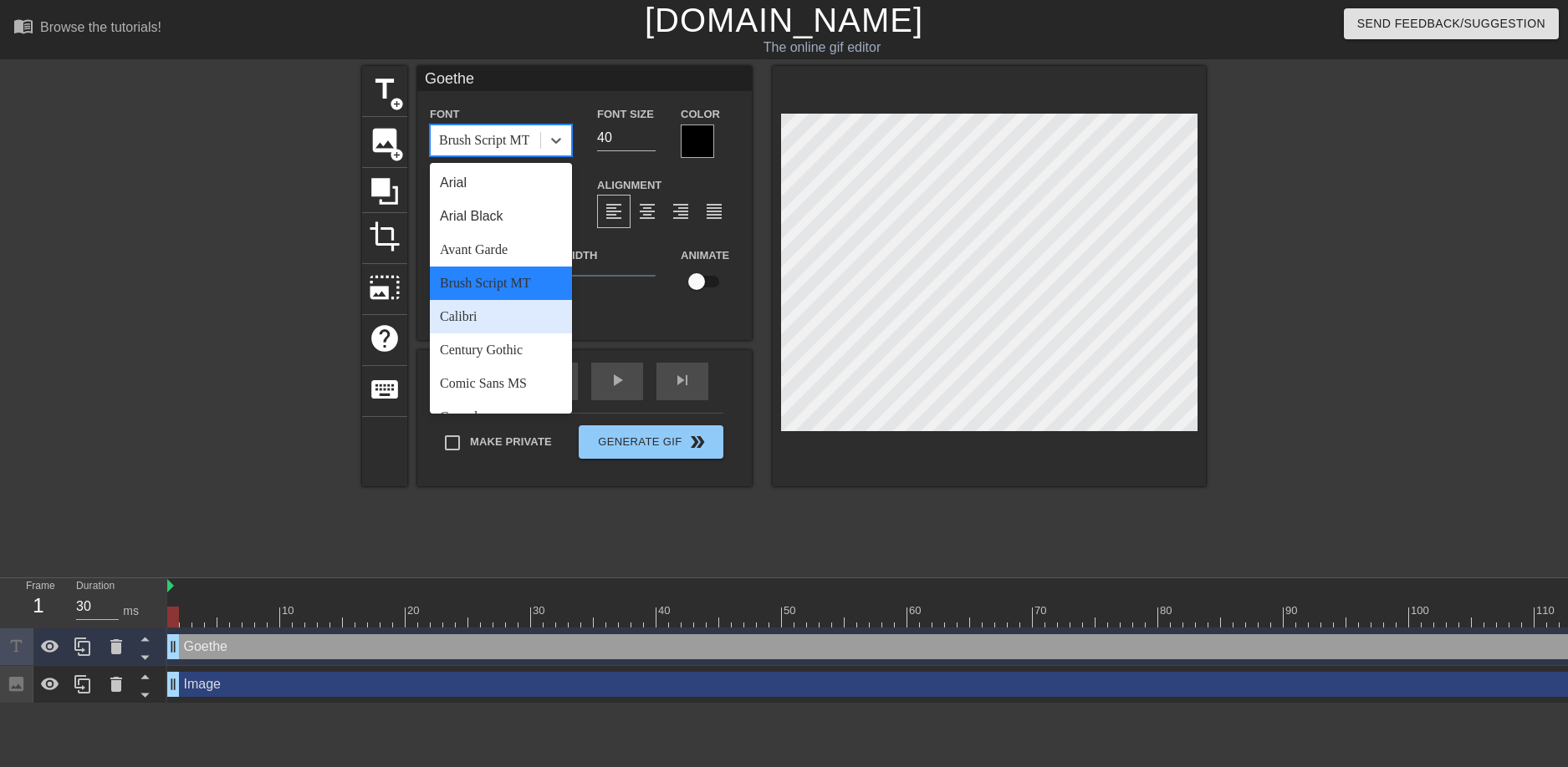
click at [460, 316] on div "Calibri" at bounding box center [501, 317] width 142 height 33
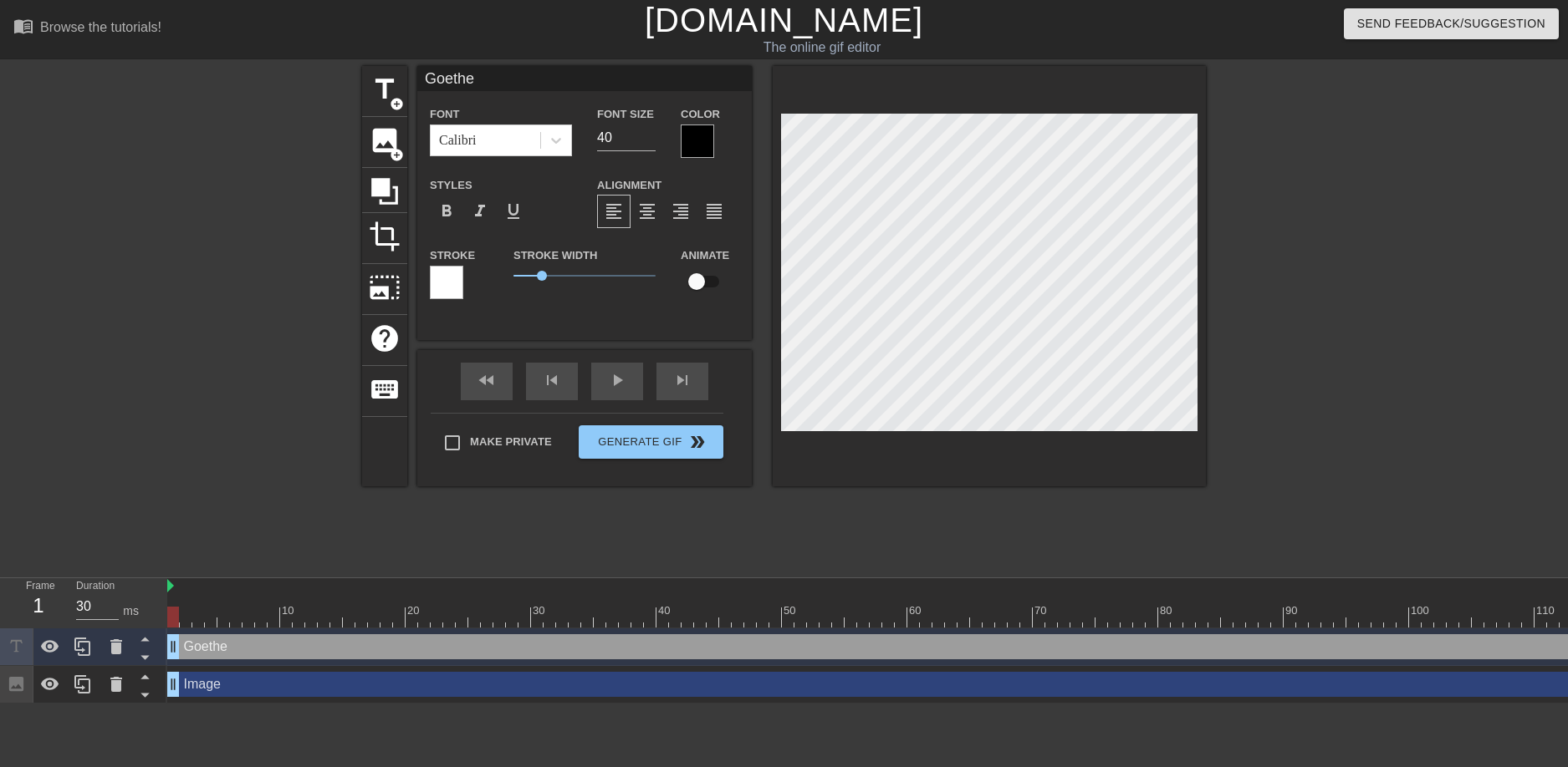
click at [495, 163] on div "Font Calibri Font Size 40 Color Styles format_bold format_italic format_underli…" at bounding box center [585, 209] width 310 height 211
click at [499, 144] on div "Calibri" at bounding box center [485, 140] width 110 height 30
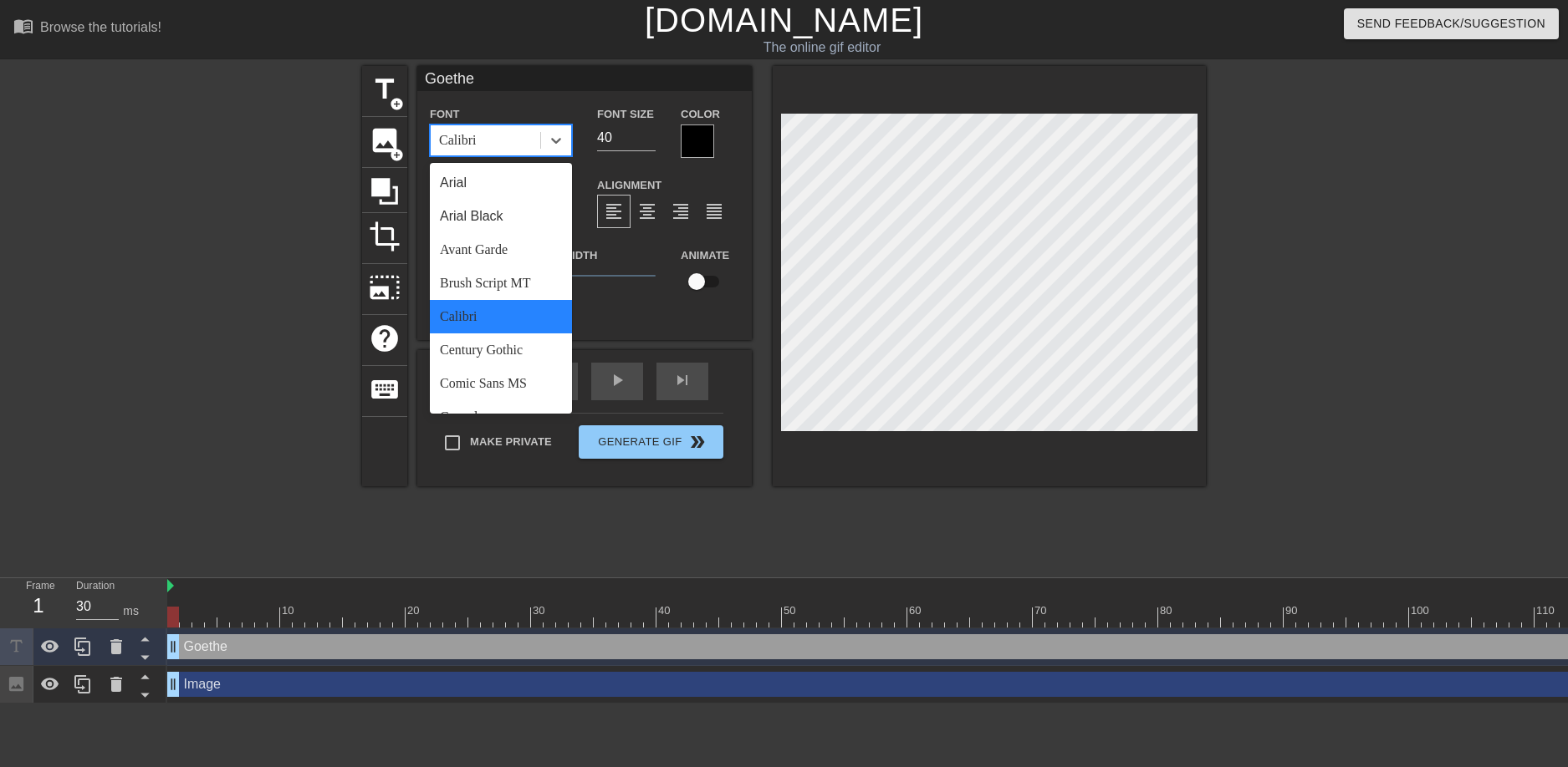
click at [471, 351] on div "Century Gothic" at bounding box center [501, 350] width 142 height 33
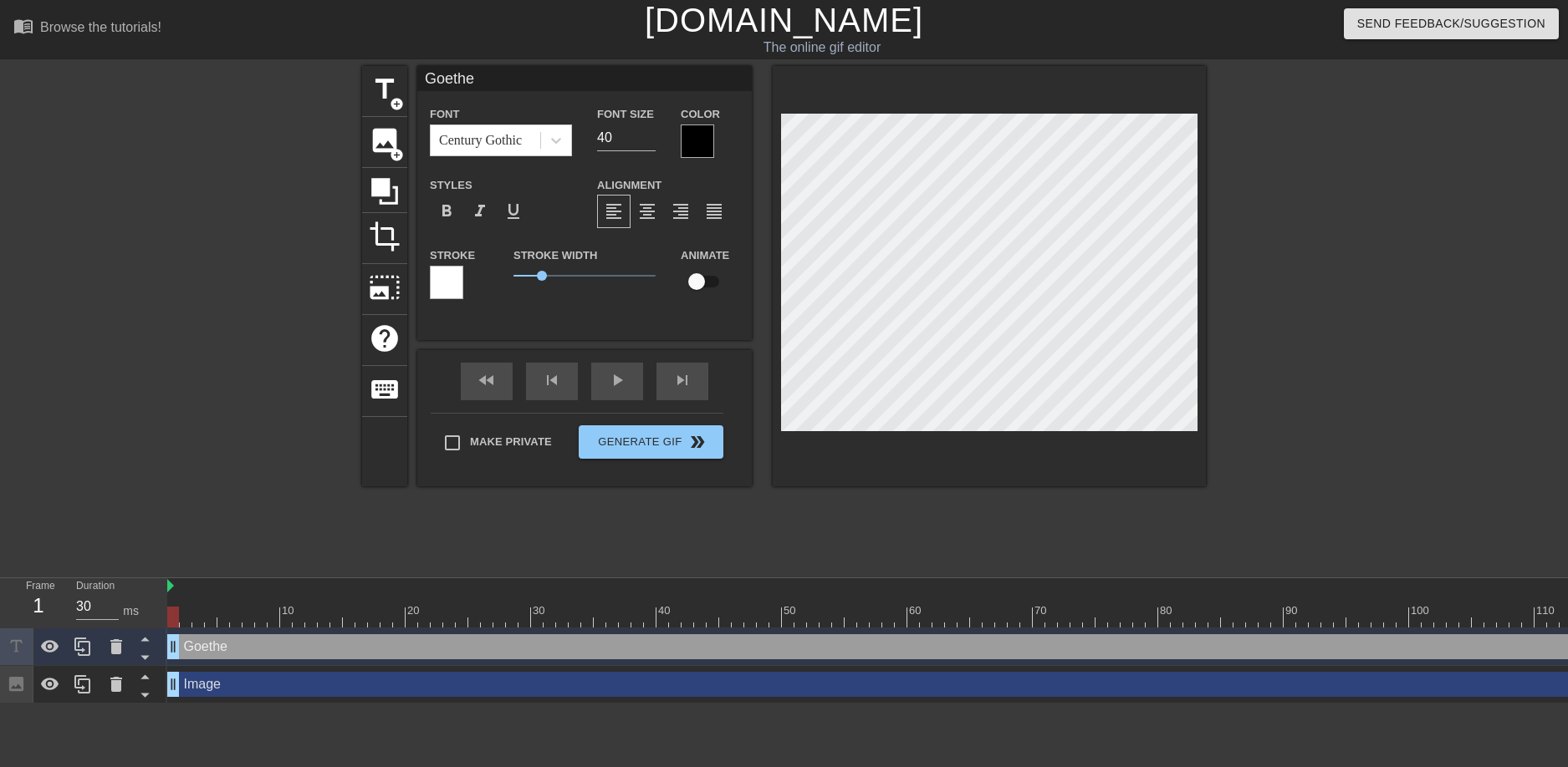
click at [511, 162] on div "Font Century Gothic Font Size 40 Color Styles format_bold format_italic format_…" at bounding box center [585, 209] width 310 height 211
click at [517, 140] on div "Century Gothic" at bounding box center [480, 140] width 83 height 20
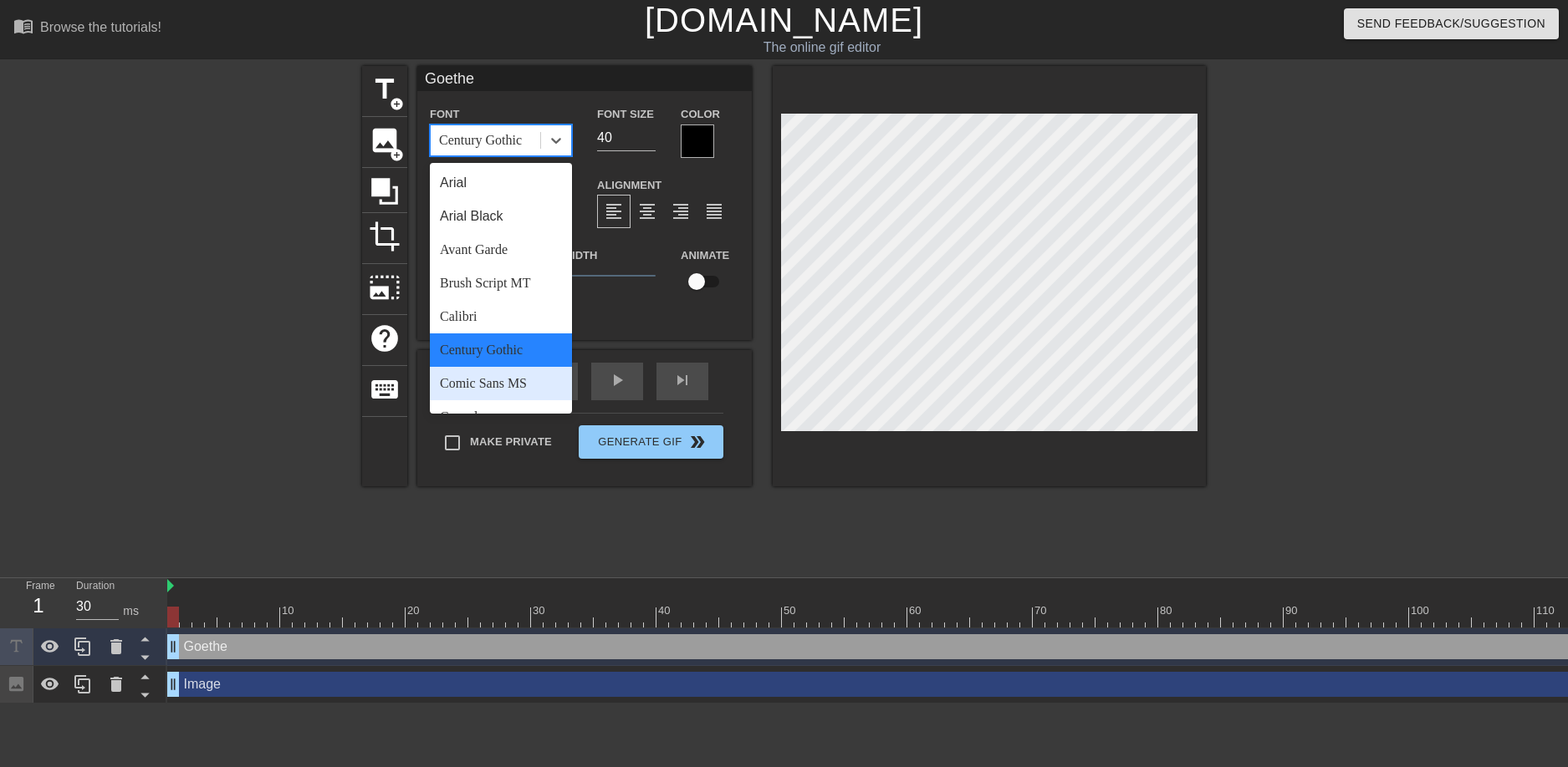
click at [516, 385] on div "Comic Sans MS" at bounding box center [501, 384] width 142 height 33
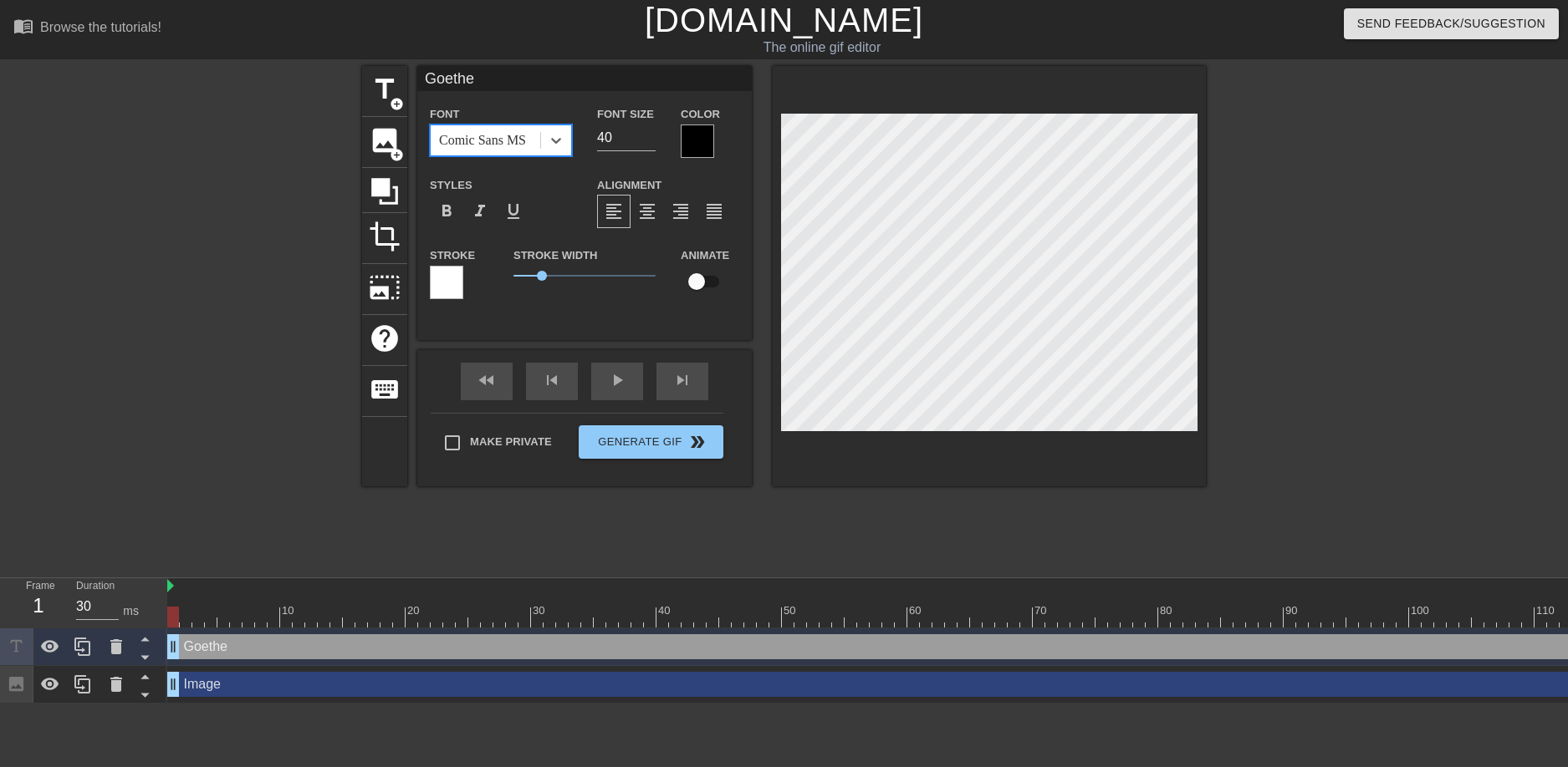
click at [506, 147] on div "Comic Sans MS" at bounding box center [483, 140] width 87 height 20
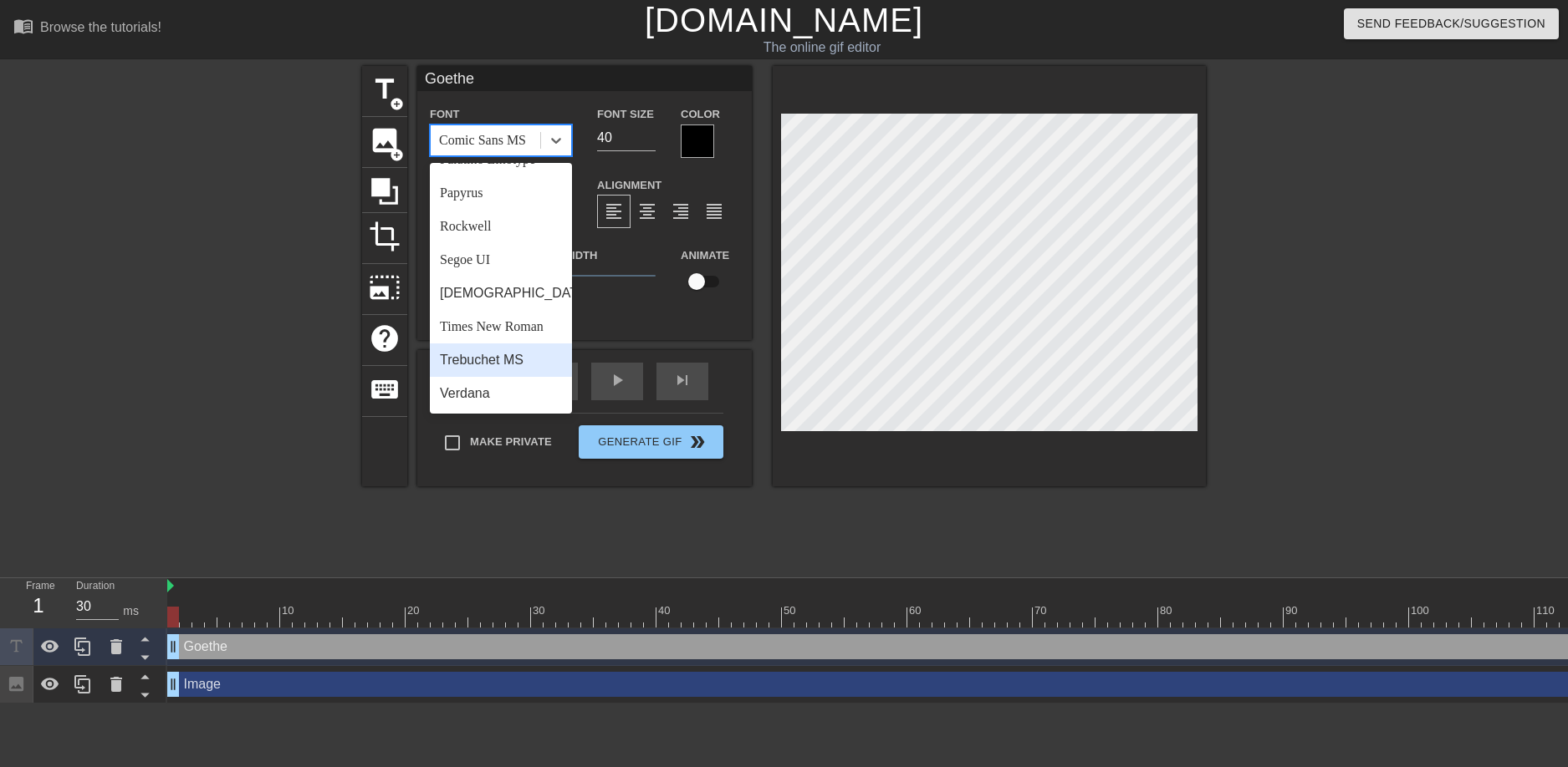
click at [501, 383] on div "Verdana" at bounding box center [501, 393] width 142 height 33
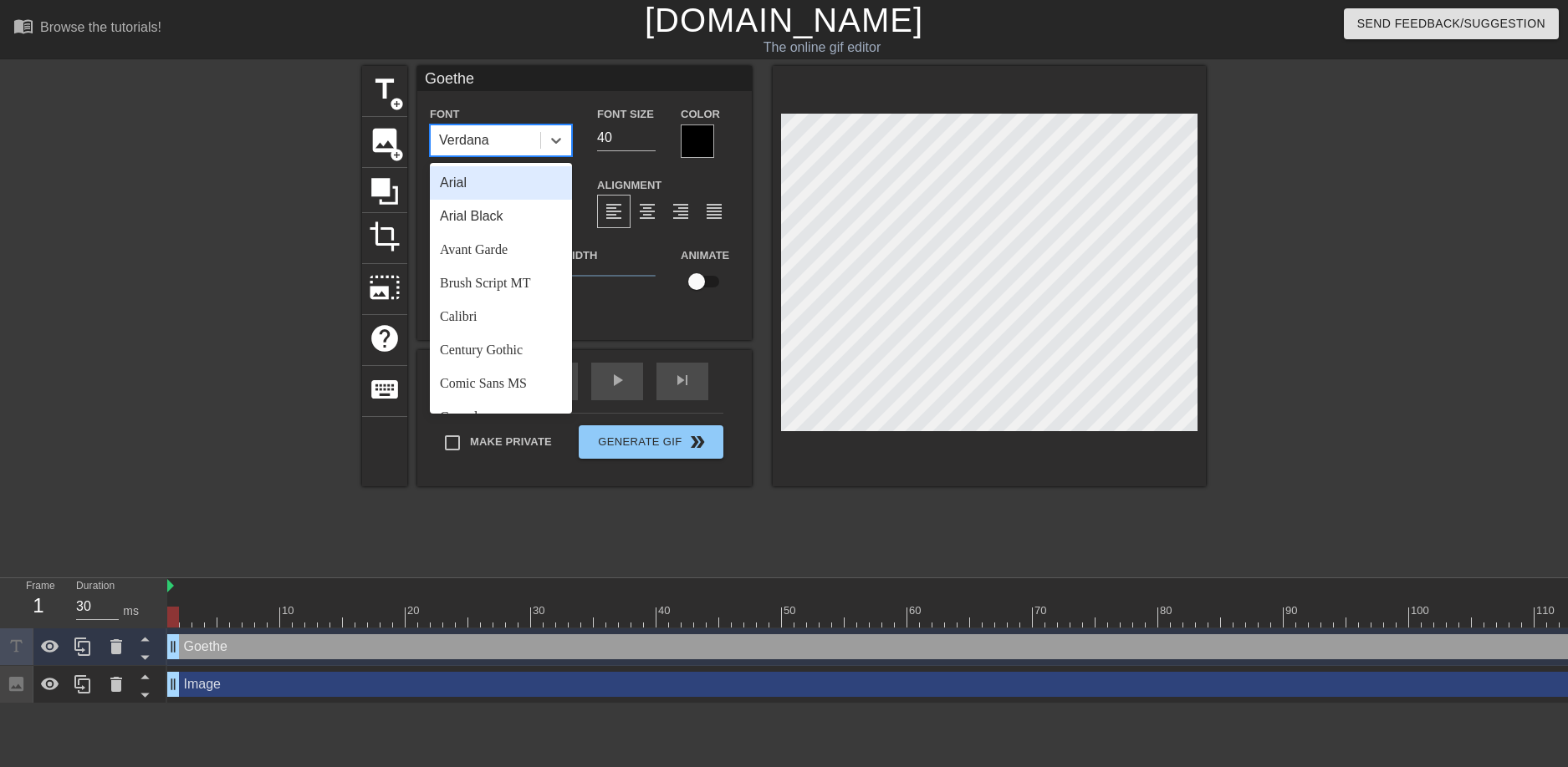
click at [490, 148] on div "Verdana" at bounding box center [464, 140] width 51 height 20
click at [492, 360] on div "Century Gothic" at bounding box center [501, 350] width 142 height 33
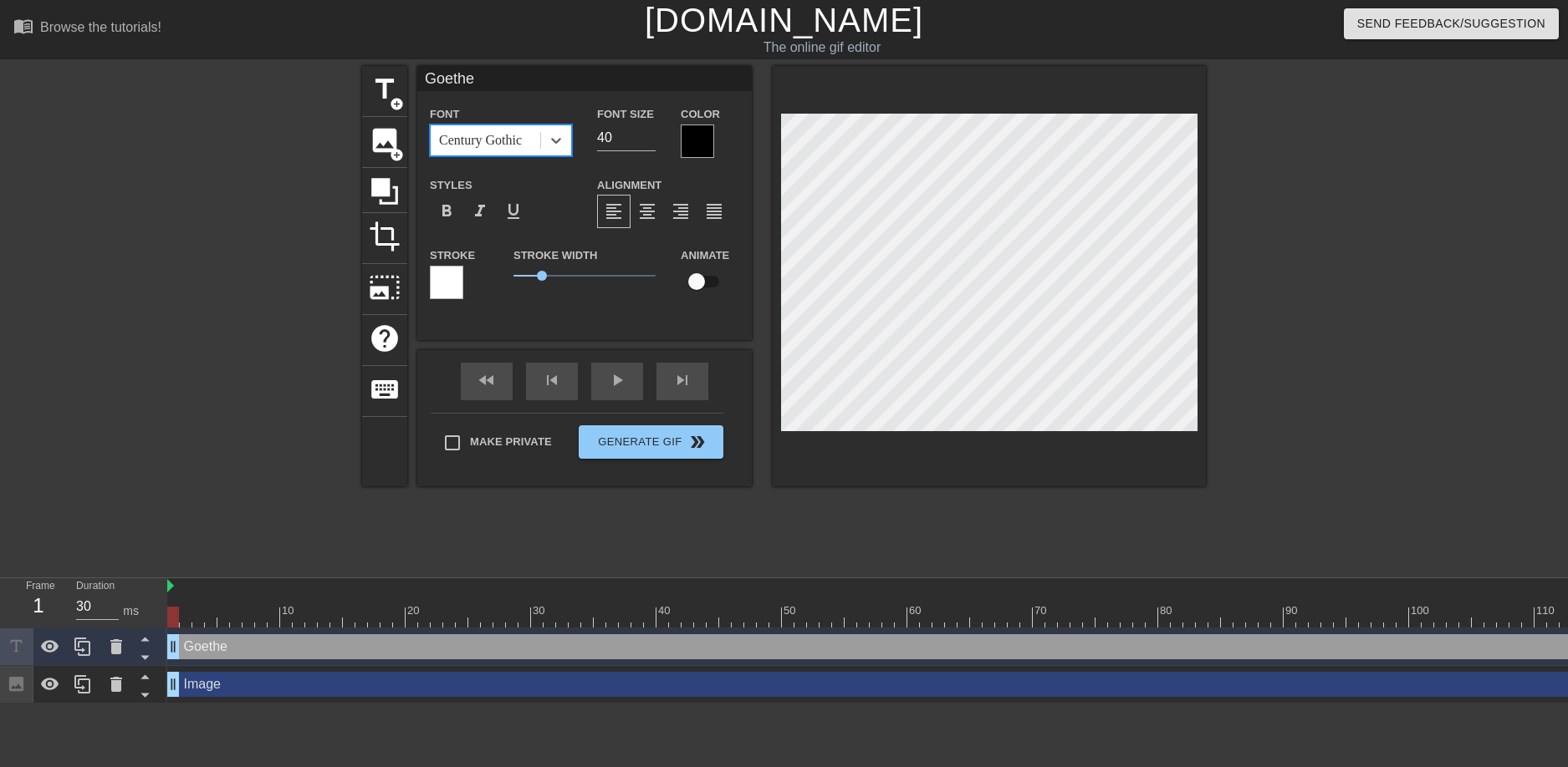
click at [502, 160] on div "Font option Century Gothic, selected. 0 results available. Select is focused ,t…" at bounding box center [585, 209] width 310 height 211
click at [511, 153] on div "Century Gothic" at bounding box center [485, 140] width 110 height 30
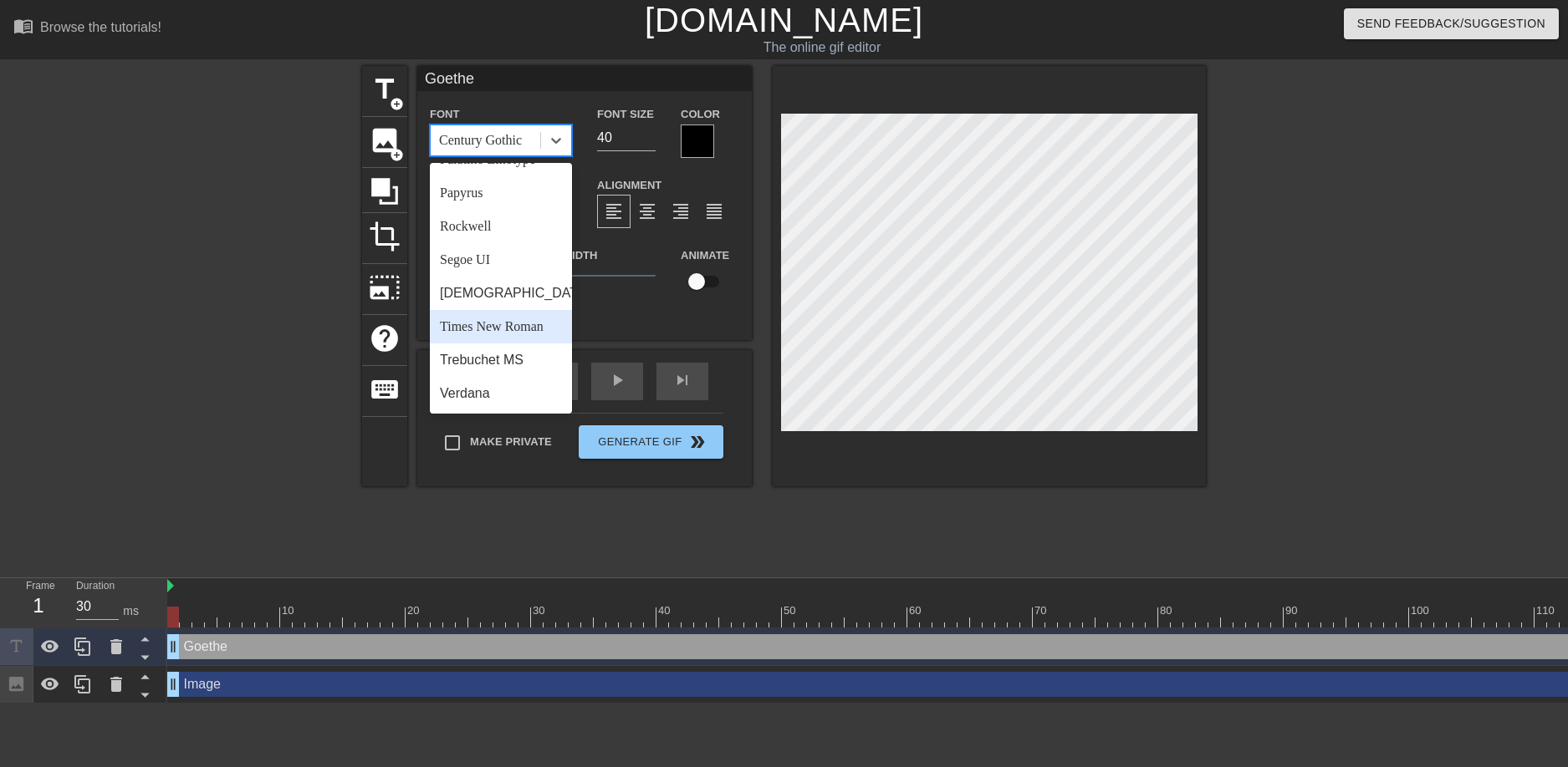
click at [503, 320] on div "Times New Roman" at bounding box center [501, 326] width 142 height 33
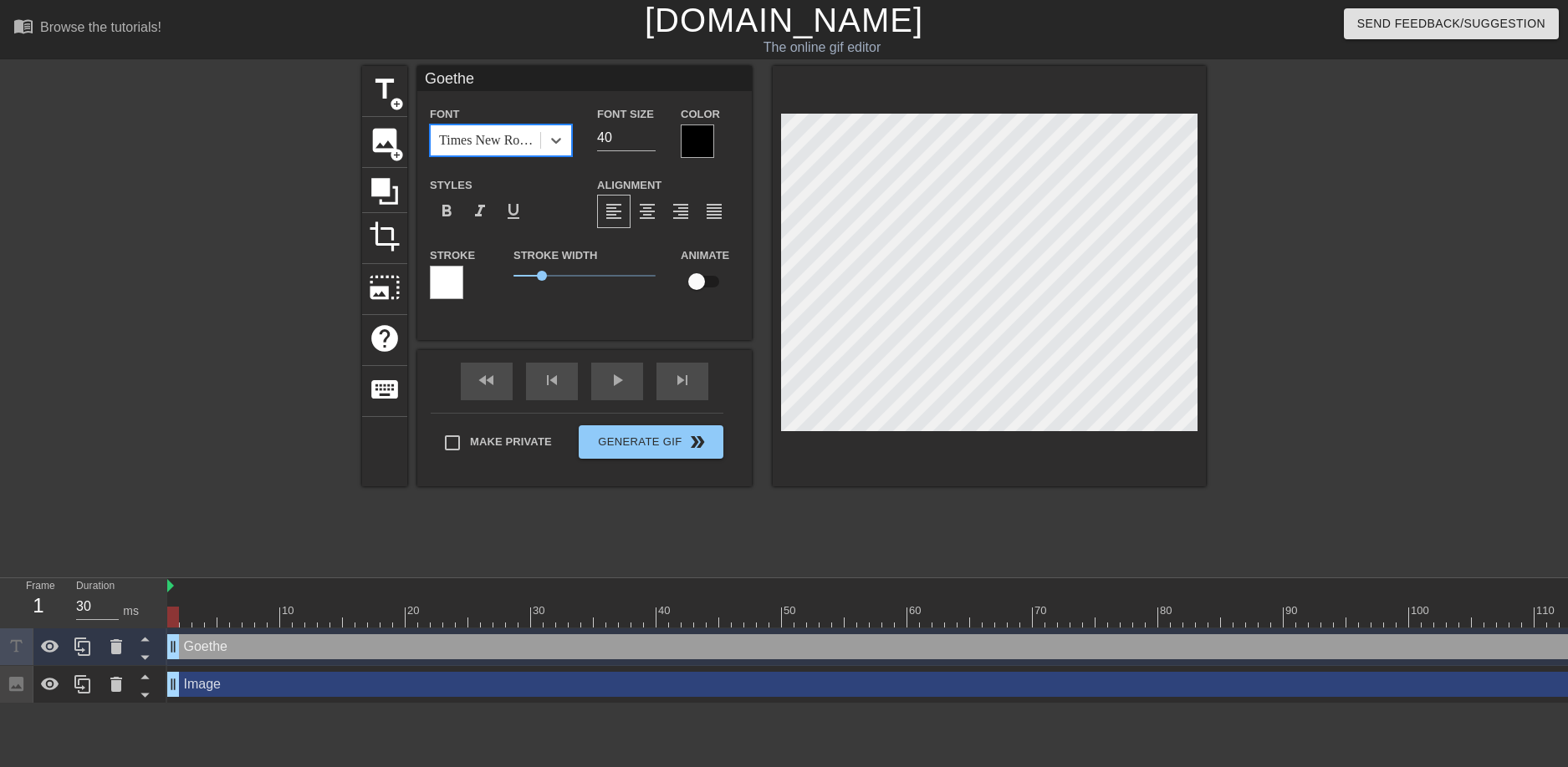
click at [508, 151] on div "Times New Roman" at bounding box center [485, 140] width 110 height 30
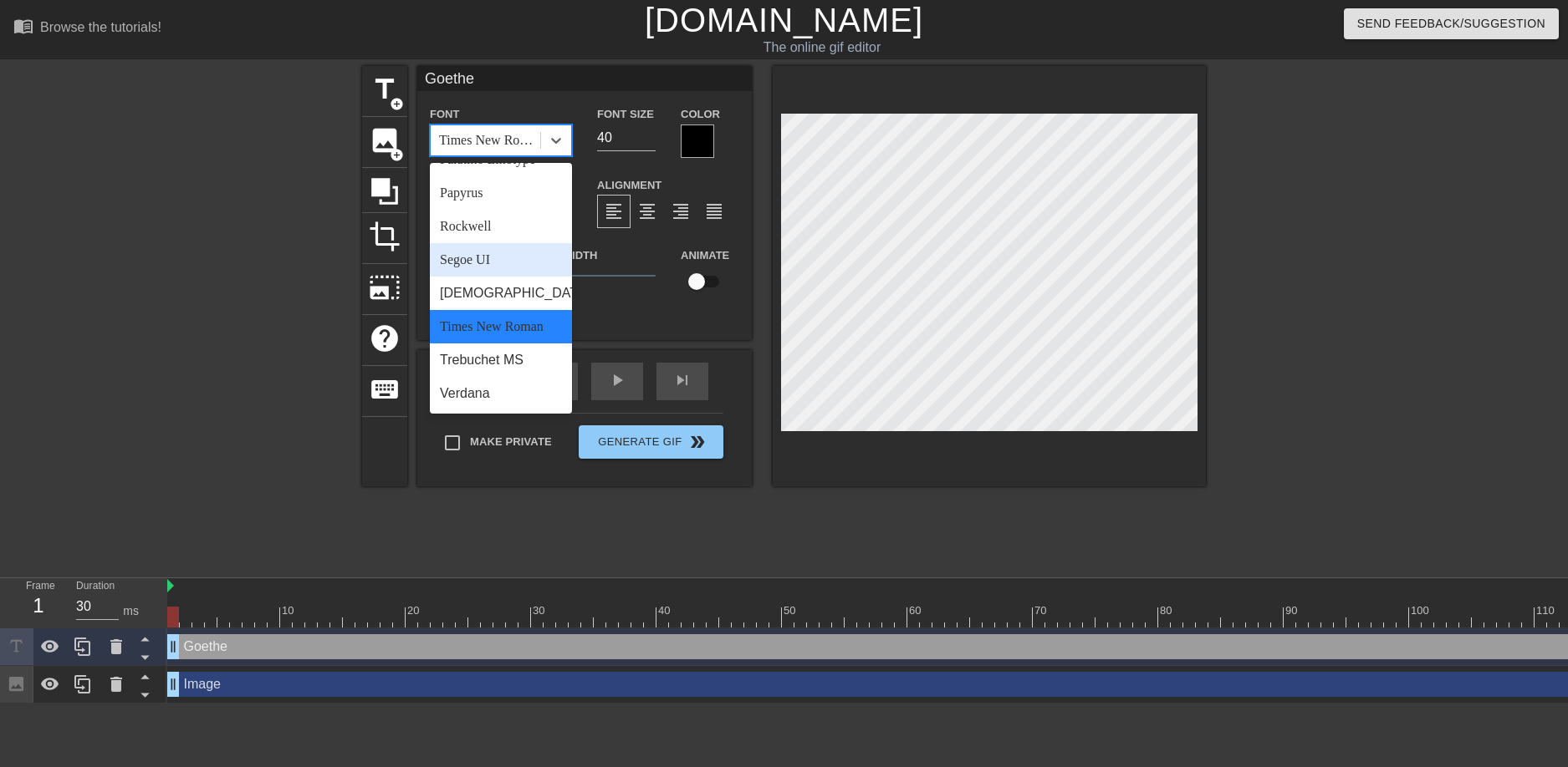
click at [483, 271] on div "Segoe UI" at bounding box center [501, 260] width 142 height 33
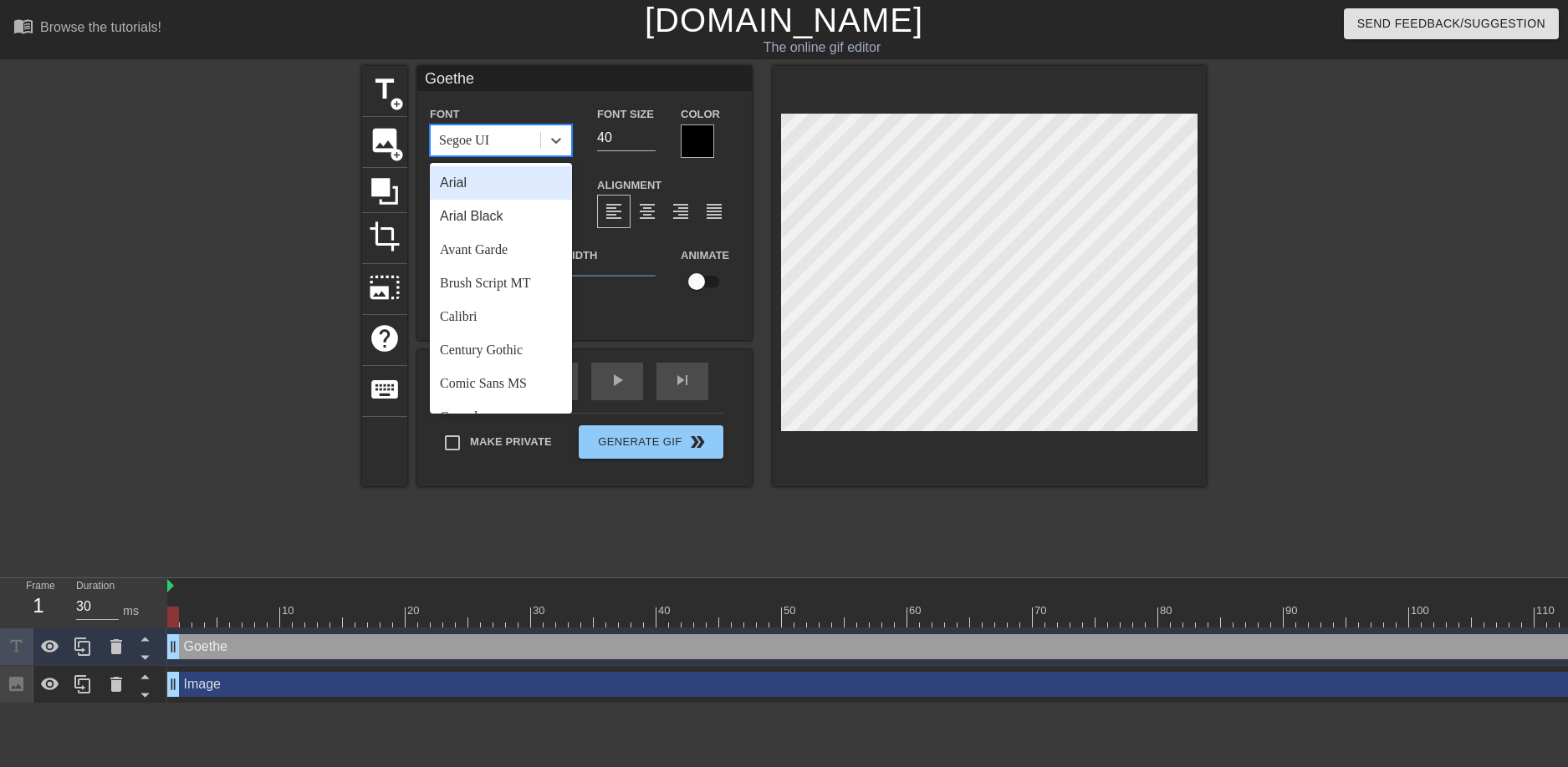
click at [511, 144] on div "Segoe UI" at bounding box center [485, 140] width 110 height 30
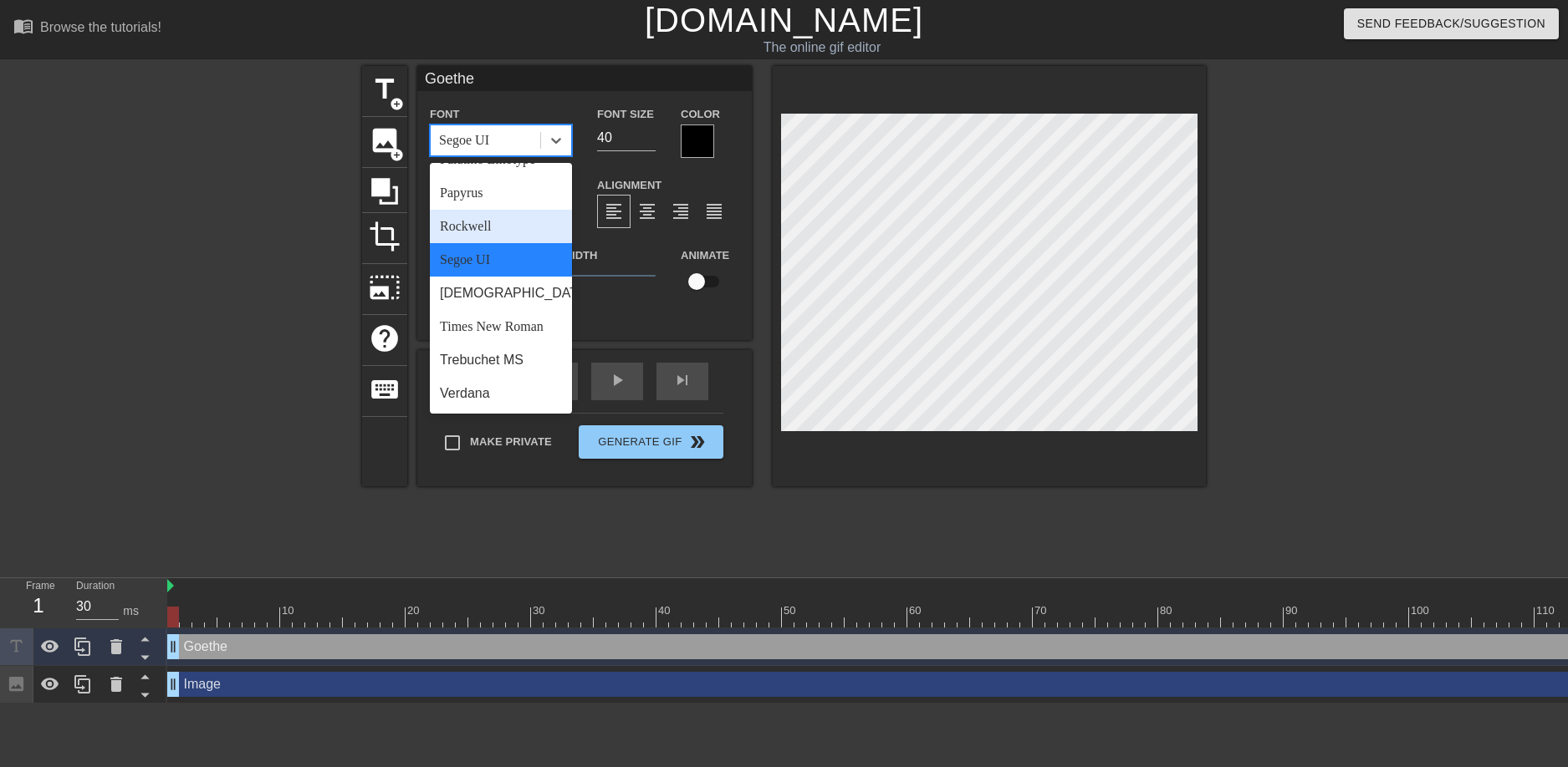
click at [494, 226] on div "Rockwell" at bounding box center [501, 226] width 142 height 33
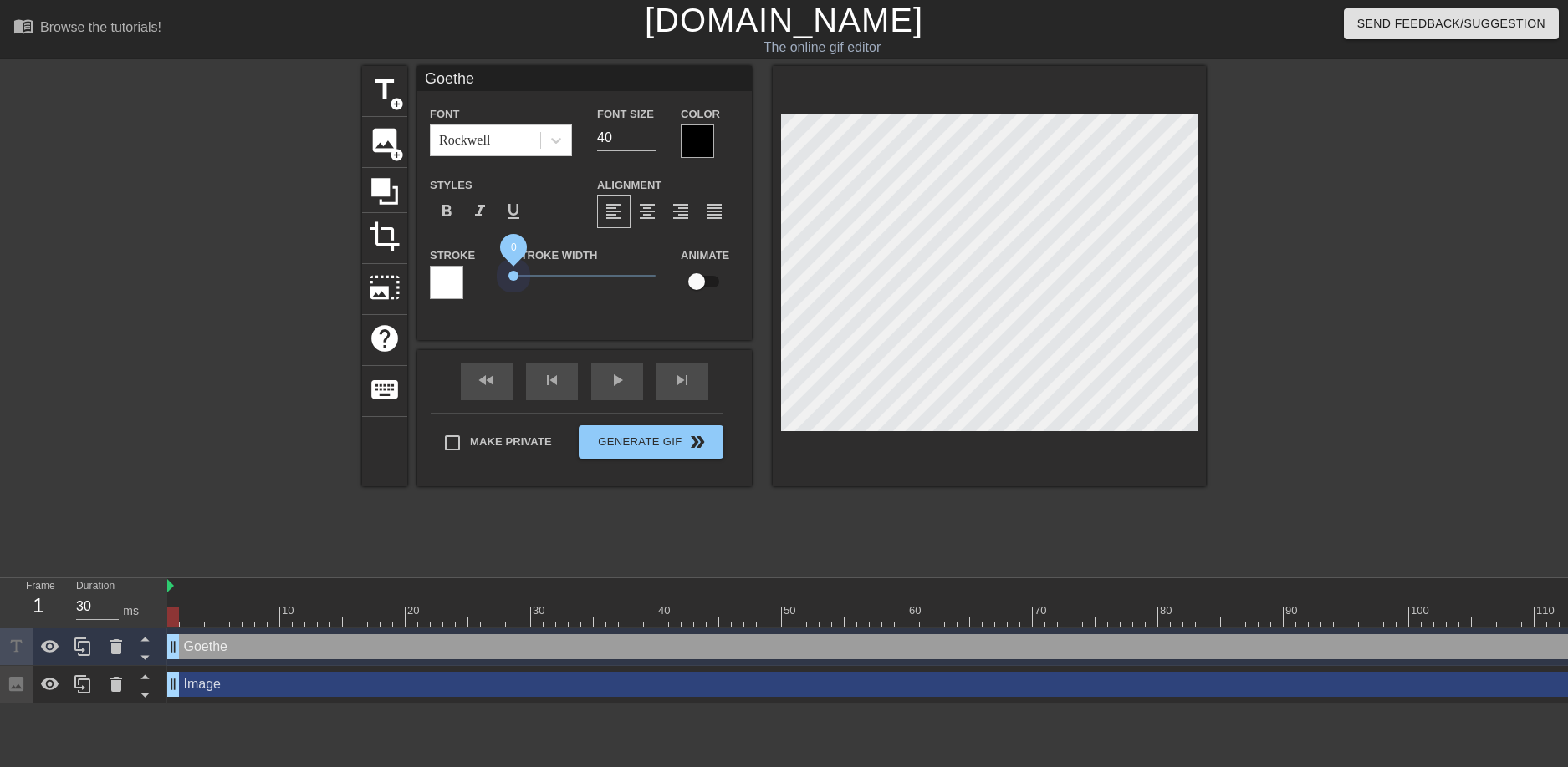
drag, startPoint x: 535, startPoint y: 274, endPoint x: 353, endPoint y: 277, distance: 182.0
click at [353, 277] on div "title add_circle image add_circle crop photo_size_select_large help keyboard Go…" at bounding box center [784, 317] width 1568 height 502
click at [526, 131] on div "Rockwell" at bounding box center [485, 140] width 110 height 30
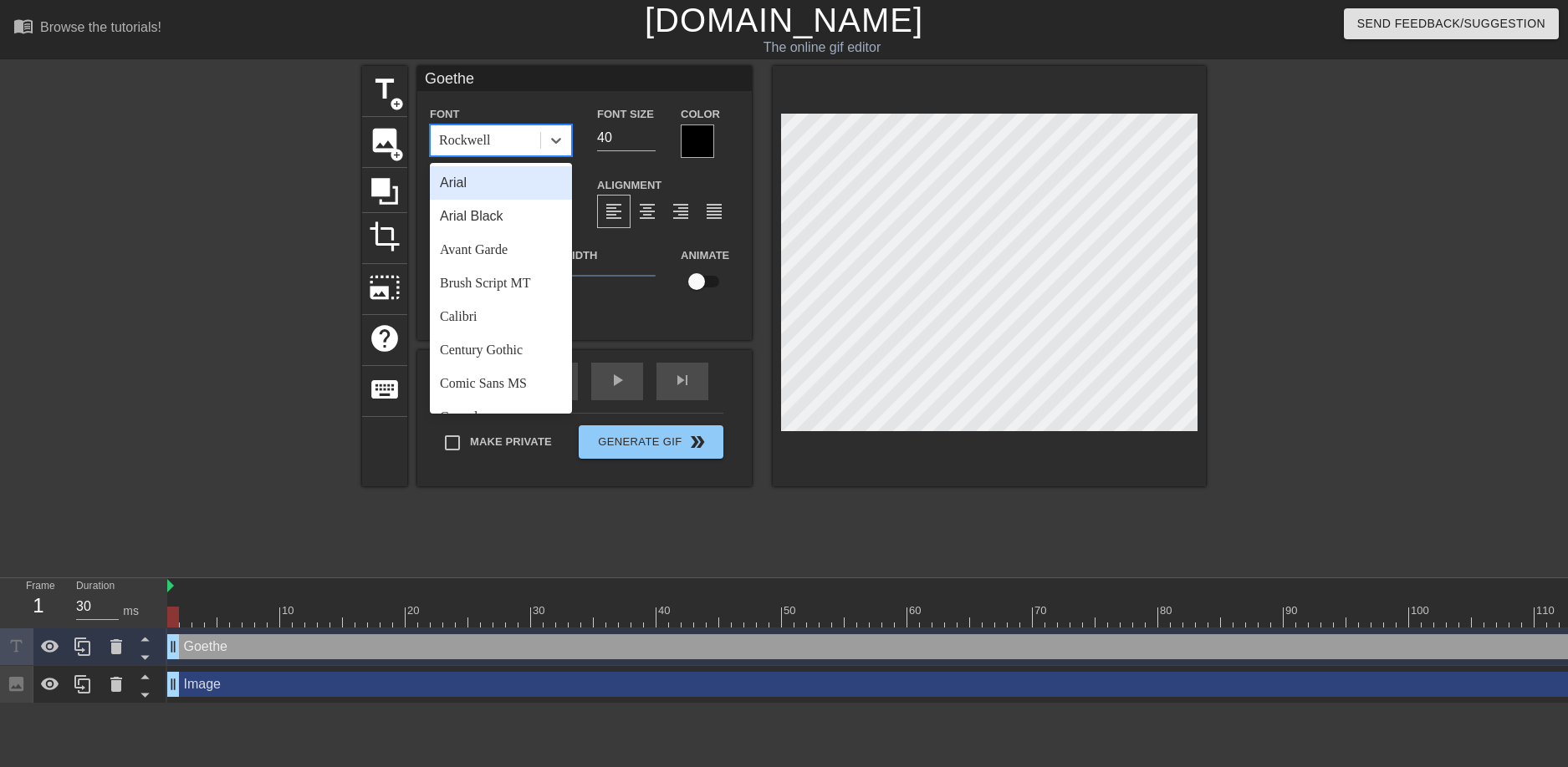
click at [490, 181] on div "Arial" at bounding box center [501, 183] width 142 height 33
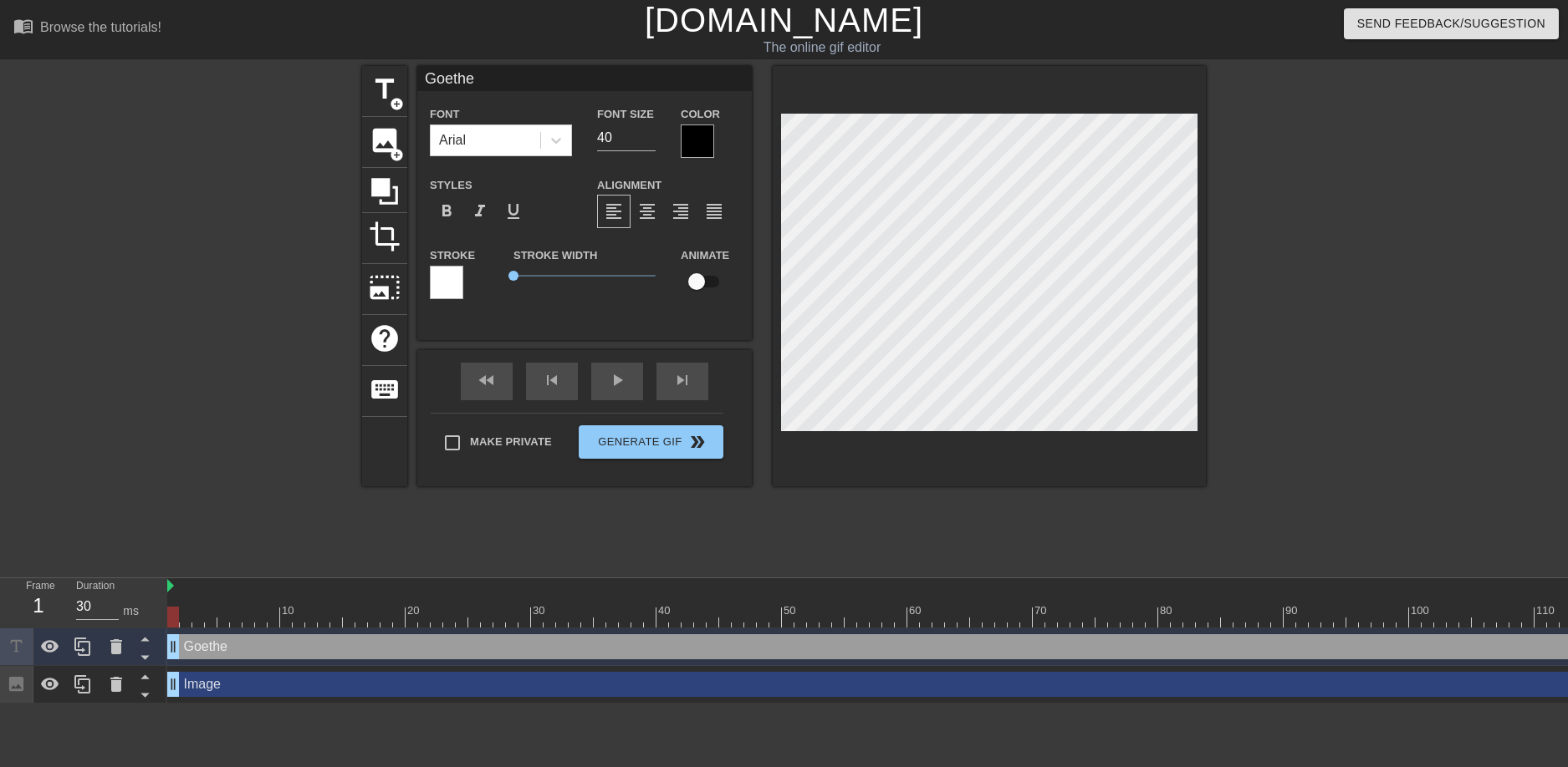
click at [699, 138] on div at bounding box center [698, 141] width 33 height 33
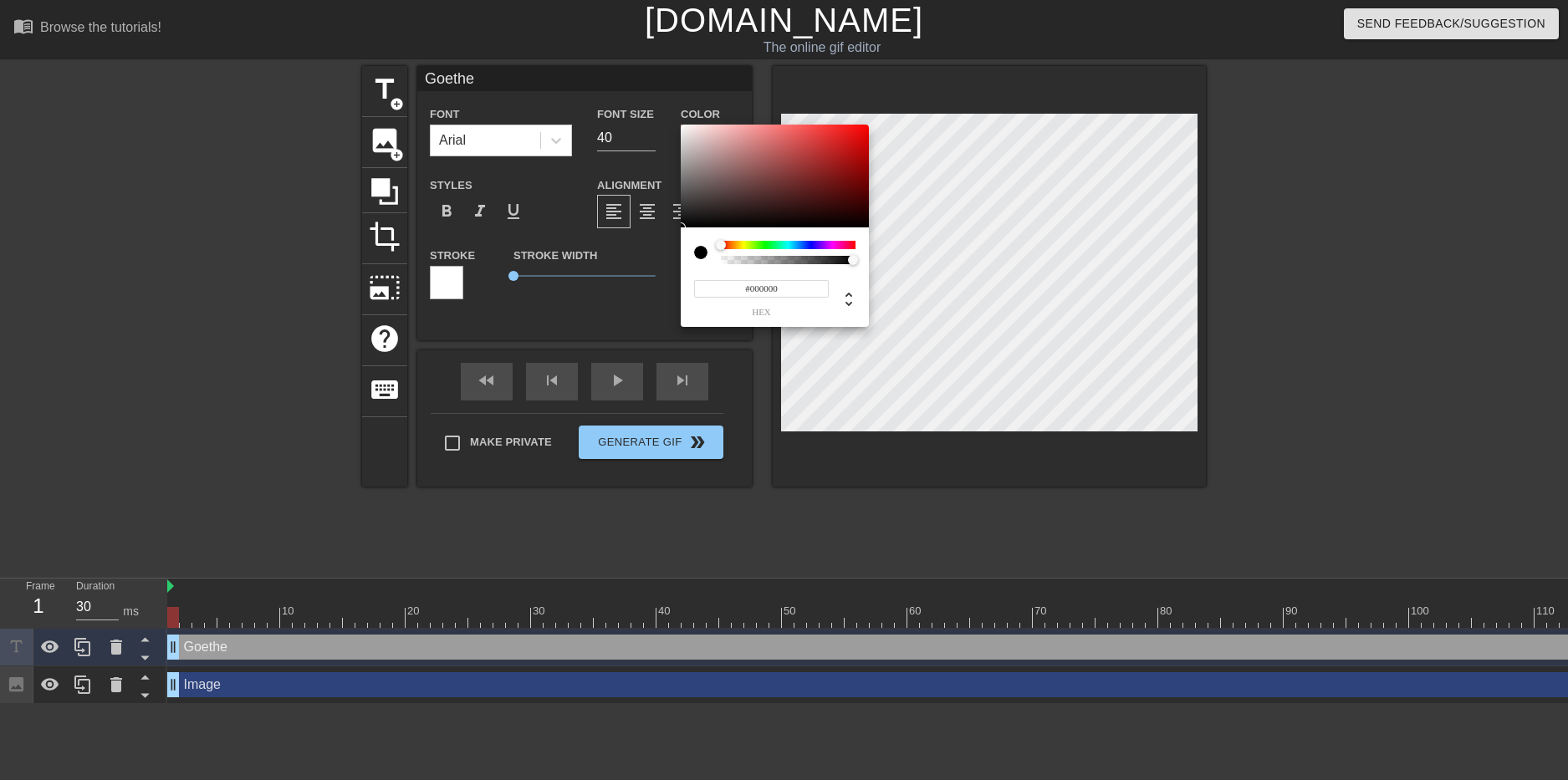
type input "0"
type input "1"
drag, startPoint x: 731, startPoint y: 263, endPoint x: 926, endPoint y: 274, distance: 195.3
click at [959, 277] on div "0 r 0 g 0 b 1 a" at bounding box center [784, 390] width 1568 height 780
click at [728, 245] on div at bounding box center [730, 245] width 10 height 10
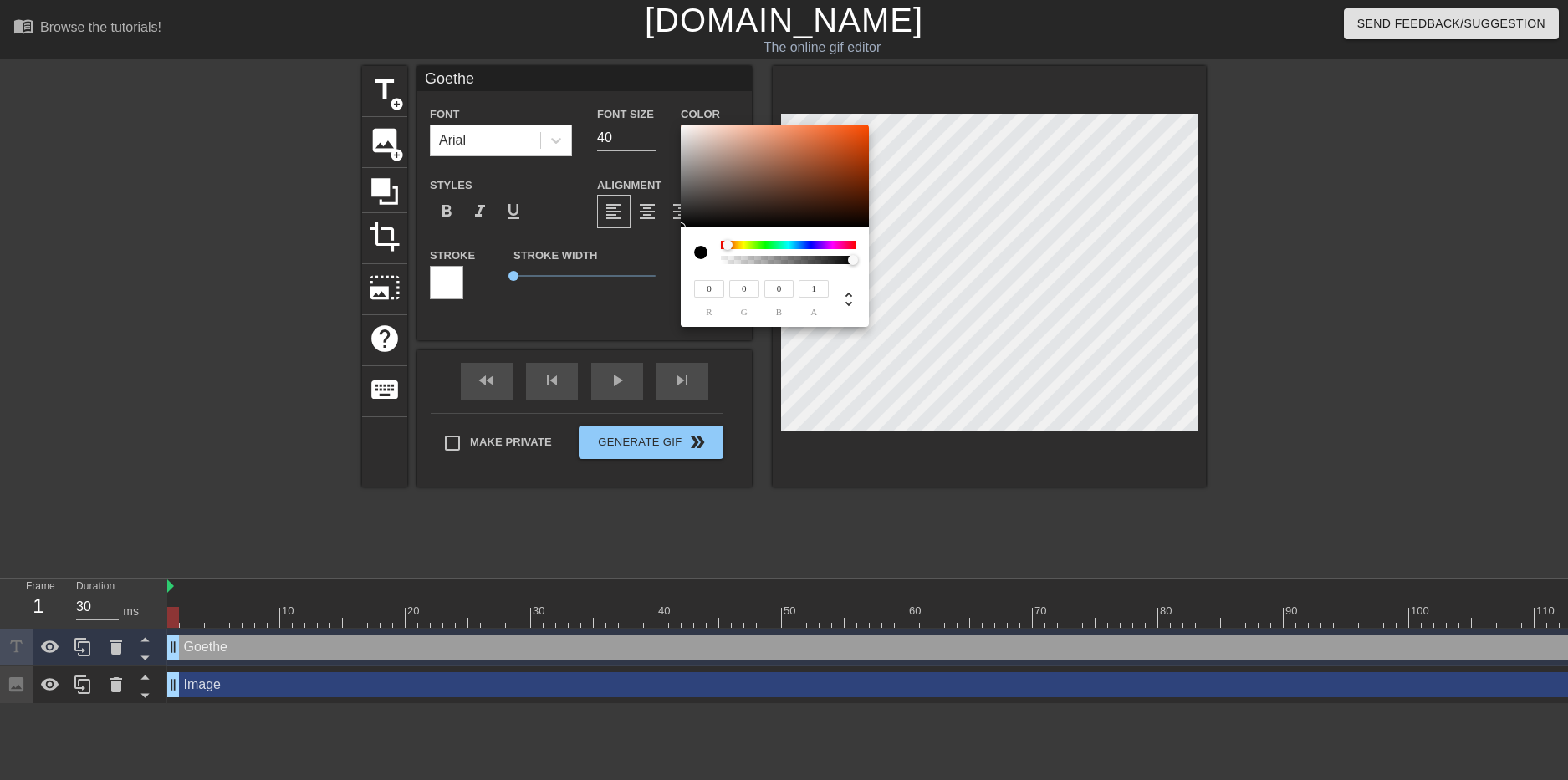
type input "213"
type input "208"
type input "206"
type input "215"
type input "210"
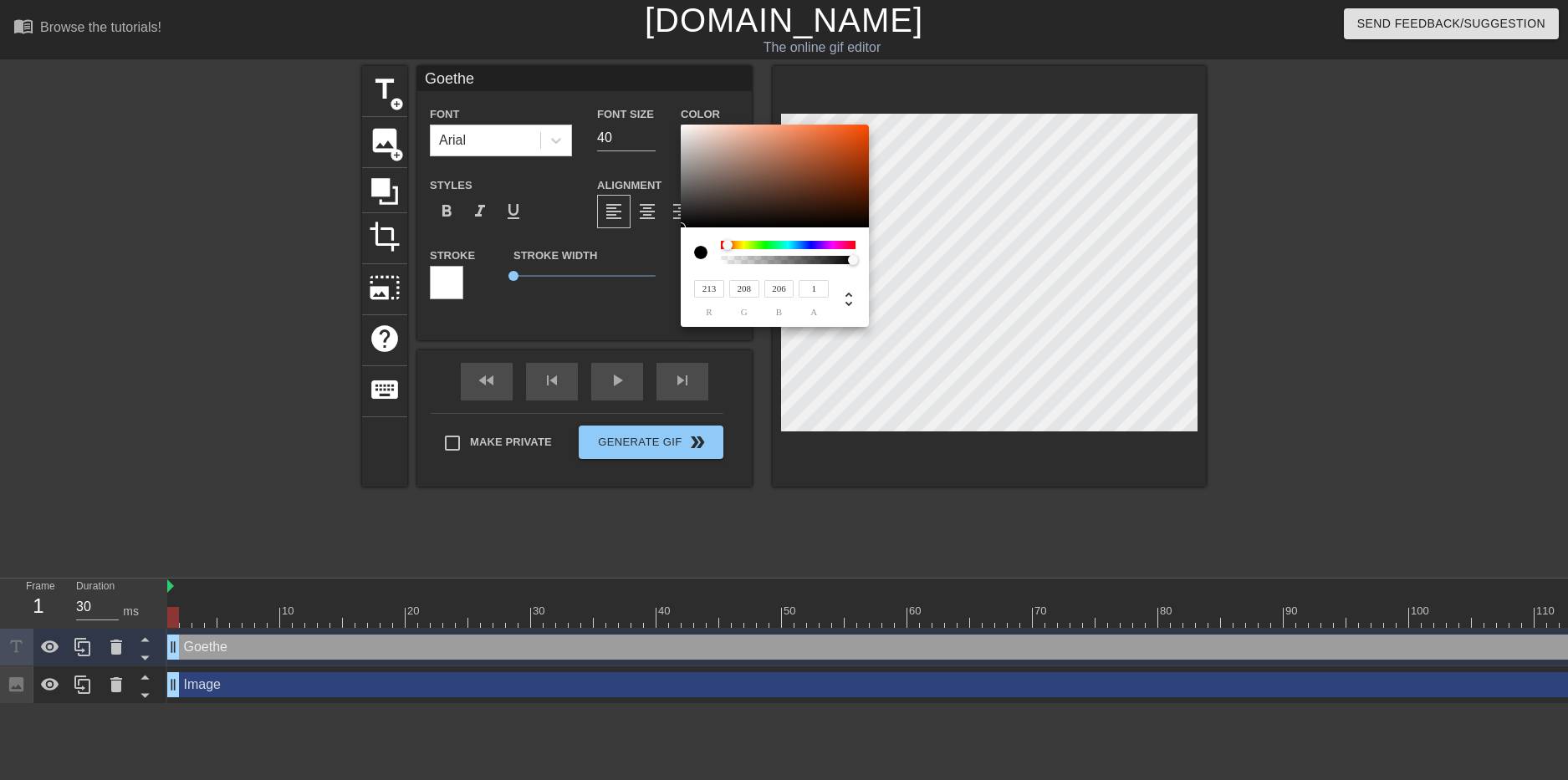
type input "208"
type input "221"
type input "217"
type input "215"
type input "255"
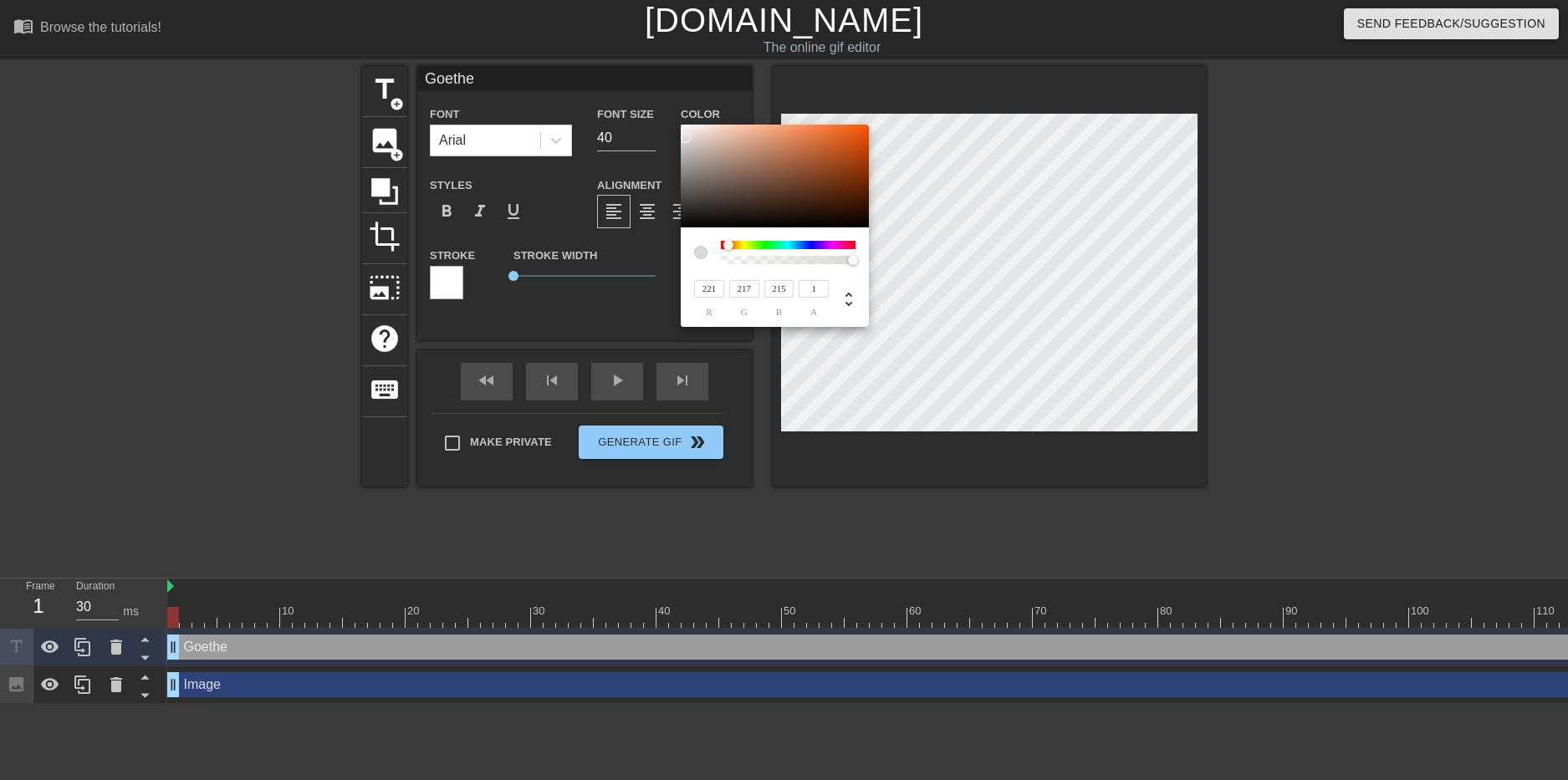
type input "255"
type input "237"
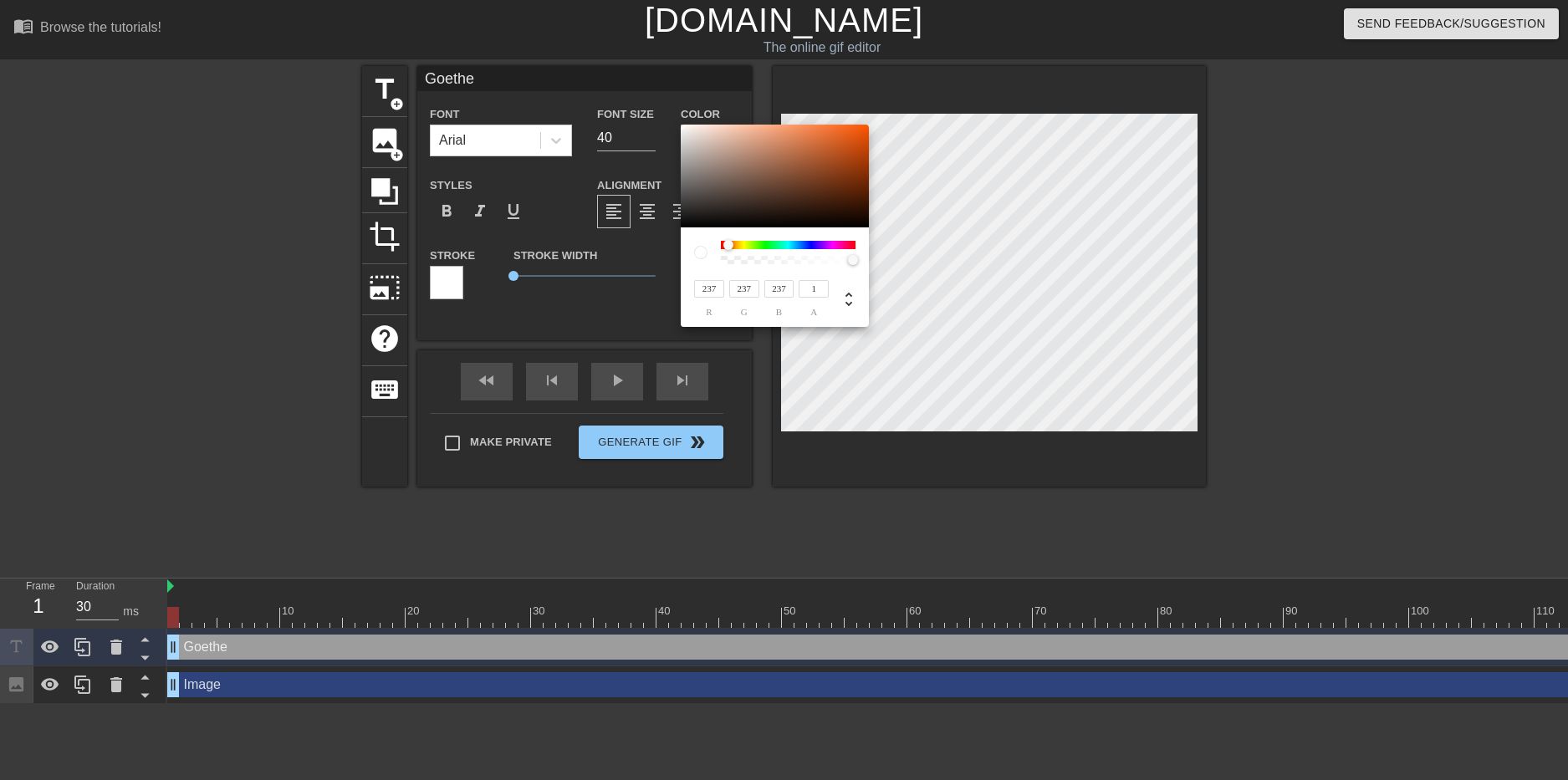
type input "217"
type input "214"
type input "212"
type input "213"
type input "208"
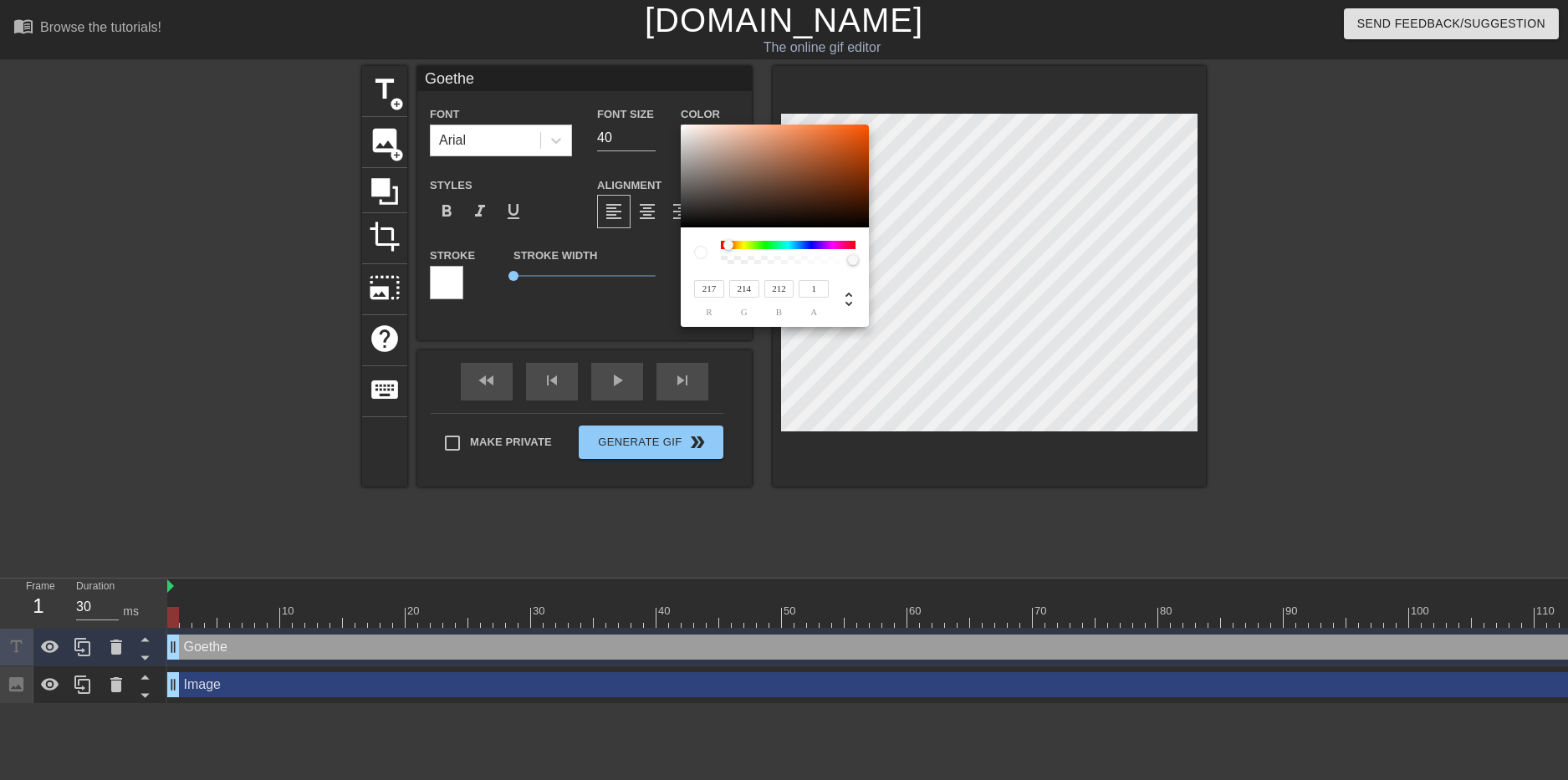
type input "205"
type input "209"
type input "206"
type input "207"
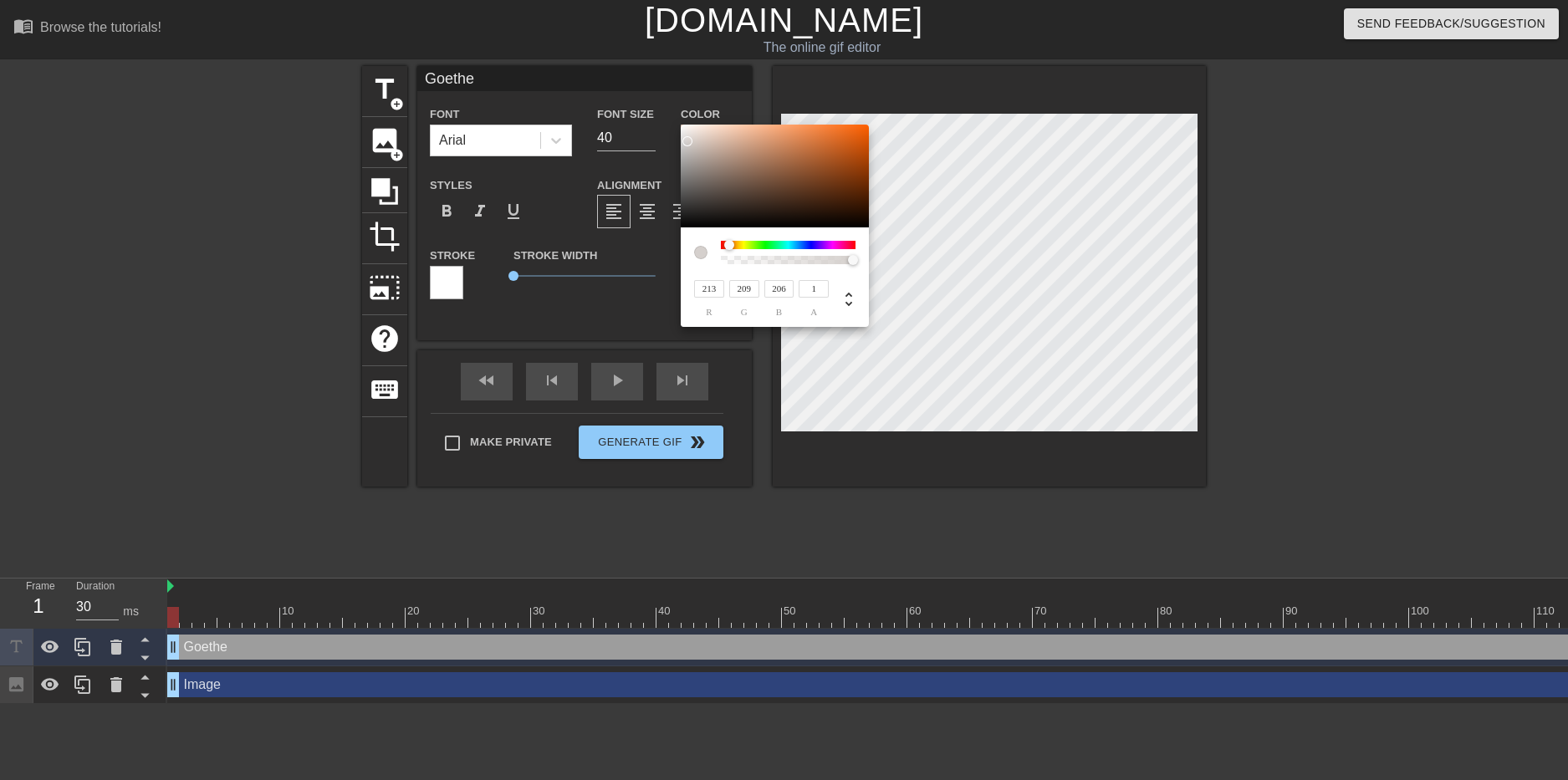
type input "207"
type input "209"
type input "229"
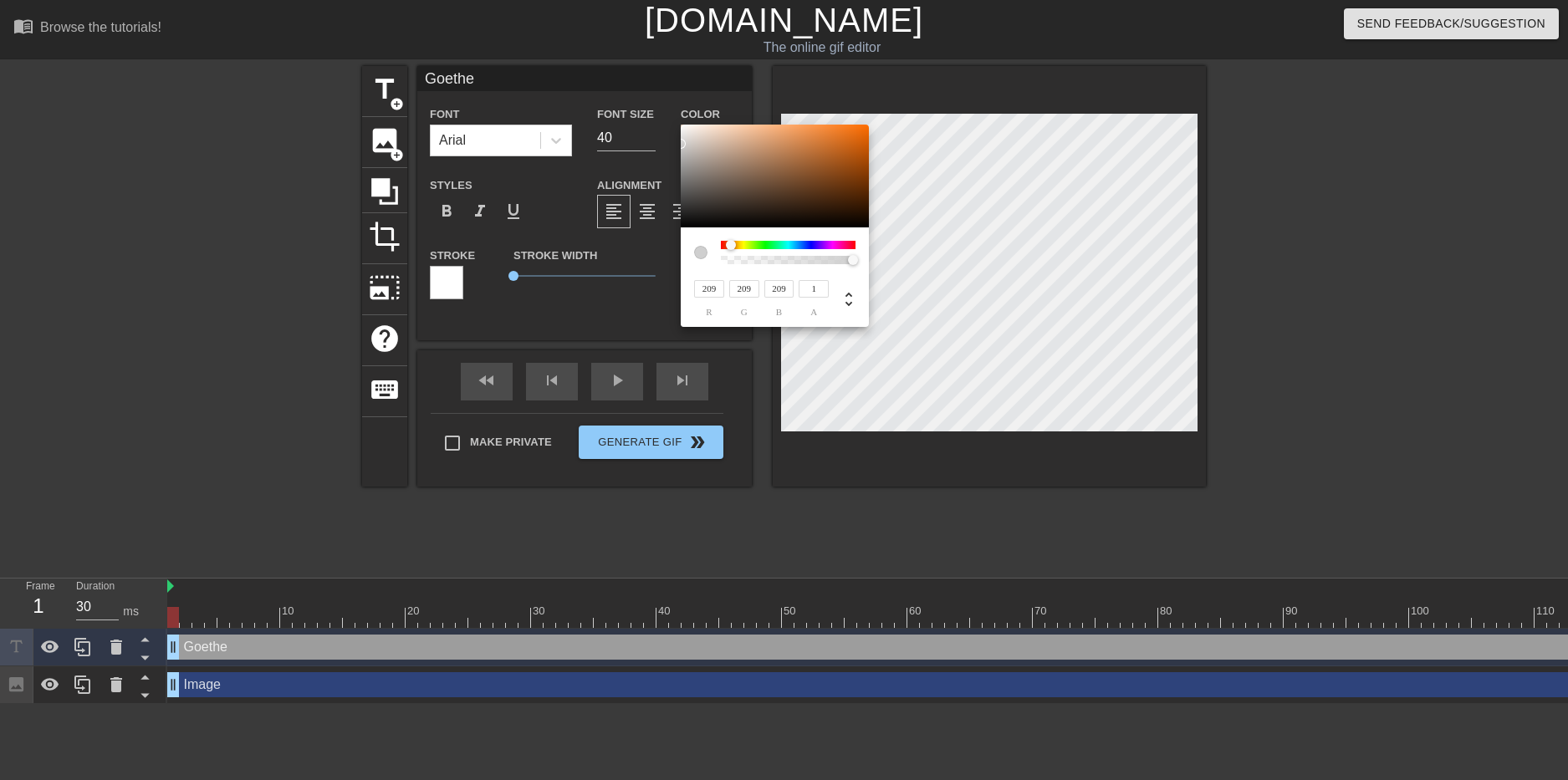
type input "229"
type input "240"
type input "235"
type input "231"
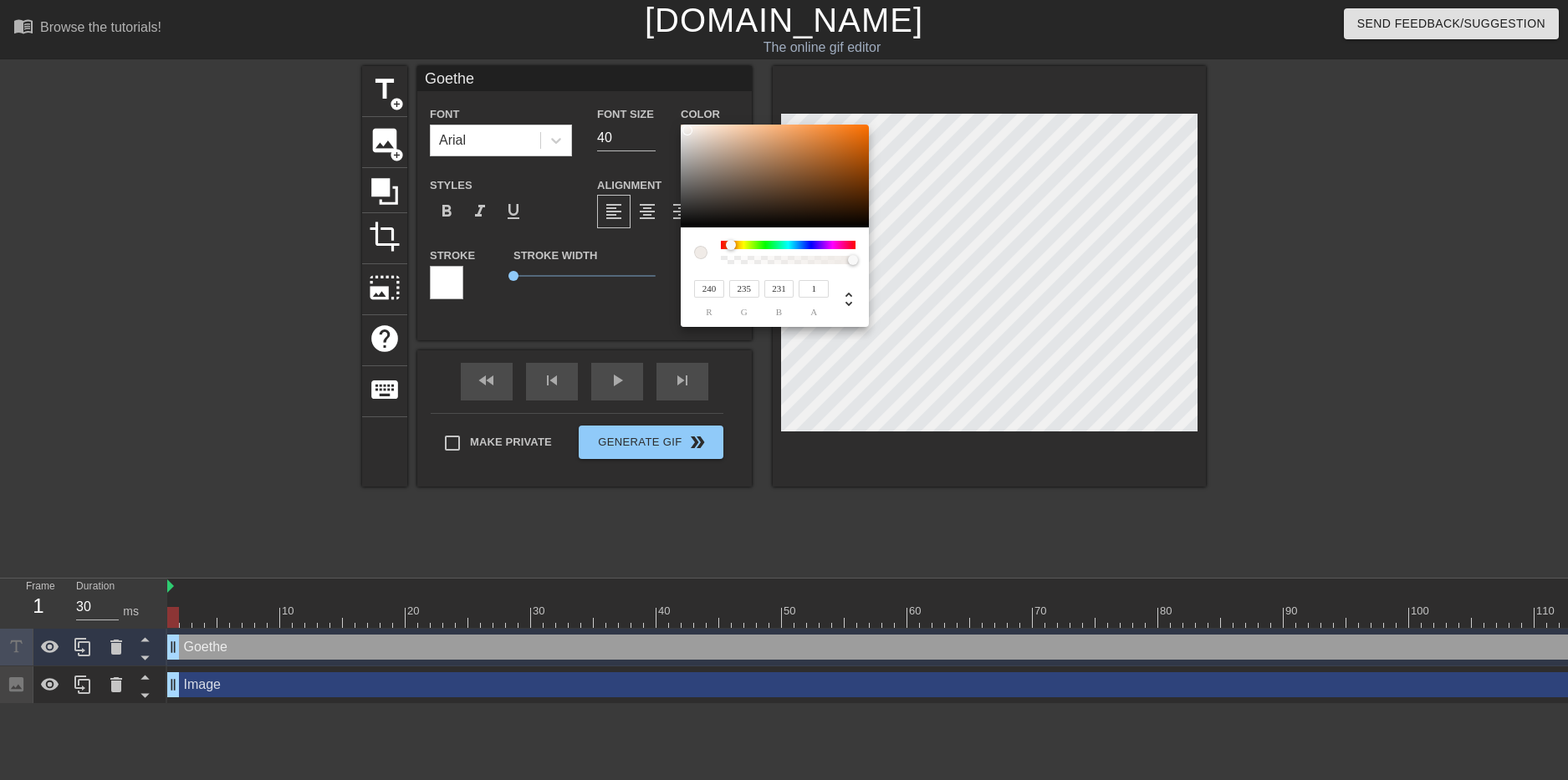
type input "242"
type input "237"
type input "233"
type input "246"
type input "124"
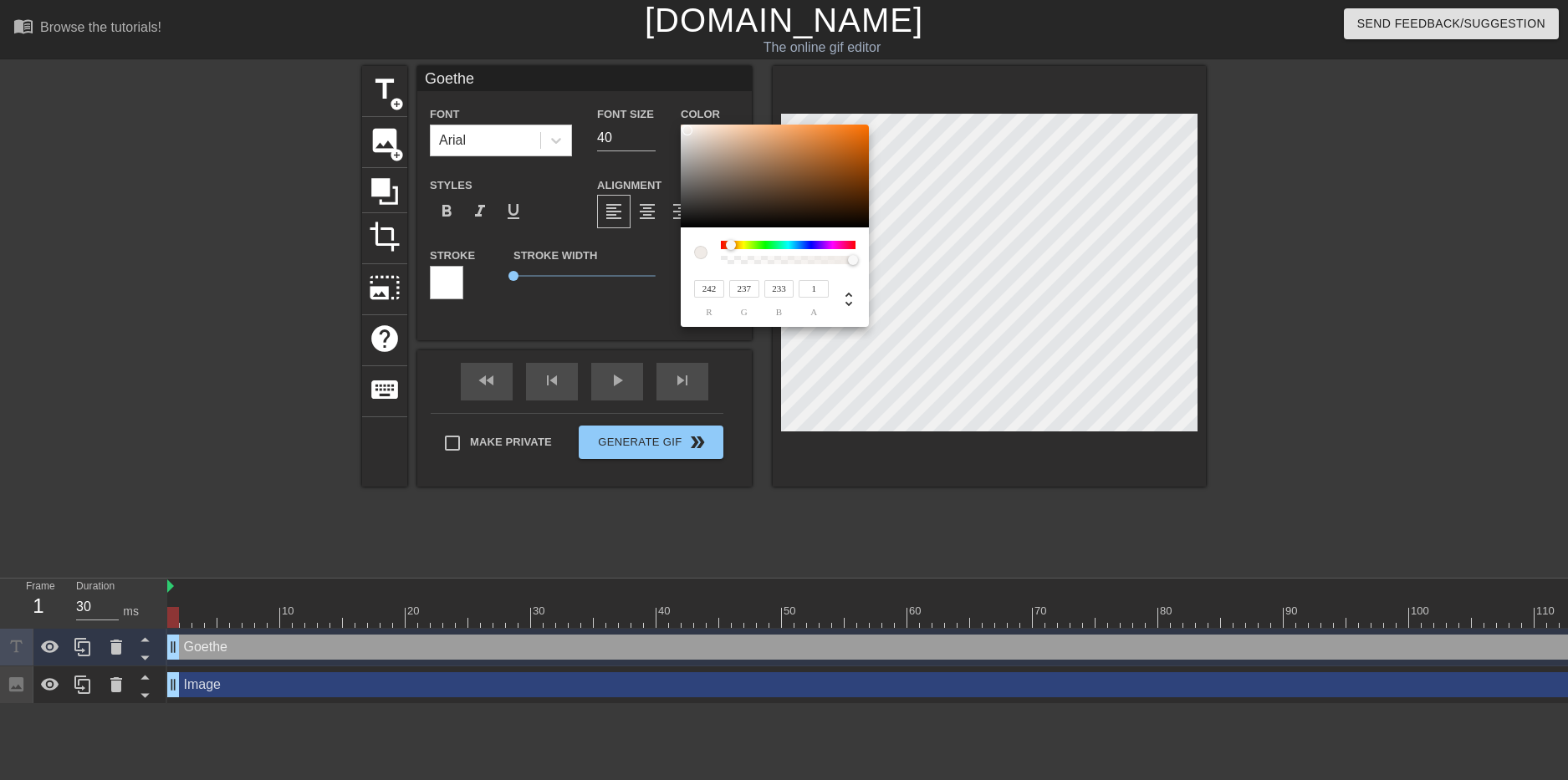
type input "27"
click at [683, 128] on div at bounding box center [775, 176] width 188 height 104
type input "231"
type input "227"
type input "224"
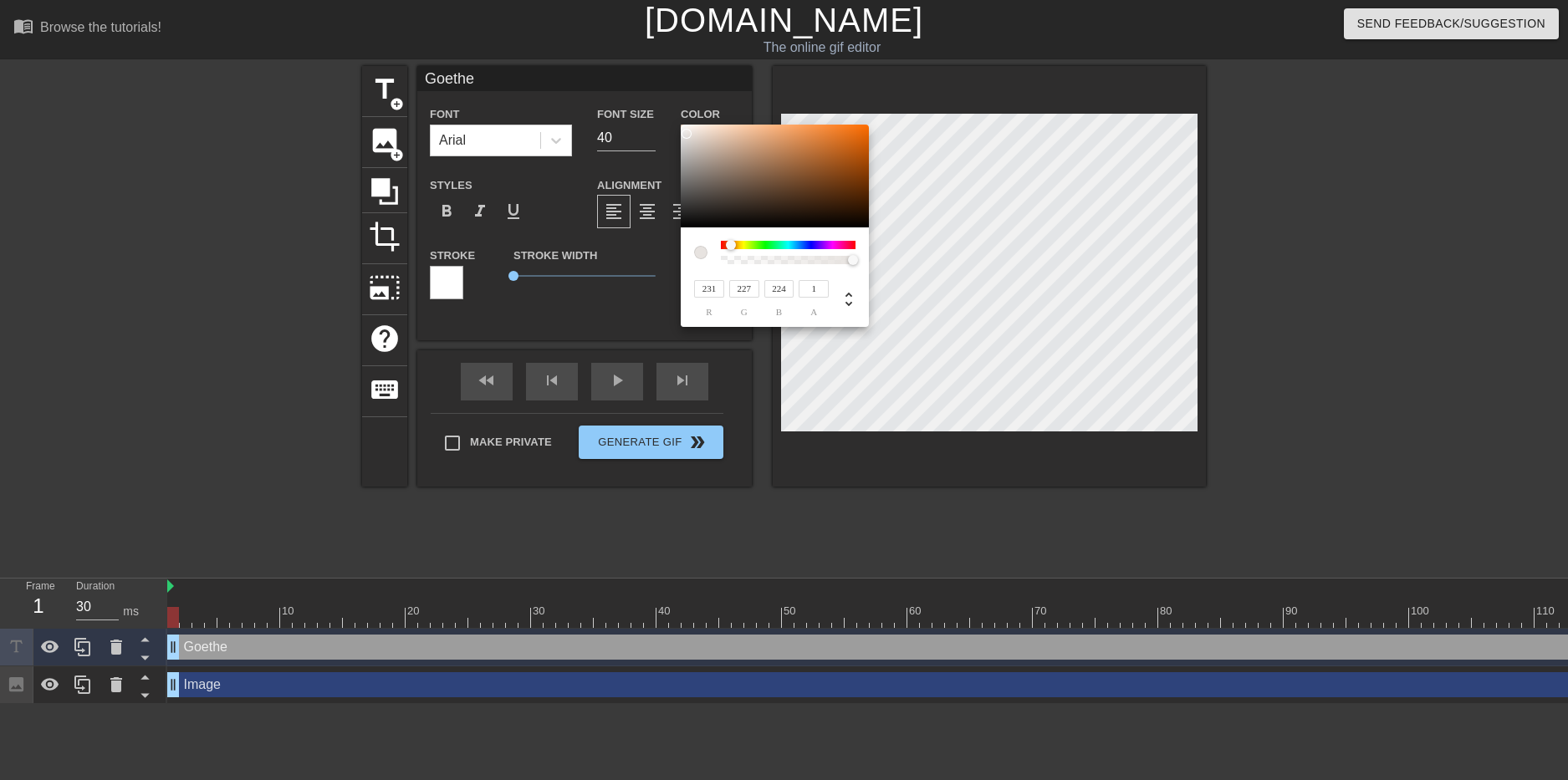
click at [687, 134] on div at bounding box center [775, 176] width 188 height 104
type input "240"
type input "237"
type input "234"
click at [685, 130] on div at bounding box center [686, 130] width 10 height 10
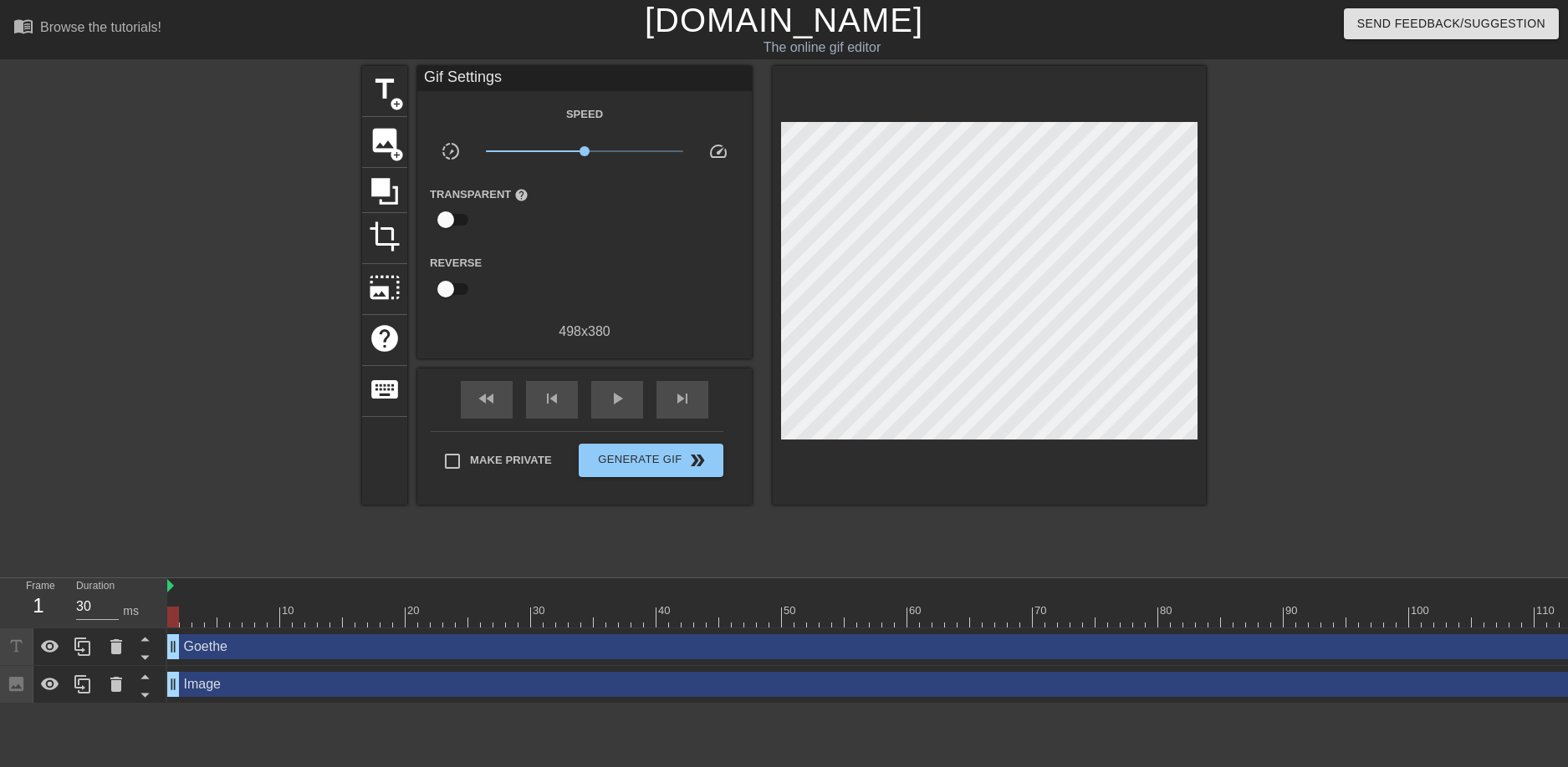
click at [178, 594] on div at bounding box center [1095, 586] width 1857 height 17
click at [176, 590] on div at bounding box center [1095, 586] width 1857 height 17
click at [172, 586] on img at bounding box center [170, 586] width 7 height 14
click at [1156, 694] on div "Image drag_handle drag_handle" at bounding box center [1095, 684] width 1857 height 25
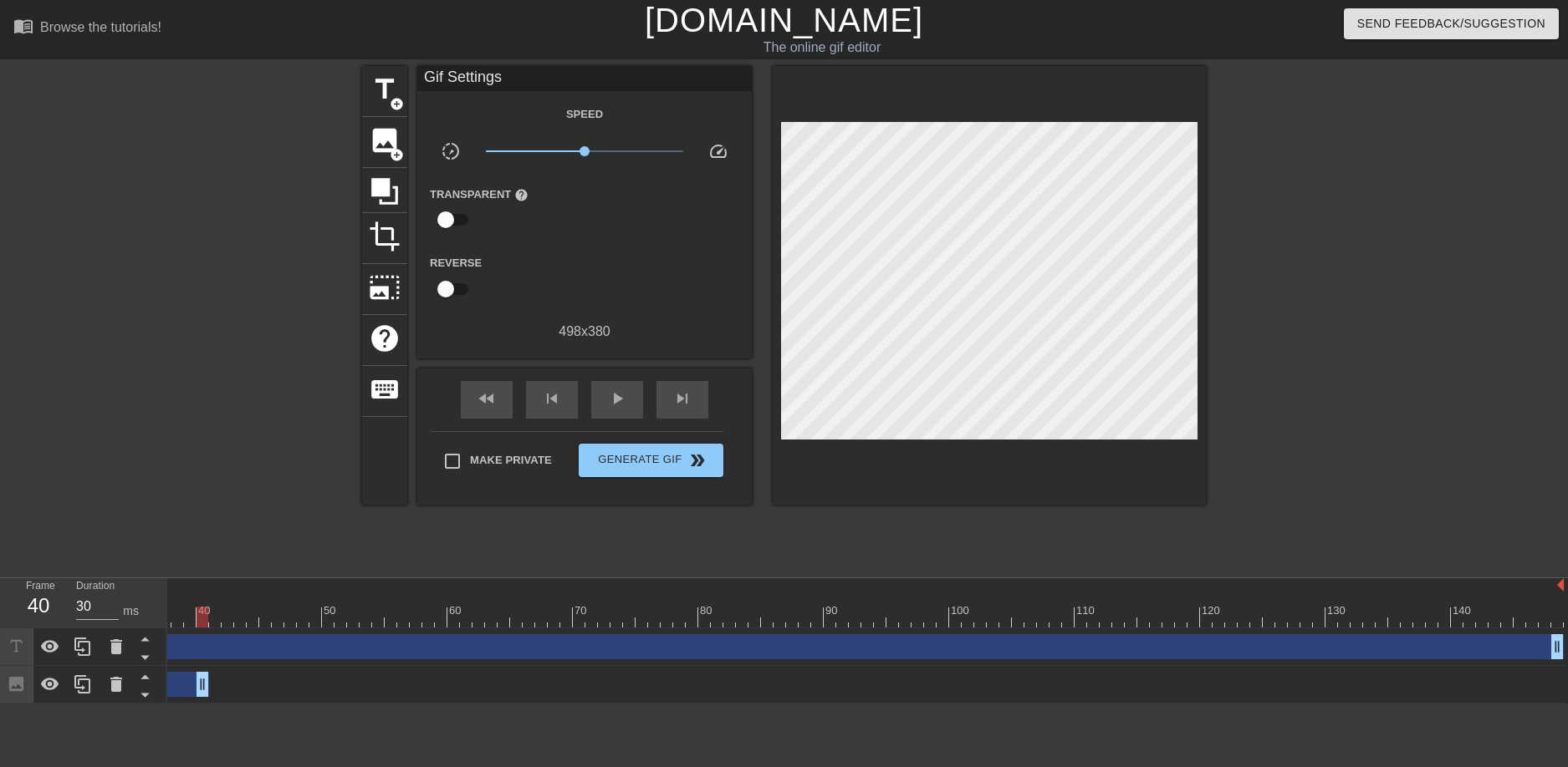
drag, startPoint x: 1557, startPoint y: 687, endPoint x: 196, endPoint y: 658, distance: 1361.3
click at [196, 658] on div "[PERSON_NAME] drag_handle drag_handle Image drag_handle drag_handle" at bounding box center [408, 665] width 1401 height 75
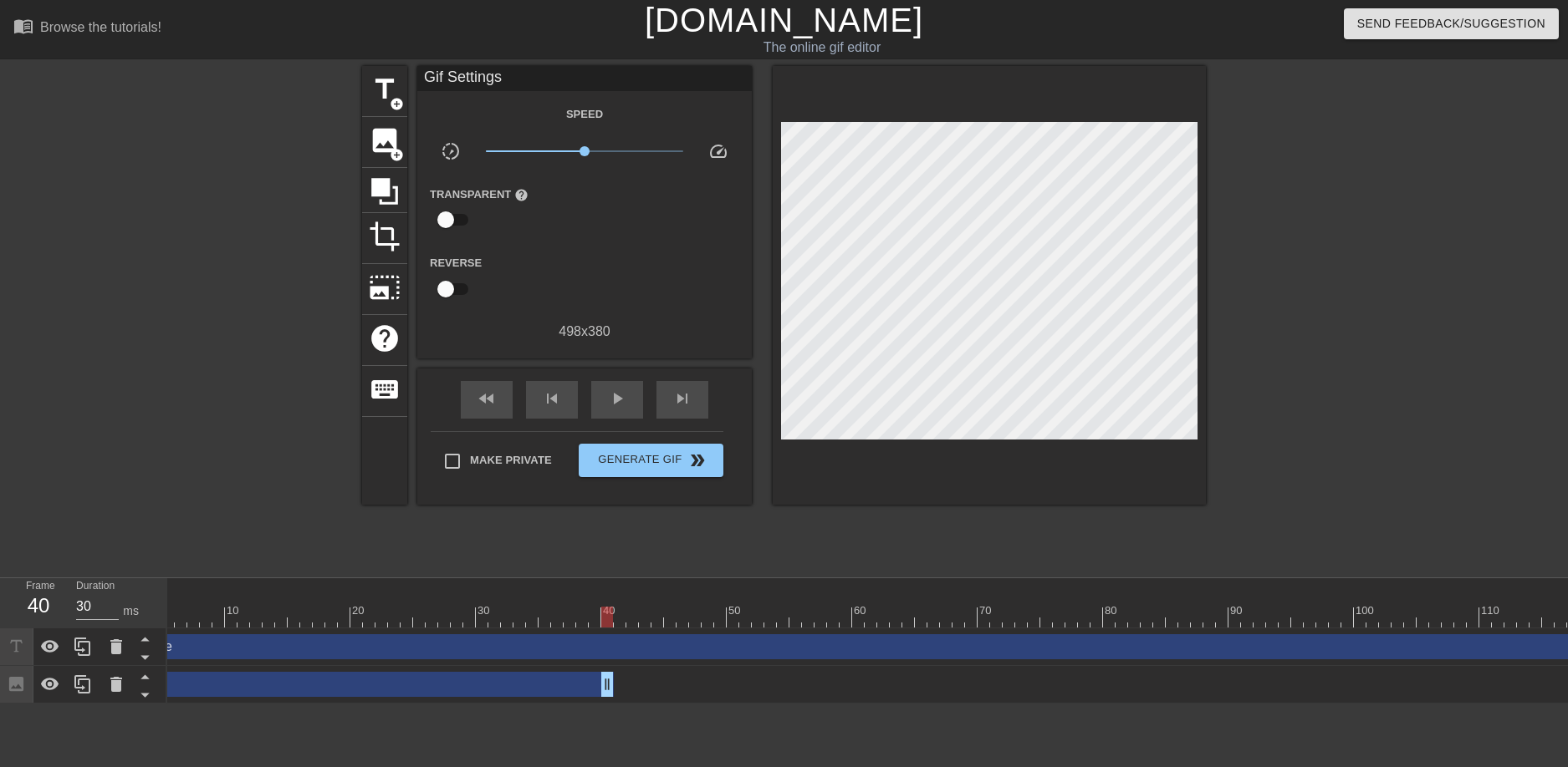
scroll to position [0, 0]
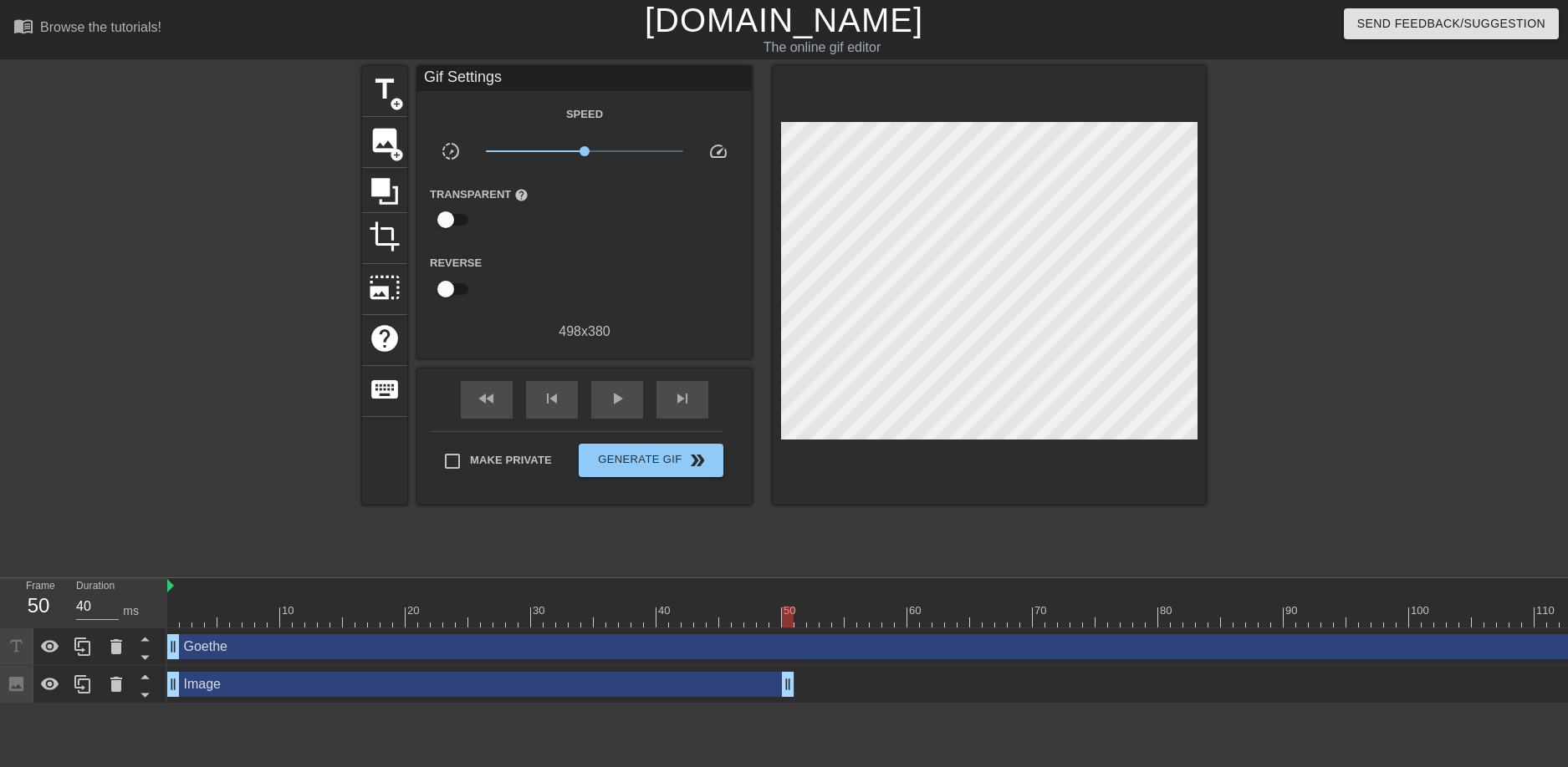
drag, startPoint x: 665, startPoint y: 682, endPoint x: 795, endPoint y: 703, distance: 131.7
click at [795, 703] on div "Image drag_handle drag_handle" at bounding box center [1095, 684] width 1857 height 38
click at [597, 281] on div "Reverse" at bounding box center [585, 279] width 334 height 52
click at [176, 586] on div at bounding box center [1095, 586] width 1857 height 17
type input "30"
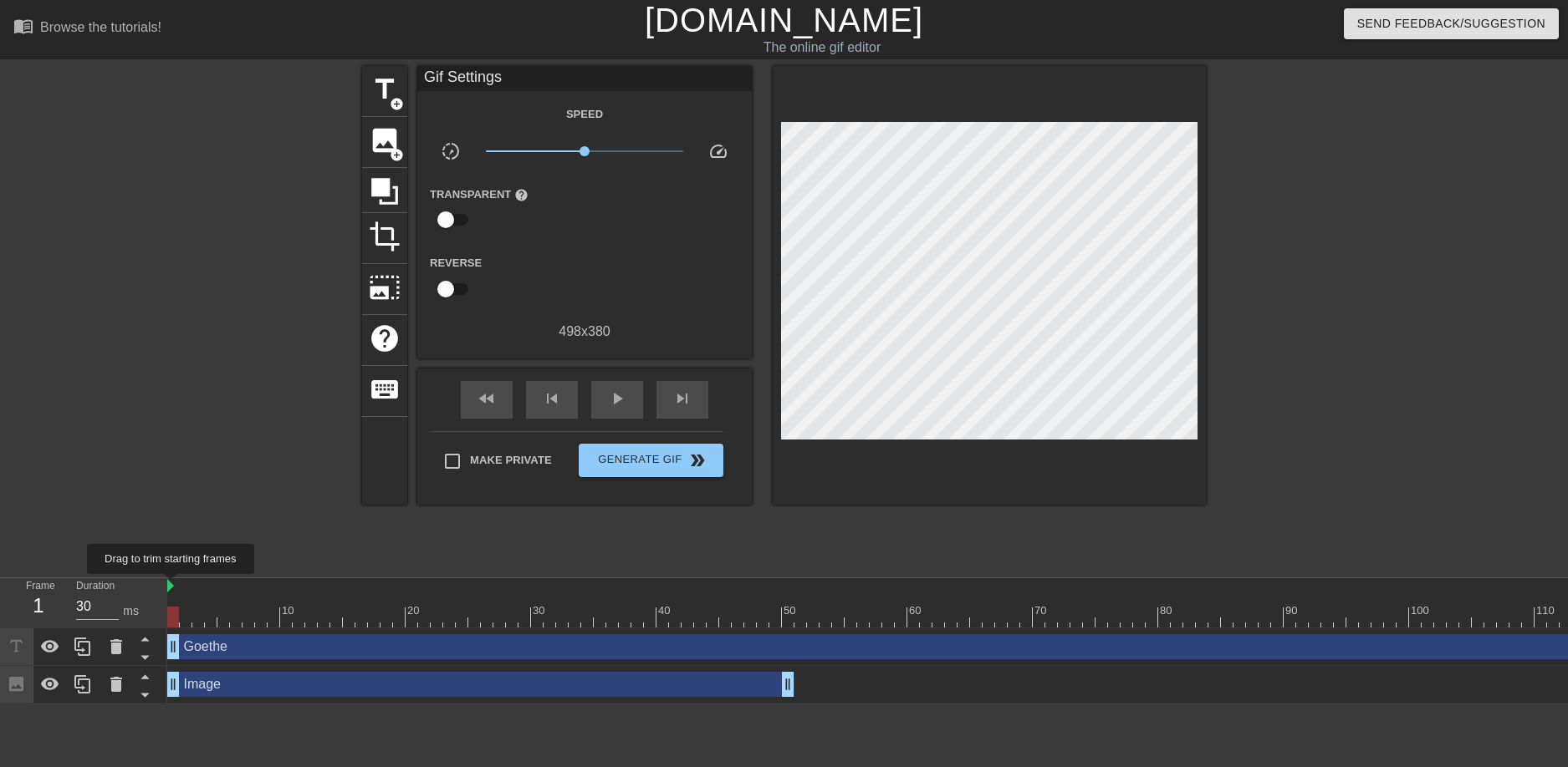
click at [172, 586] on img at bounding box center [170, 586] width 7 height 14
click at [628, 452] on span "Generate Gif double_arrow" at bounding box center [651, 460] width 131 height 20
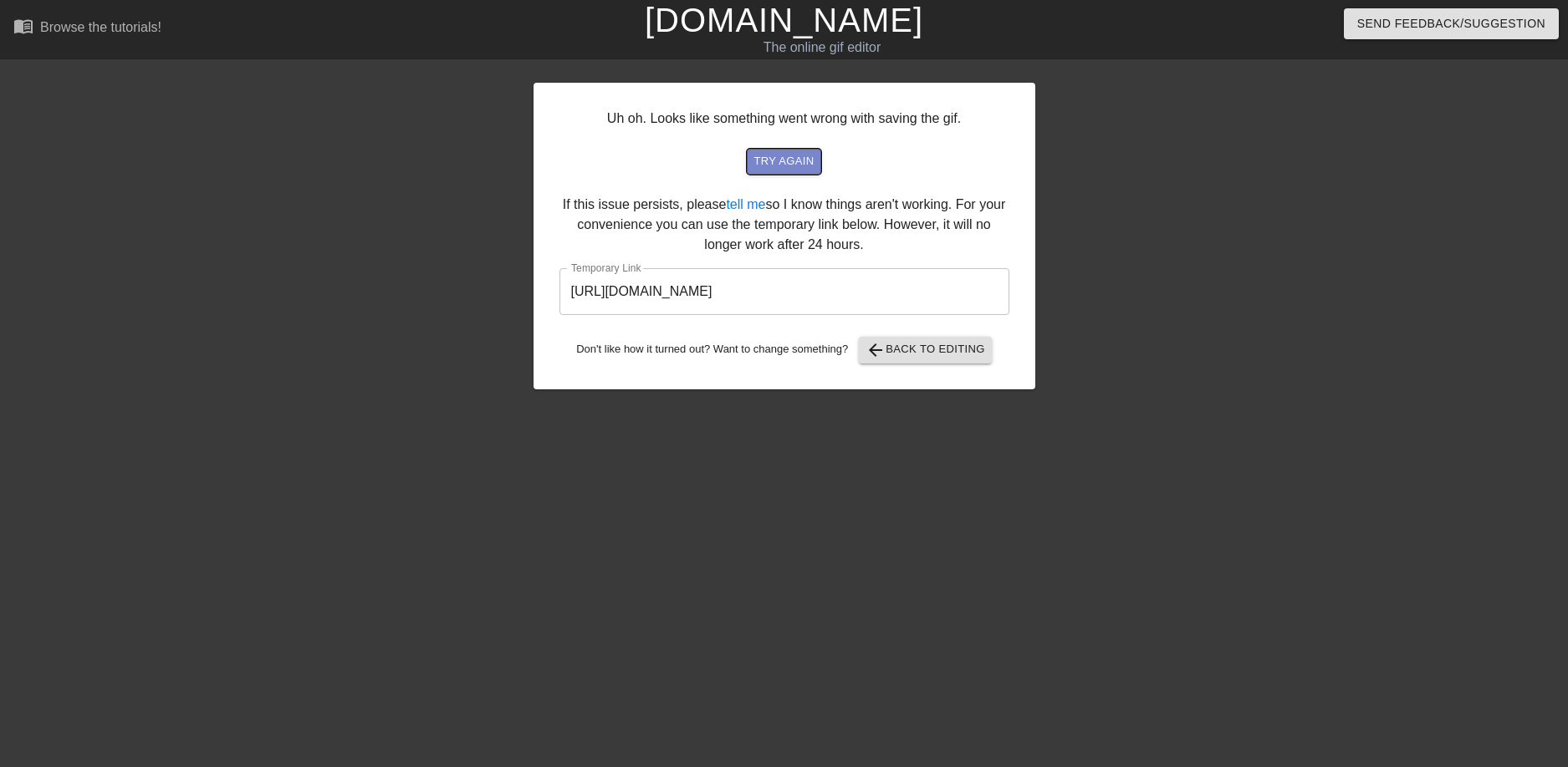
click at [786, 165] on span "try again" at bounding box center [784, 162] width 60 height 19
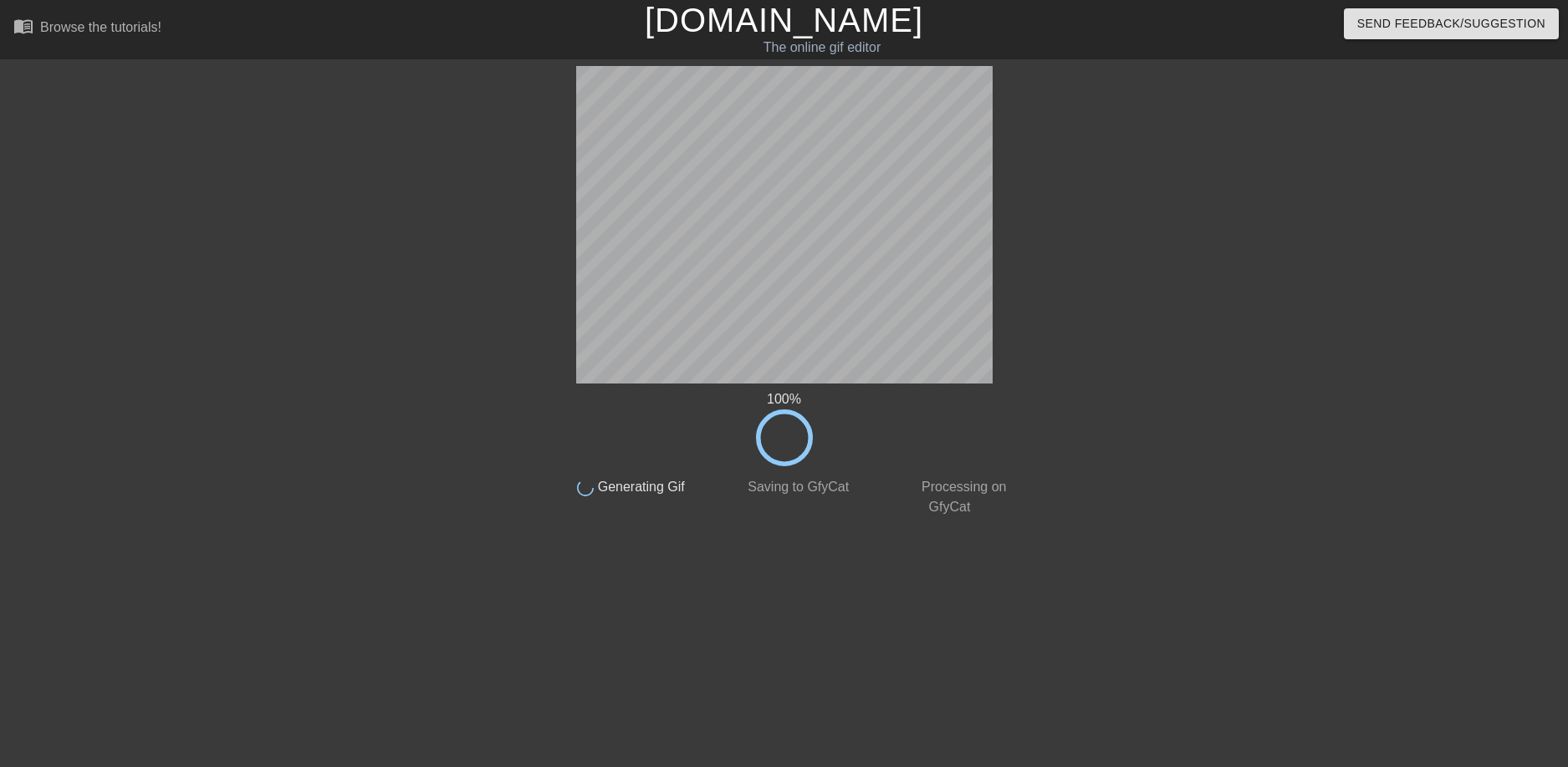
click at [425, 336] on div at bounding box center [403, 317] width 251 height 502
